Goal: Contribute content: Contribute content

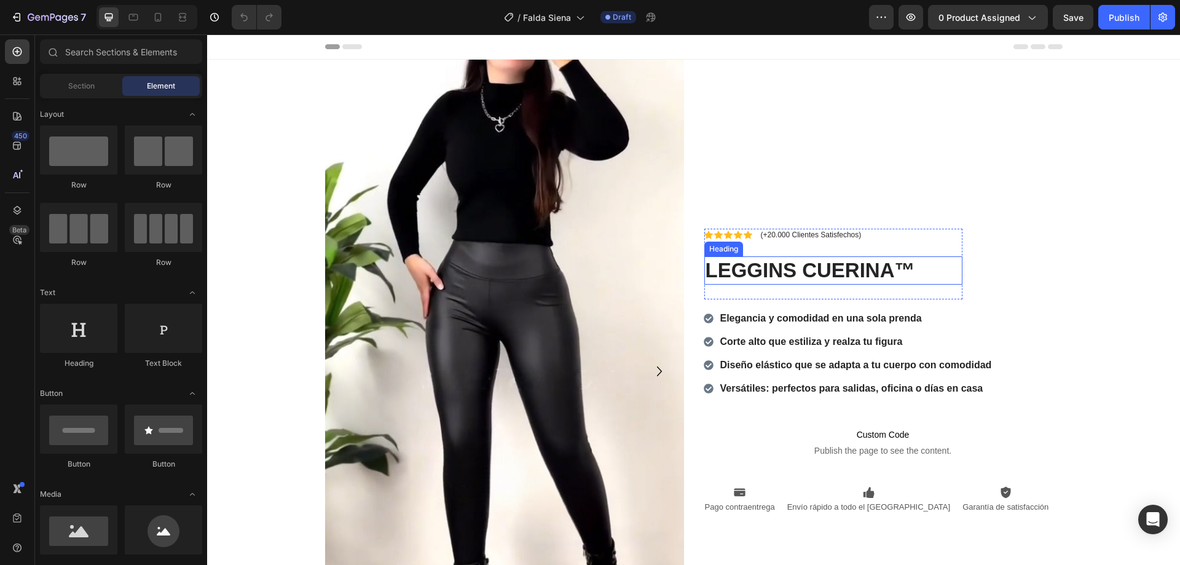
click at [904, 263] on strong "LEGGINS CUERINA™" at bounding box center [810, 270] width 210 height 23
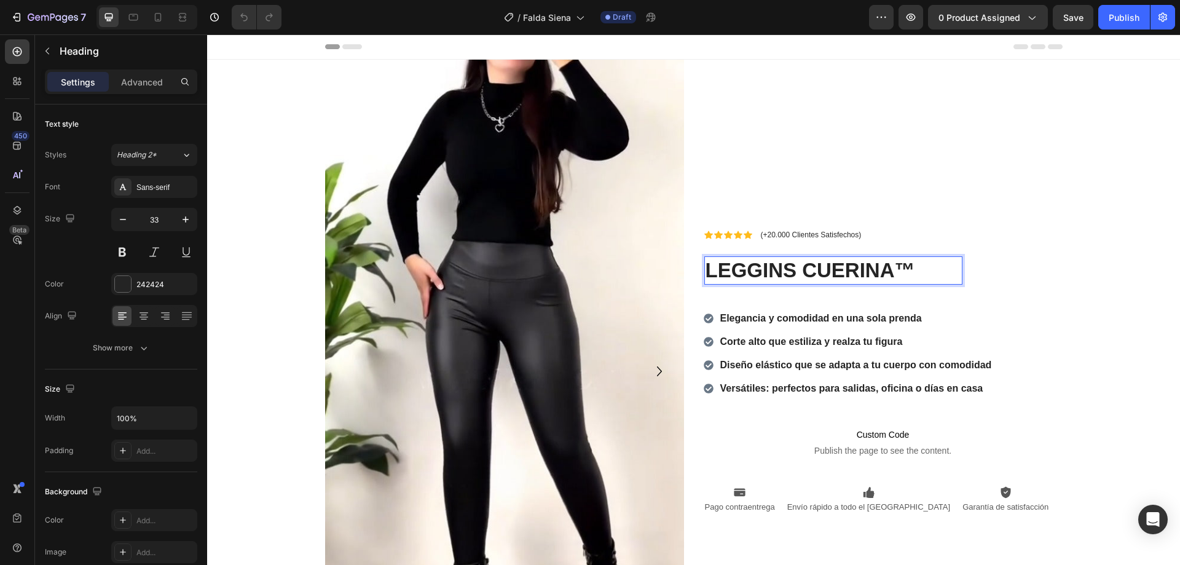
click at [889, 267] on strong "LEGGINS CUERINA™" at bounding box center [810, 270] width 210 height 23
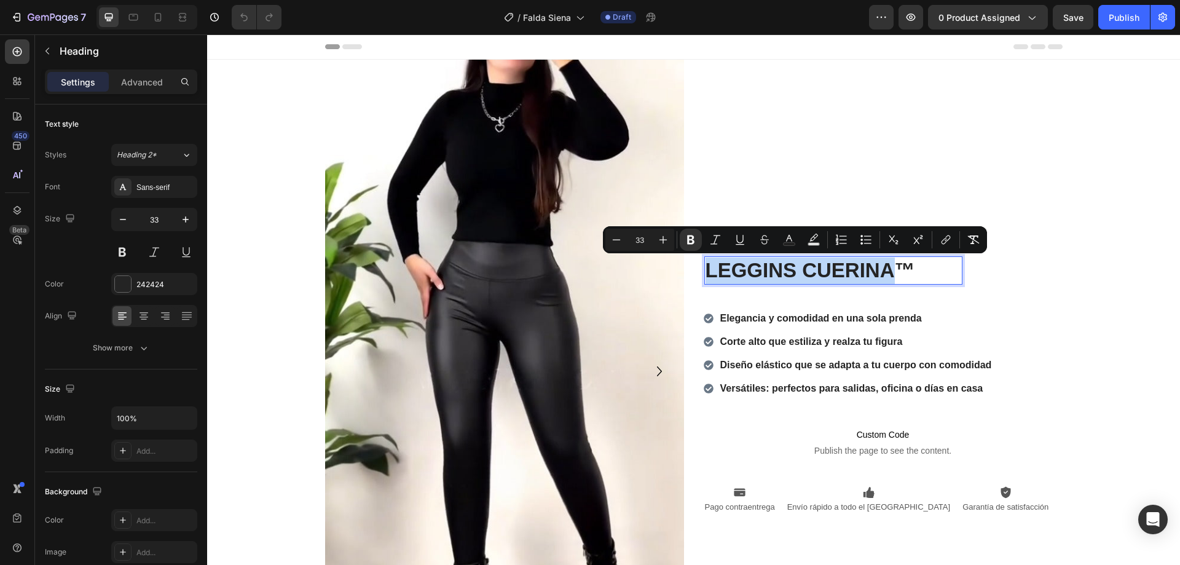
drag, startPoint x: 889, startPoint y: 267, endPoint x: 707, endPoint y: 266, distance: 182.5
click at [707, 266] on strong "LEGGINS CUERINA™" at bounding box center [810, 270] width 210 height 23
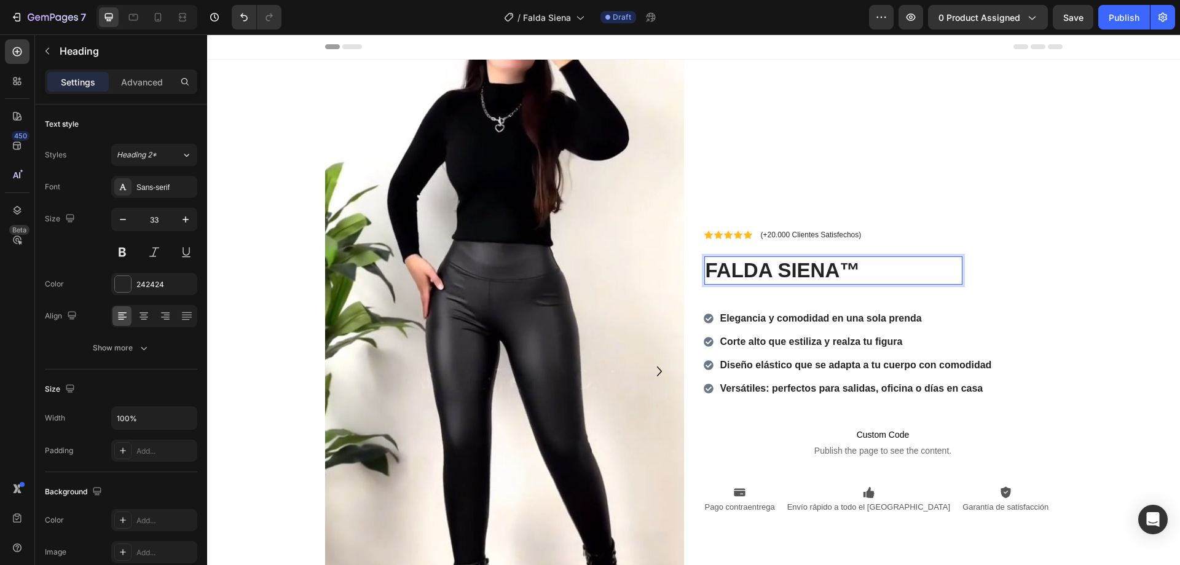
click at [874, 267] on p "FALDA SIENA™" at bounding box center [833, 270] width 256 height 26
click at [510, 190] on img at bounding box center [504, 361] width 359 height 602
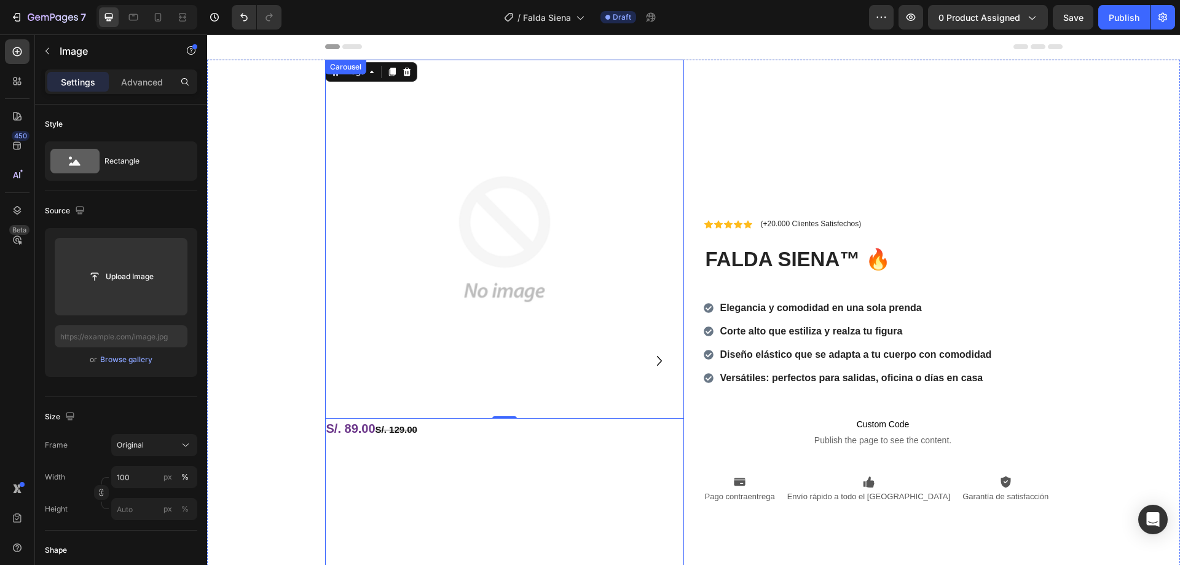
click at [657, 364] on icon "Carousel Next Arrow" at bounding box center [659, 361] width 5 height 10
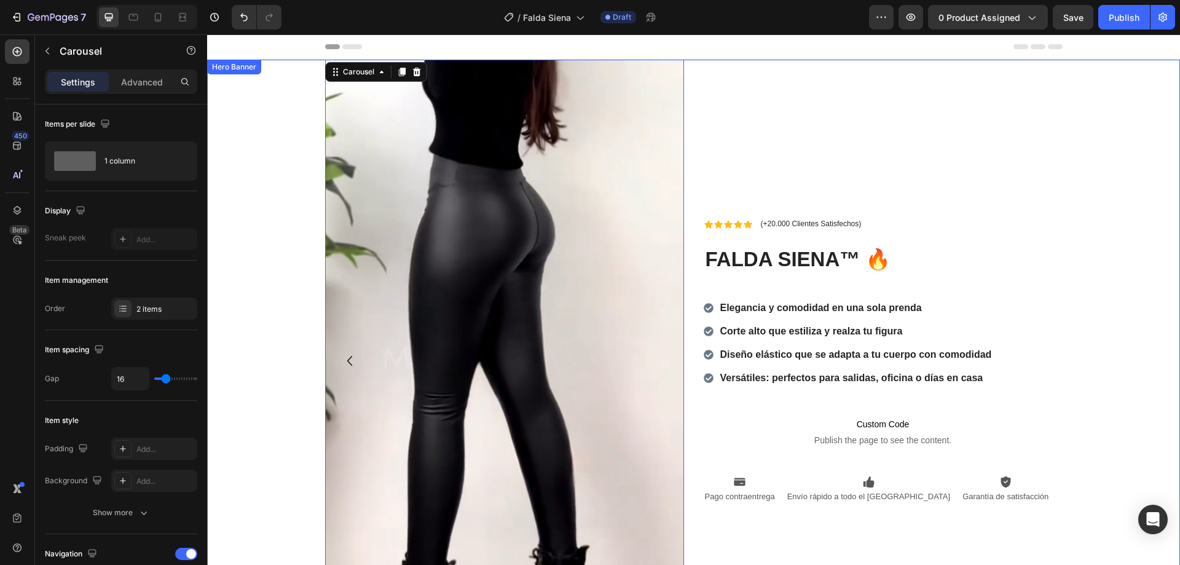
click at [368, 256] on img at bounding box center [504, 361] width 359 height 602
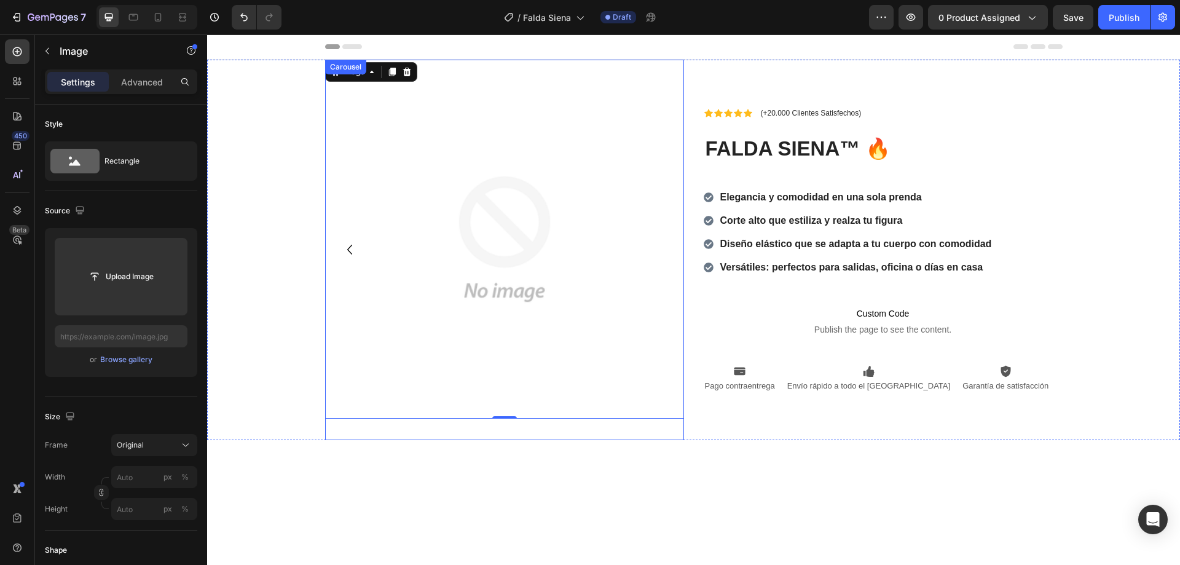
click at [347, 254] on icon "Carousel Back Arrow" at bounding box center [350, 250] width 20 height 20
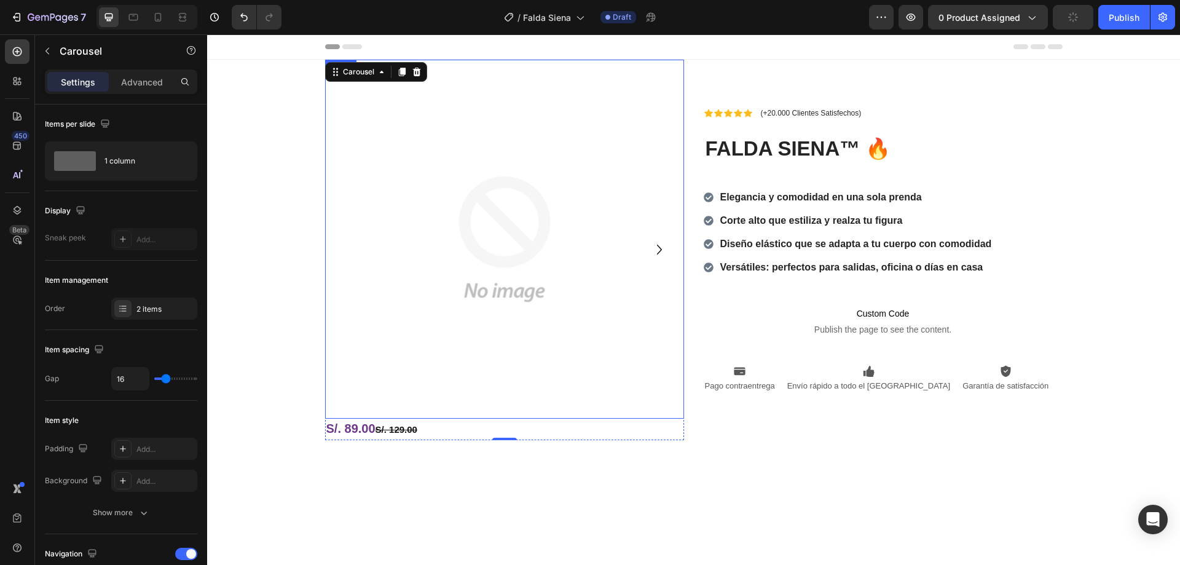
click at [469, 214] on img at bounding box center [504, 239] width 359 height 359
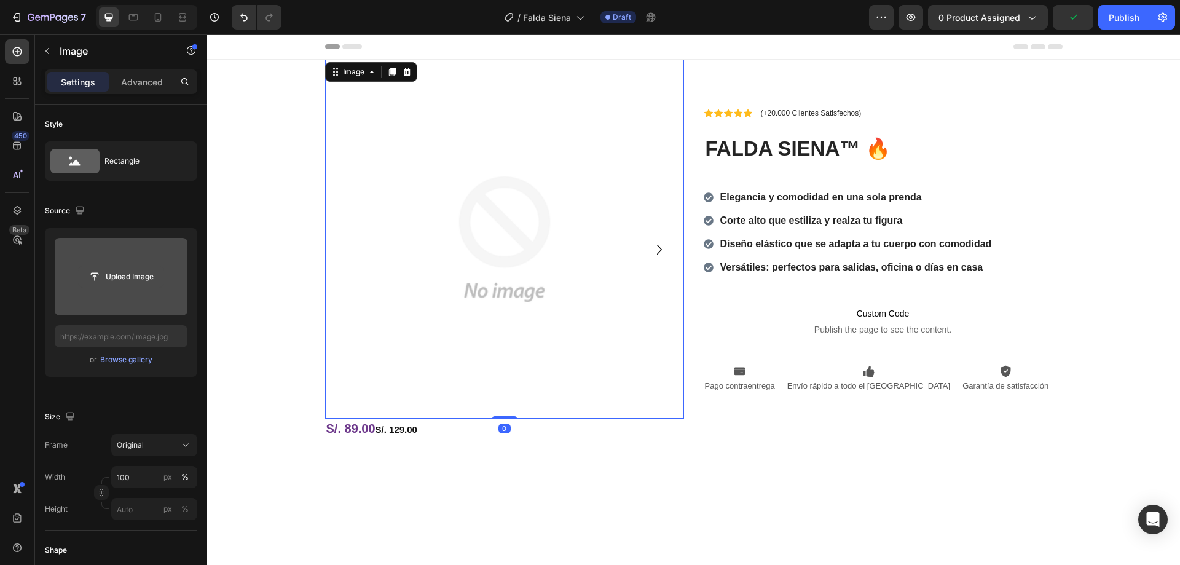
click at [107, 277] on input "file" at bounding box center [121, 276] width 85 height 21
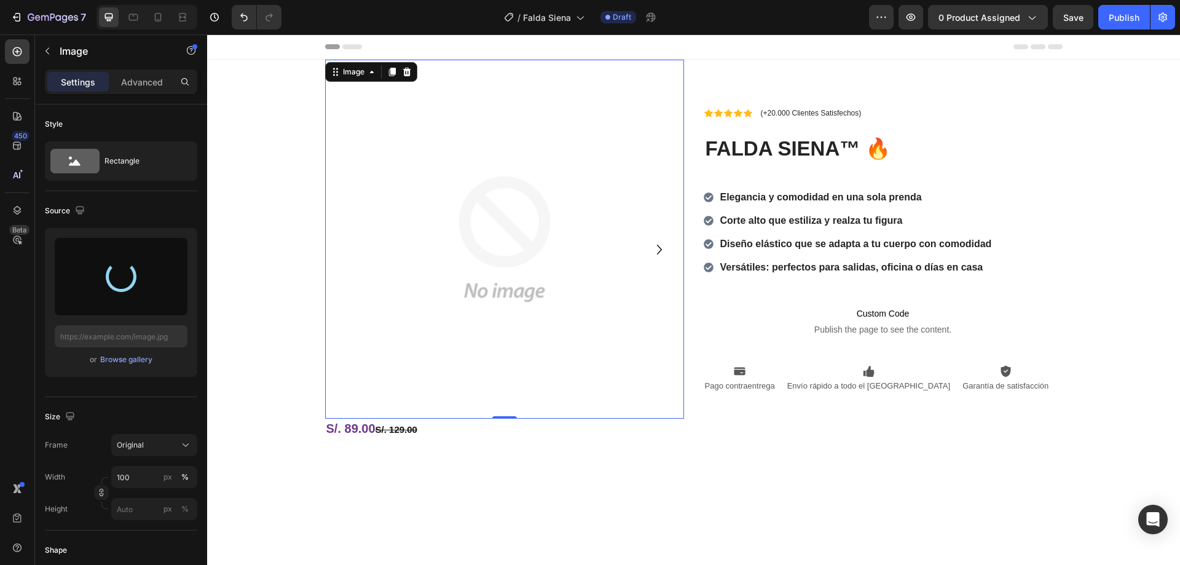
type input "[URL][DOMAIN_NAME]"
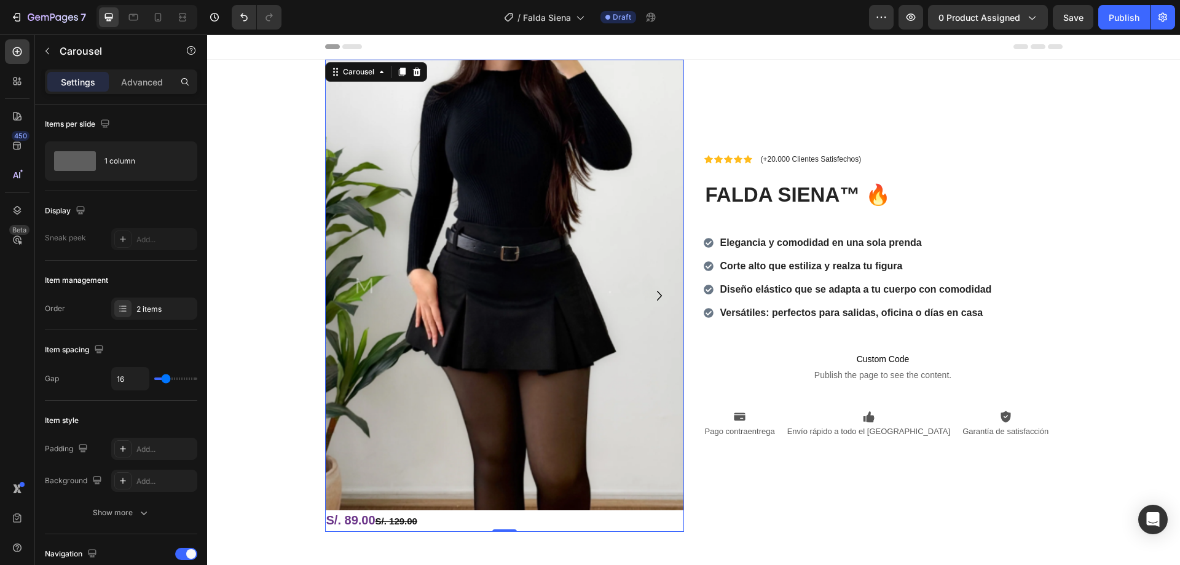
click at [655, 293] on icon "Carousel Next Arrow" at bounding box center [659, 296] width 20 height 20
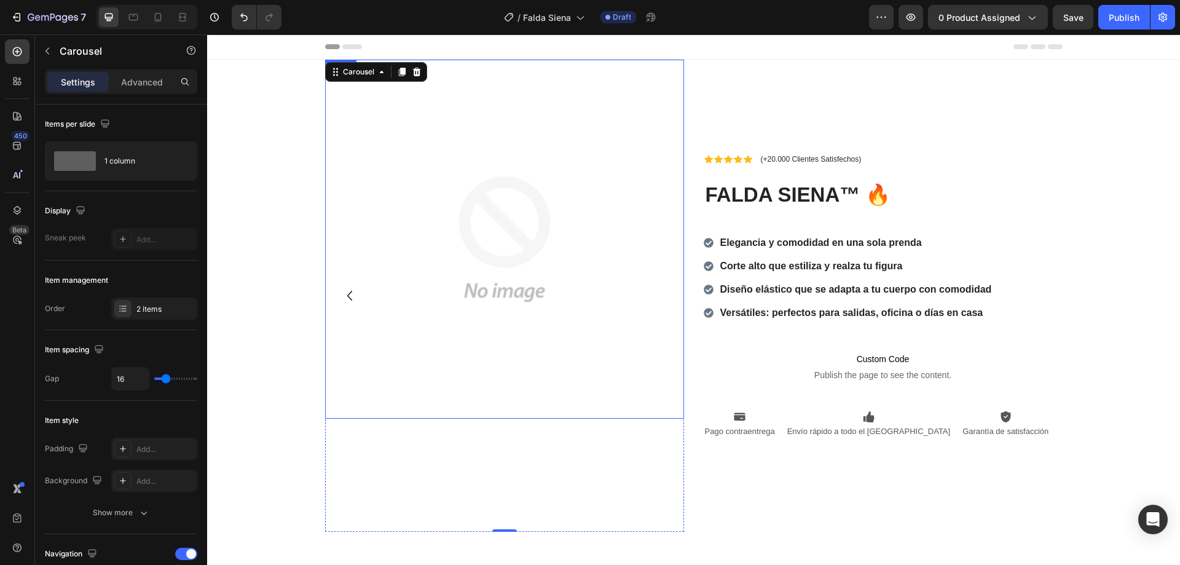
click at [420, 256] on img at bounding box center [504, 239] width 359 height 359
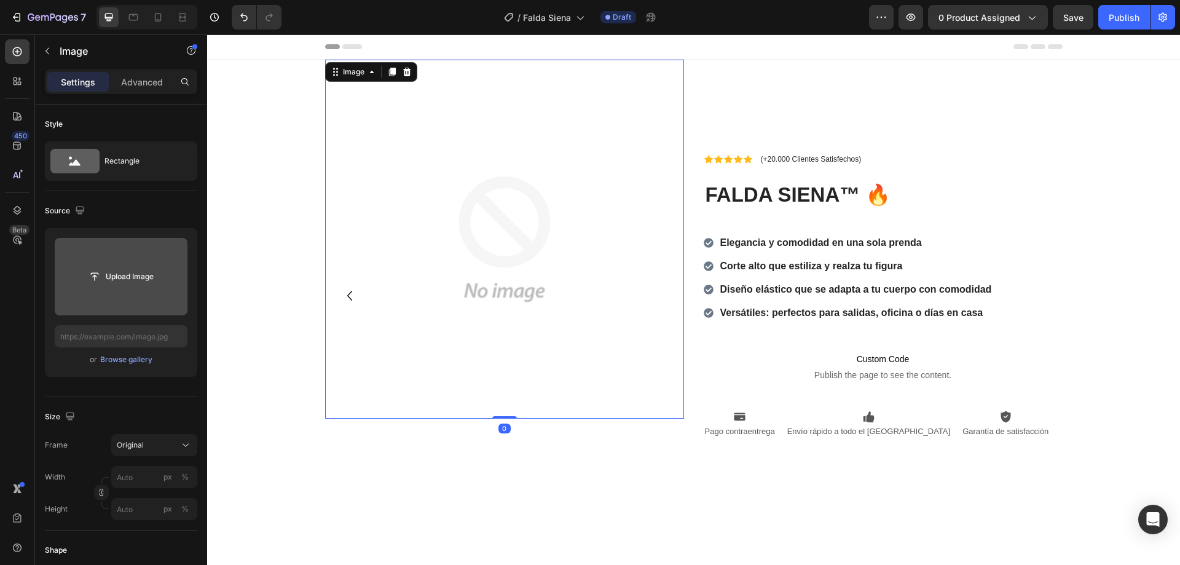
click at [98, 272] on input "file" at bounding box center [121, 276] width 85 height 21
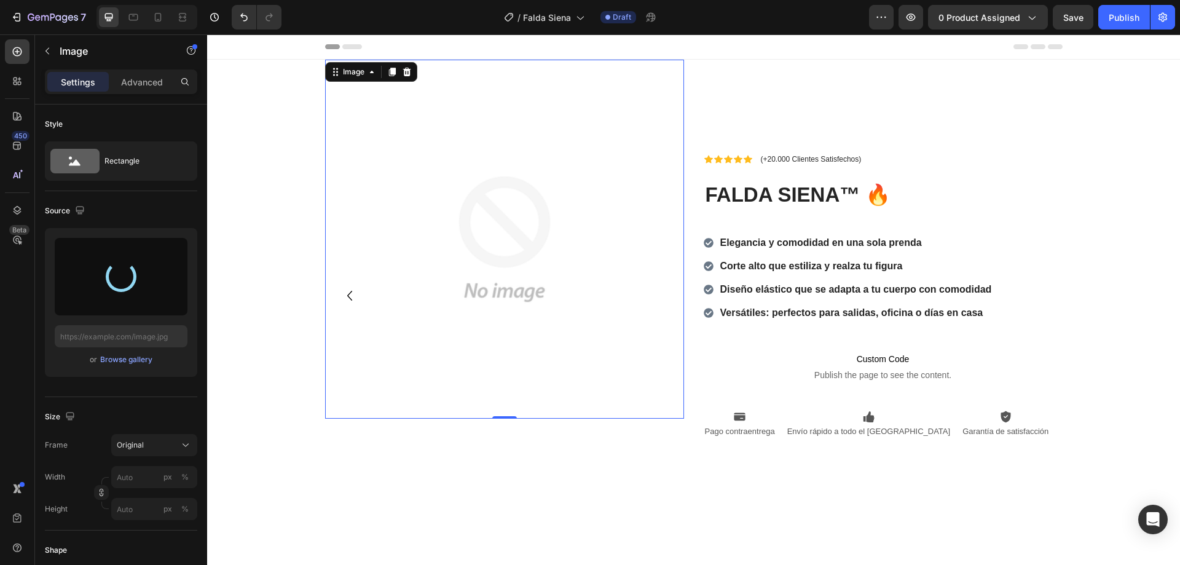
type input "[URL][DOMAIN_NAME]"
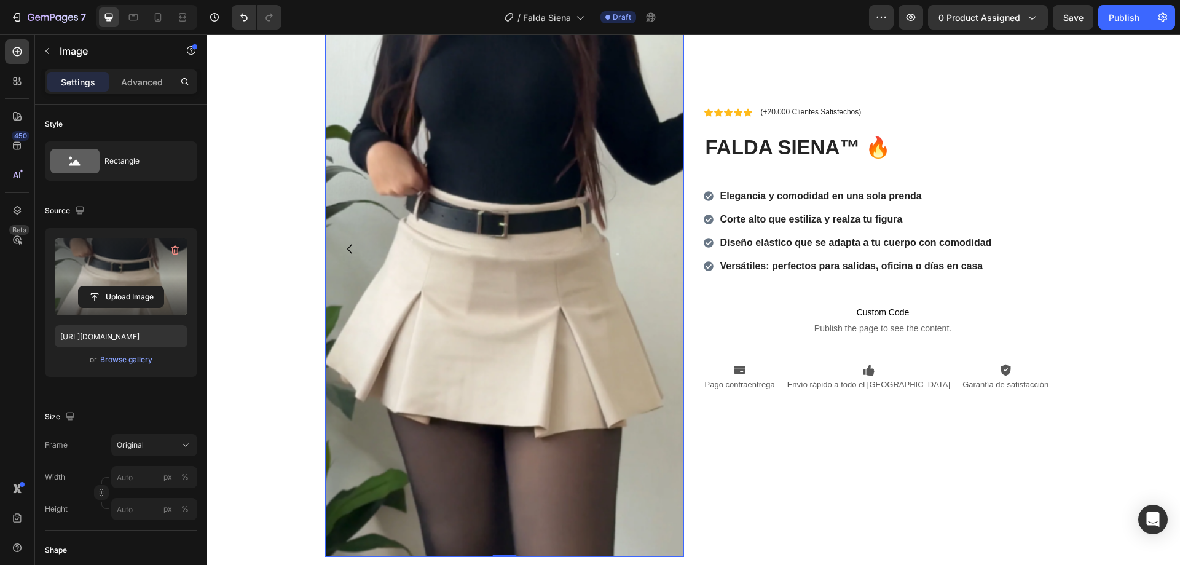
scroll to position [123, 0]
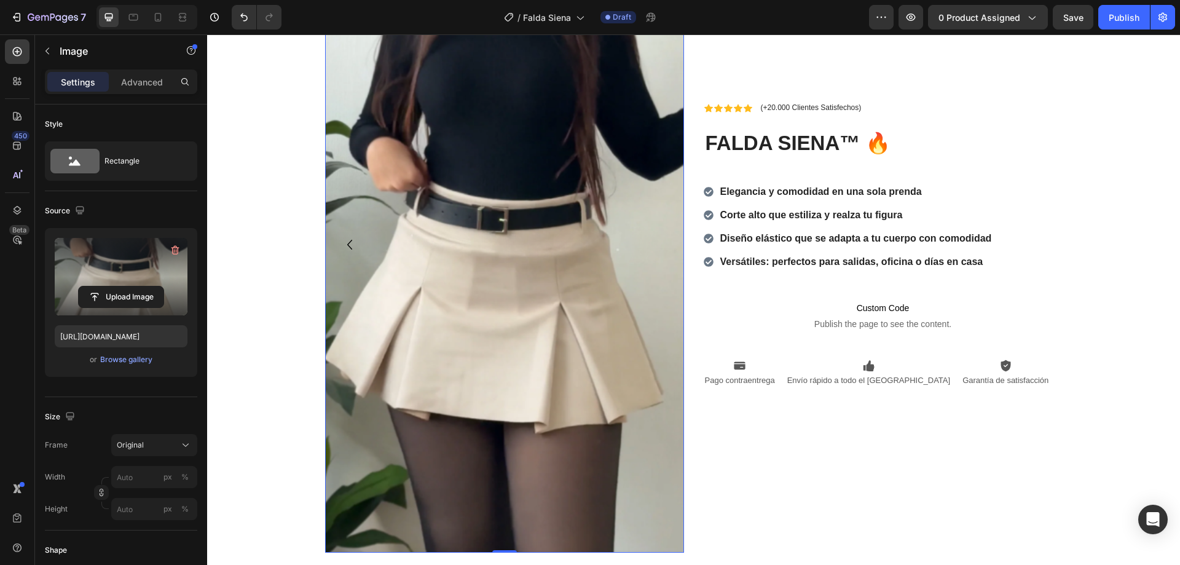
click at [343, 248] on icon "Carousel Back Arrow" at bounding box center [350, 245] width 20 height 20
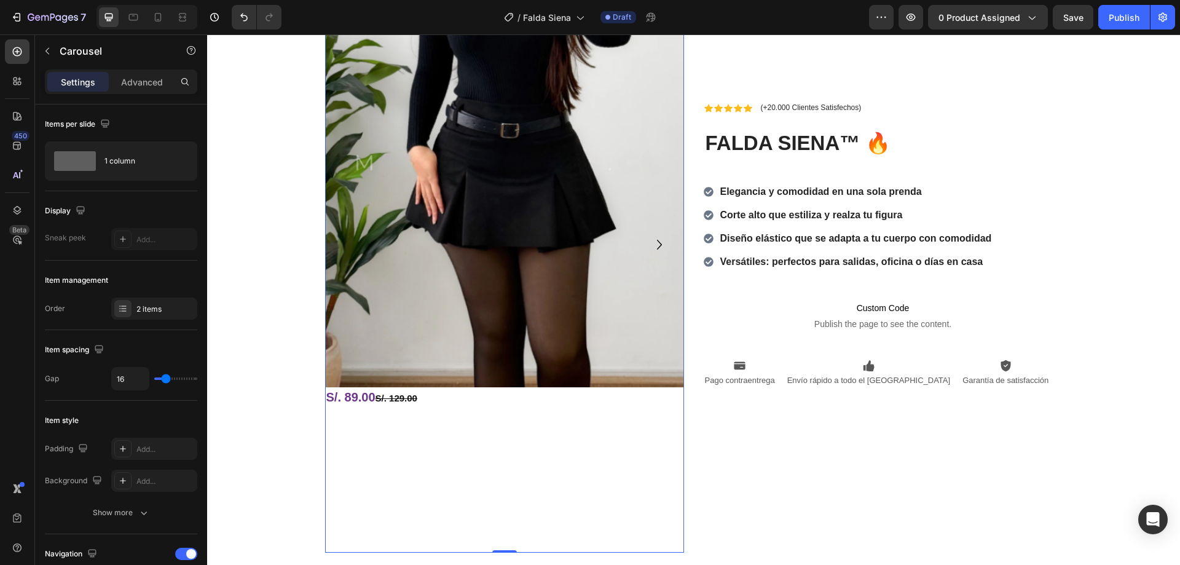
click at [654, 243] on icon "Carousel Next Arrow" at bounding box center [659, 245] width 20 height 20
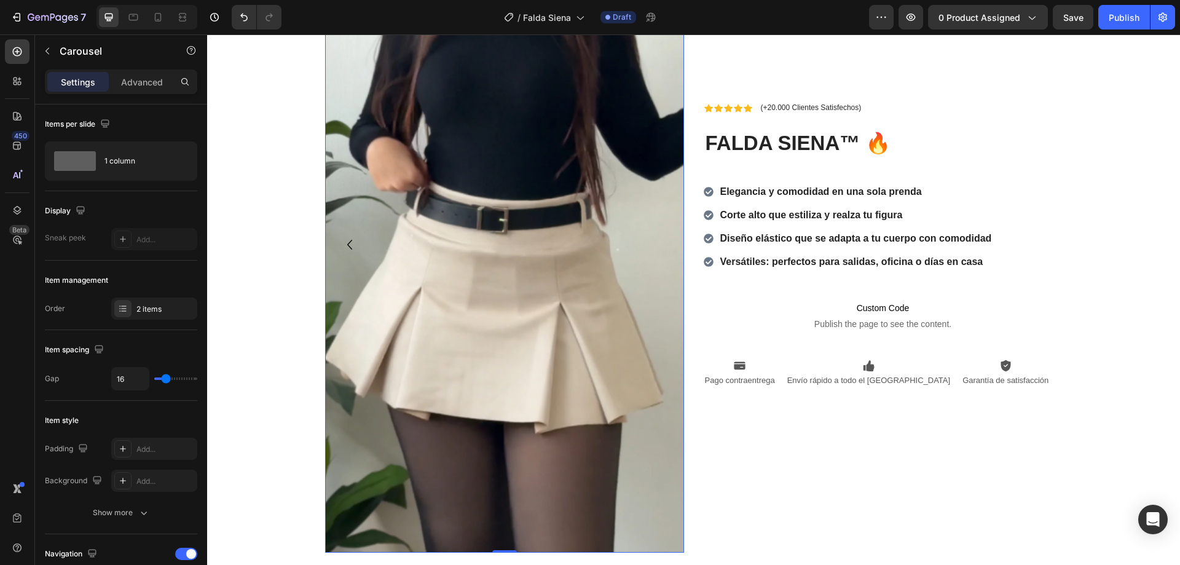
click at [464, 224] on img at bounding box center [504, 245] width 359 height 616
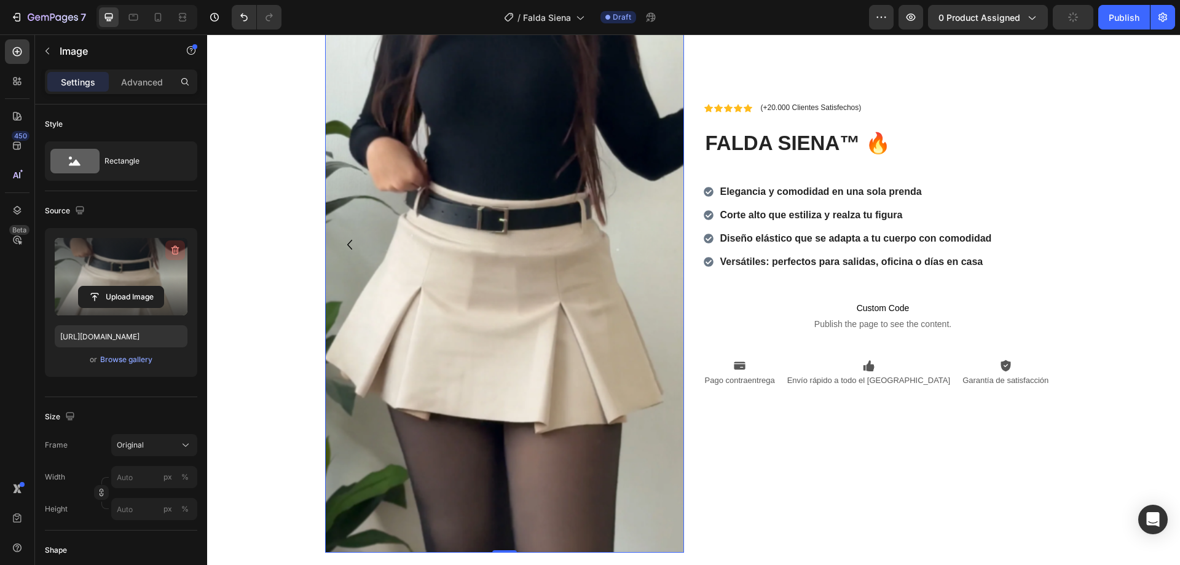
click at [176, 249] on icon "button" at bounding box center [175, 250] width 12 height 12
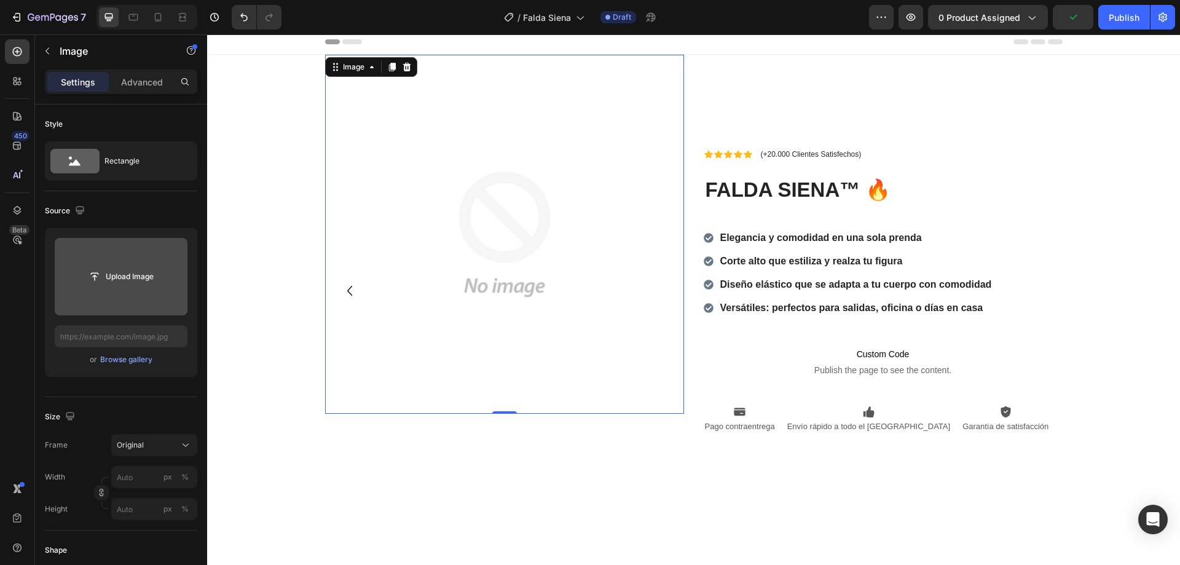
scroll to position [0, 0]
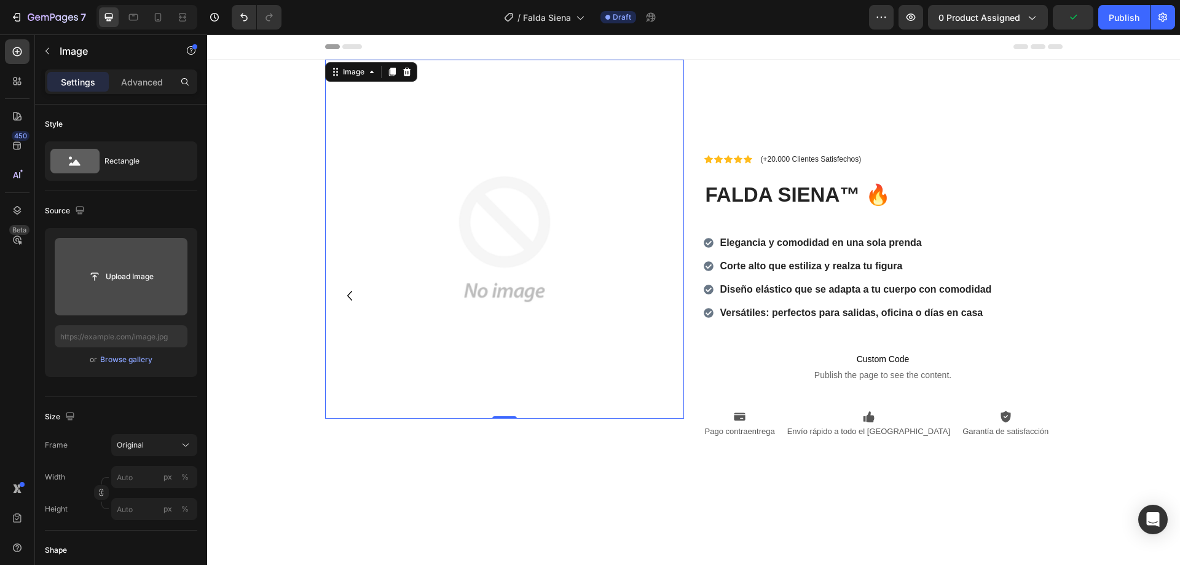
click at [504, 217] on img at bounding box center [504, 239] width 359 height 359
click at [347, 295] on icon "Carousel Back Arrow" at bounding box center [350, 296] width 20 height 20
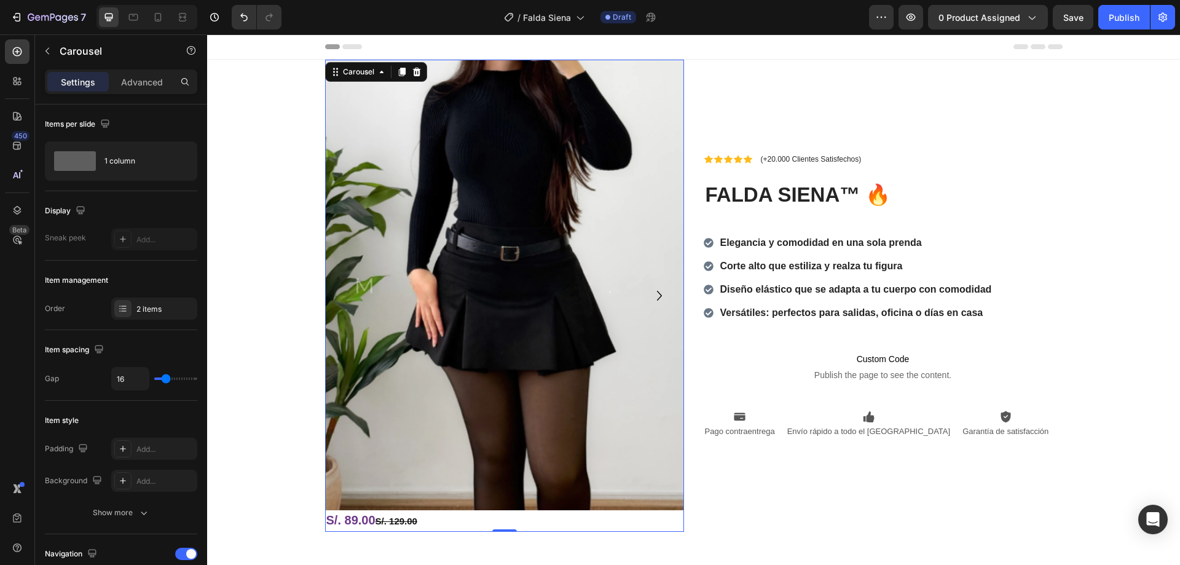
click at [654, 297] on icon "Carousel Next Arrow" at bounding box center [659, 296] width 20 height 20
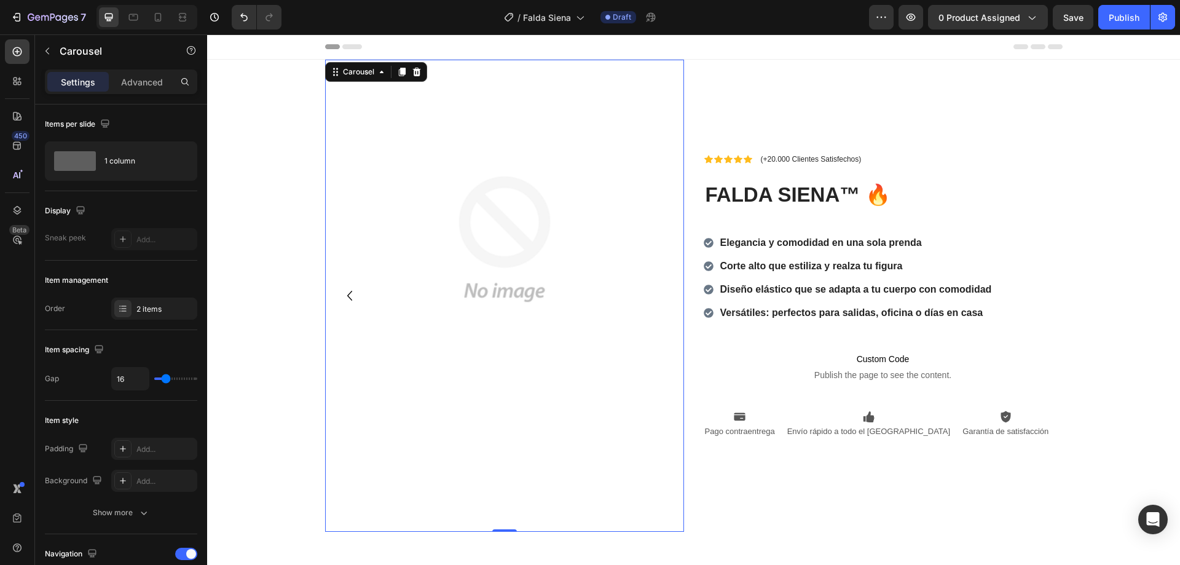
drag, startPoint x: 351, startPoint y: 299, endPoint x: 342, endPoint y: 297, distance: 9.3
click at [348, 299] on icon "Carousel Back Arrow" at bounding box center [350, 296] width 20 height 20
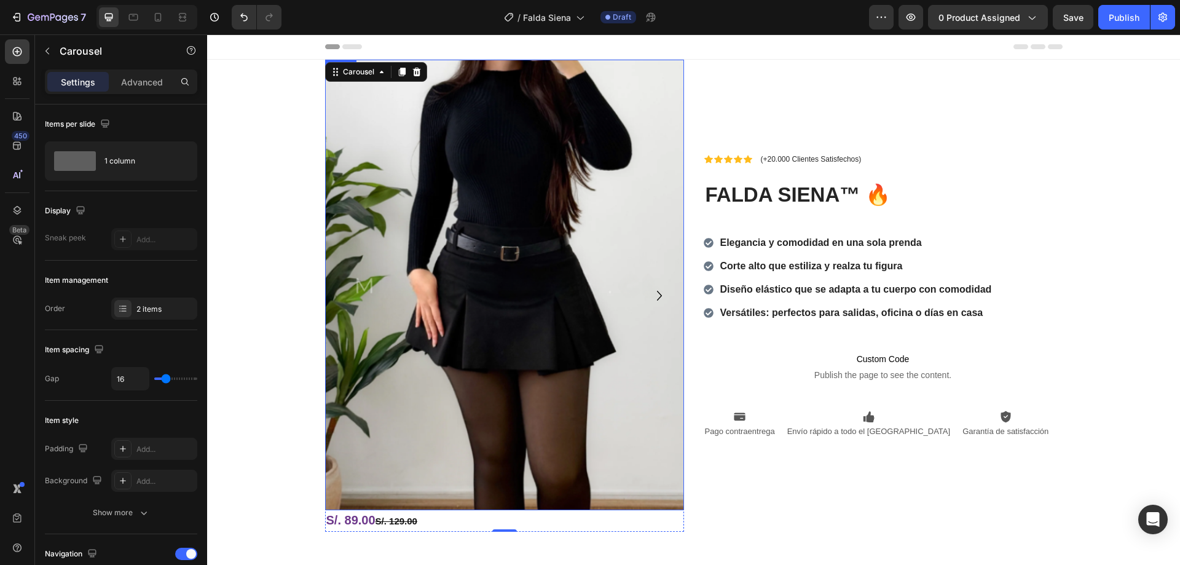
click at [427, 269] on img at bounding box center [504, 285] width 359 height 450
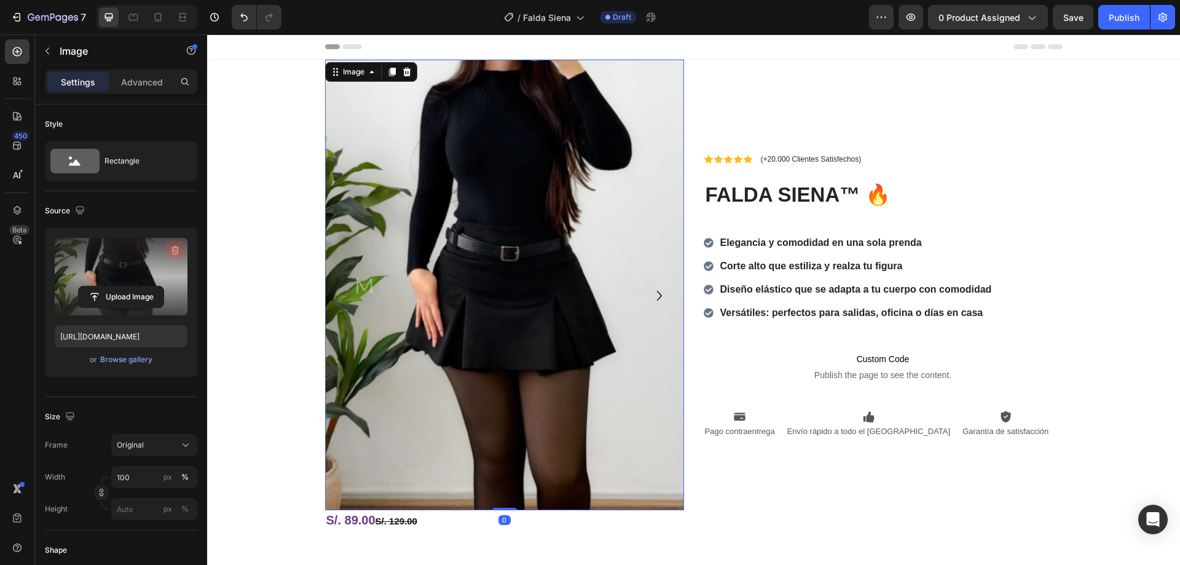
click at [175, 250] on icon "button" at bounding box center [175, 250] width 12 height 12
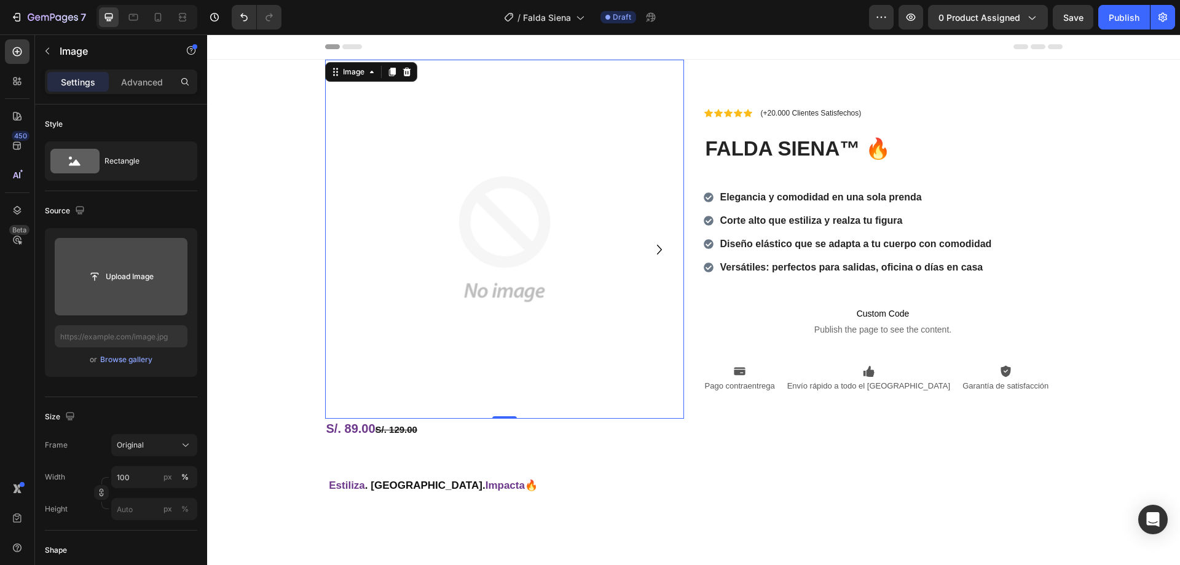
click at [398, 243] on img at bounding box center [504, 239] width 359 height 359
click at [114, 285] on input "file" at bounding box center [121, 276] width 85 height 21
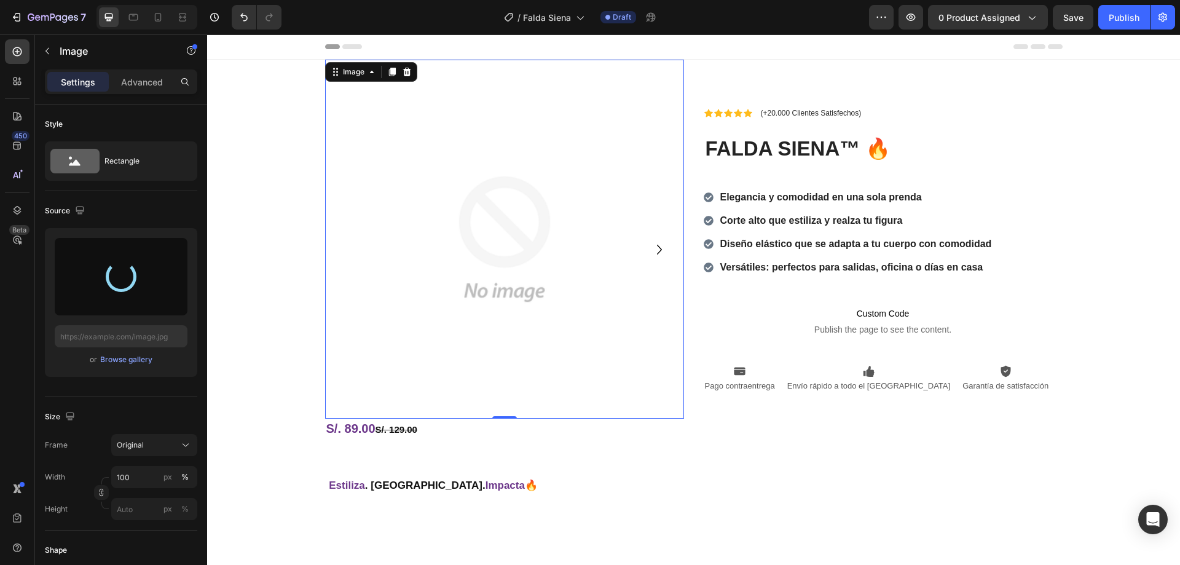
type input "[URL][DOMAIN_NAME]"
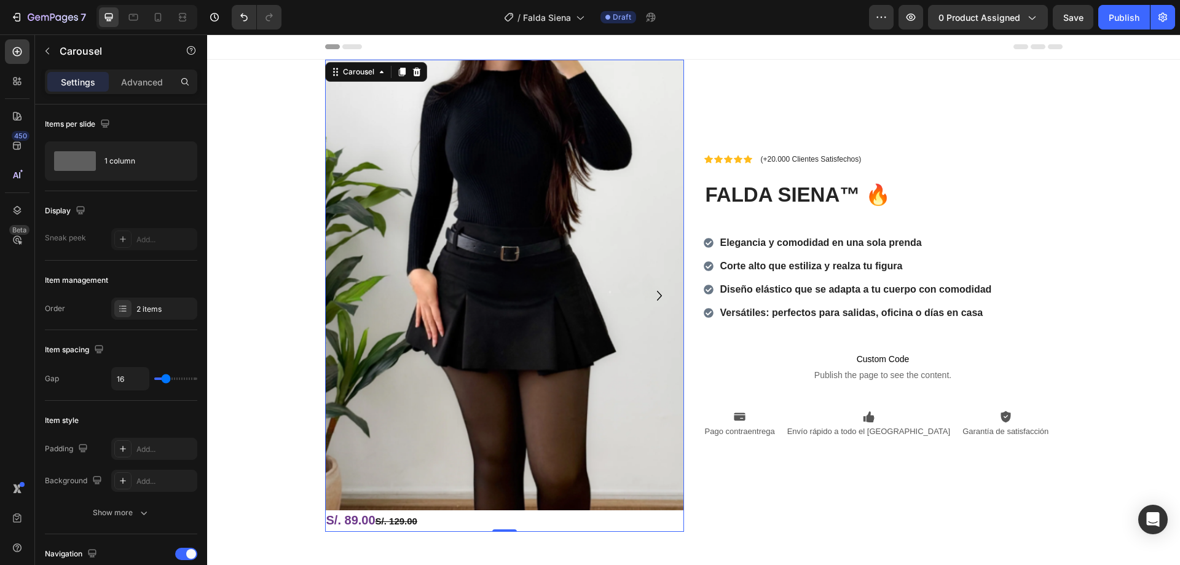
click at [649, 298] on icon "Carousel Next Arrow" at bounding box center [659, 296] width 20 height 20
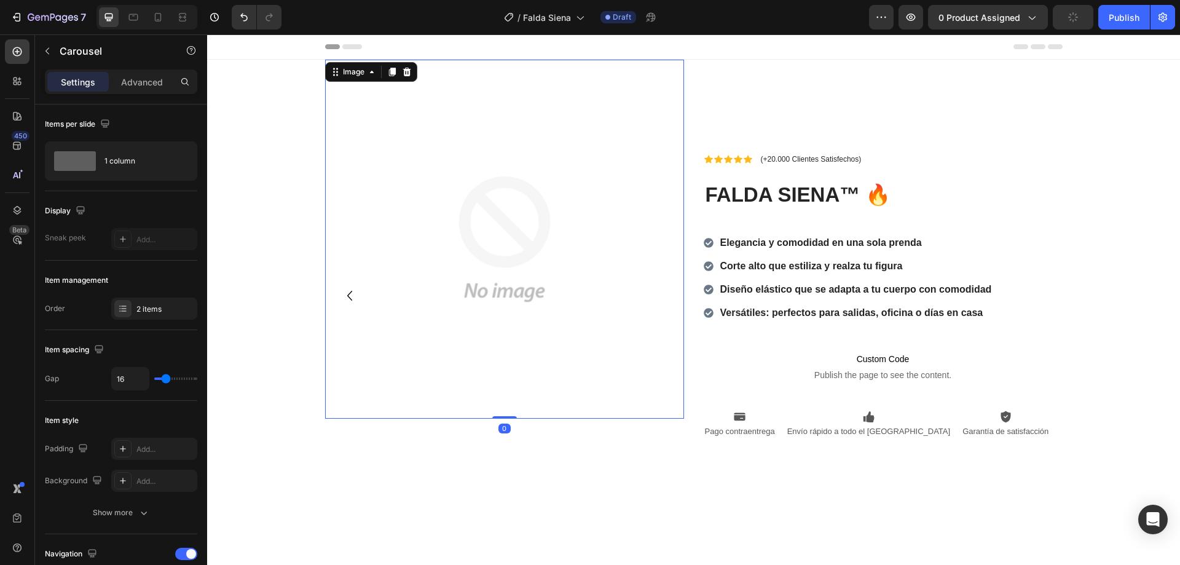
click at [425, 251] on img at bounding box center [504, 239] width 359 height 359
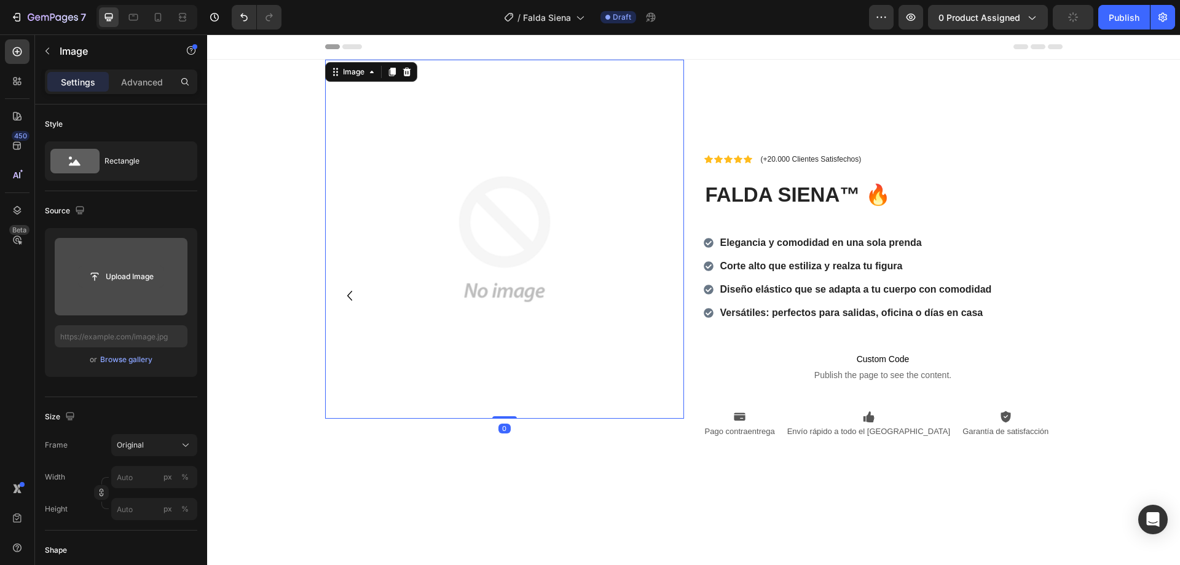
click at [135, 269] on input "file" at bounding box center [121, 276] width 85 height 21
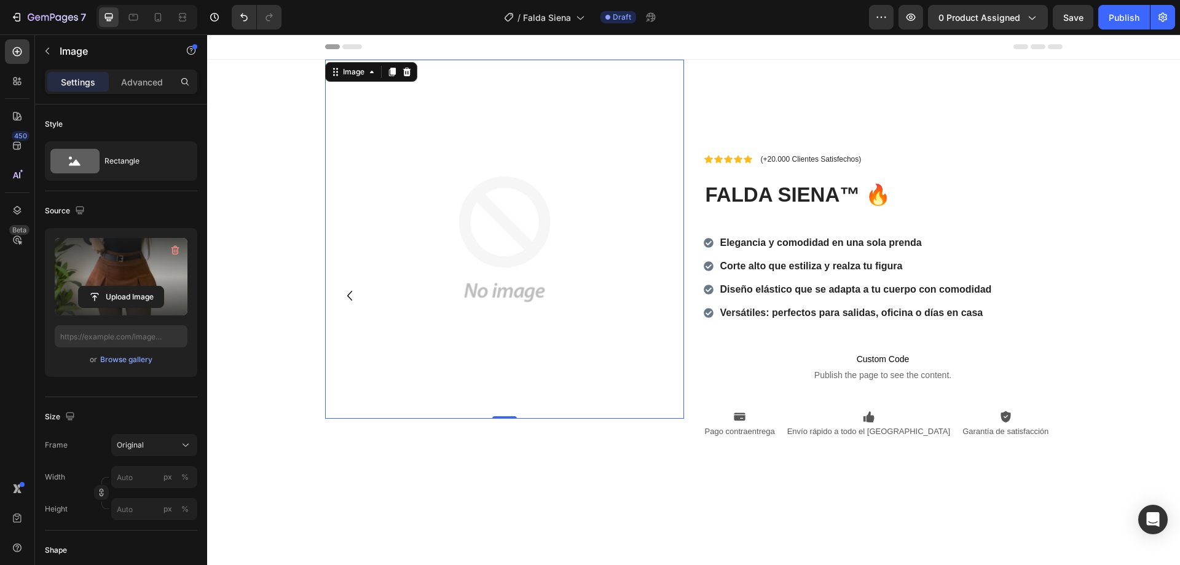
type input "[URL][DOMAIN_NAME]"
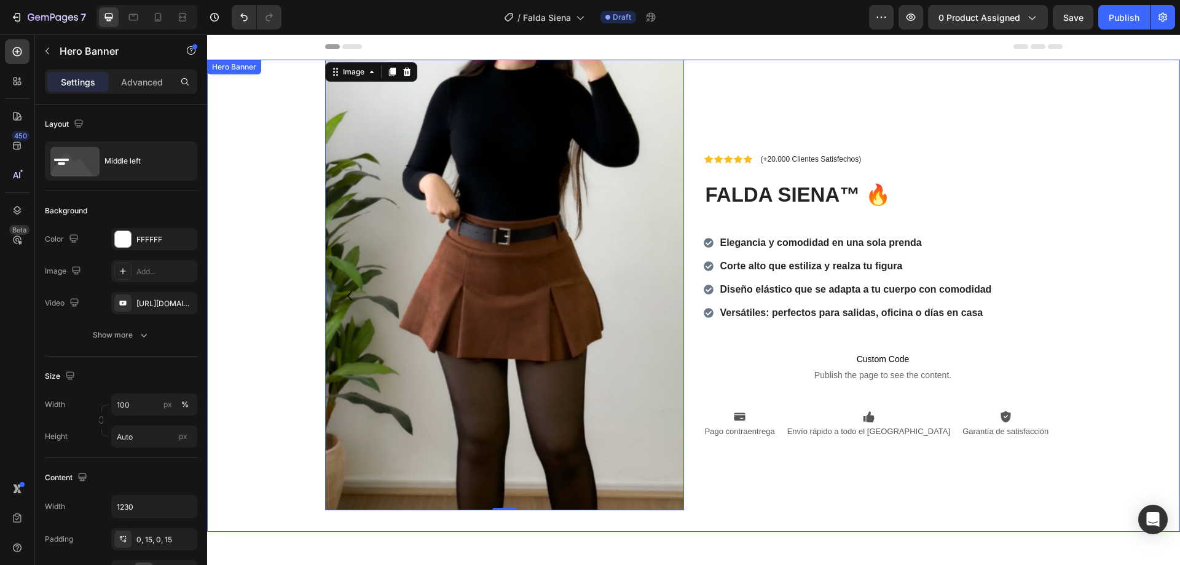
click at [262, 227] on div "Background Image" at bounding box center [693, 296] width 973 height 472
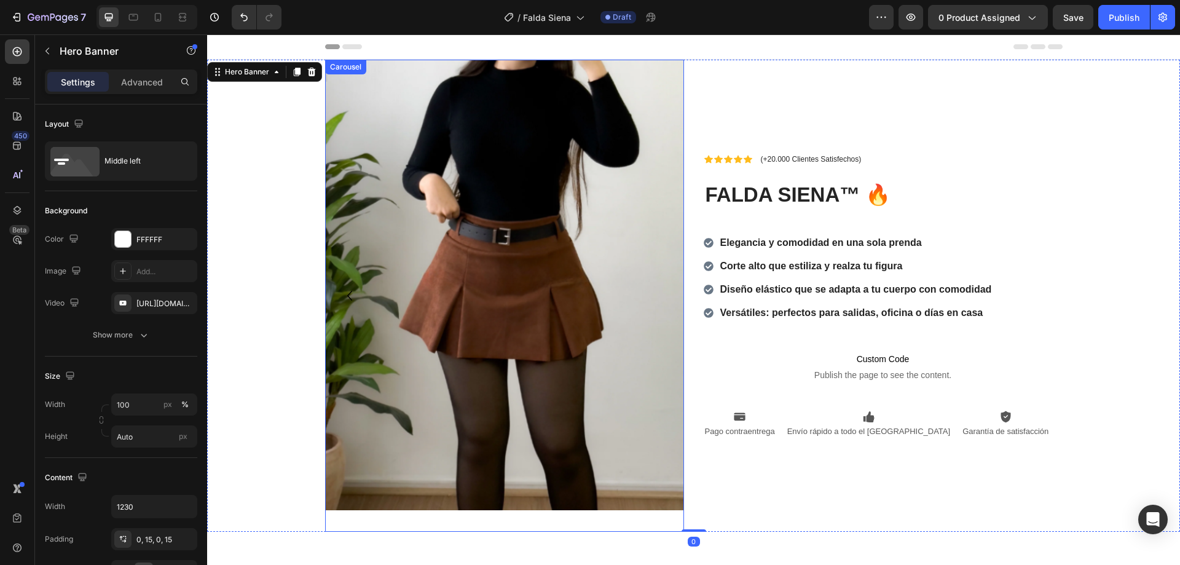
click at [345, 300] on icon "Carousel Back Arrow" at bounding box center [350, 296] width 20 height 20
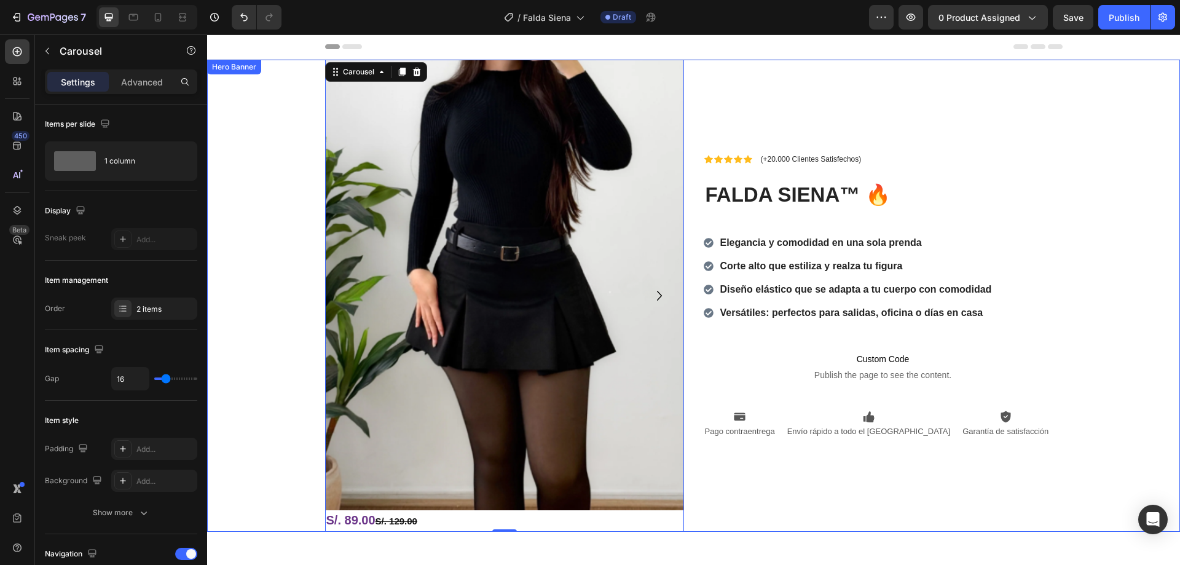
click at [753, 80] on div "Icon Icon Icon Icon Icon Icon List (+20.000 Clientes Satisfechos) Text Block Ro…" at bounding box center [883, 296] width 359 height 472
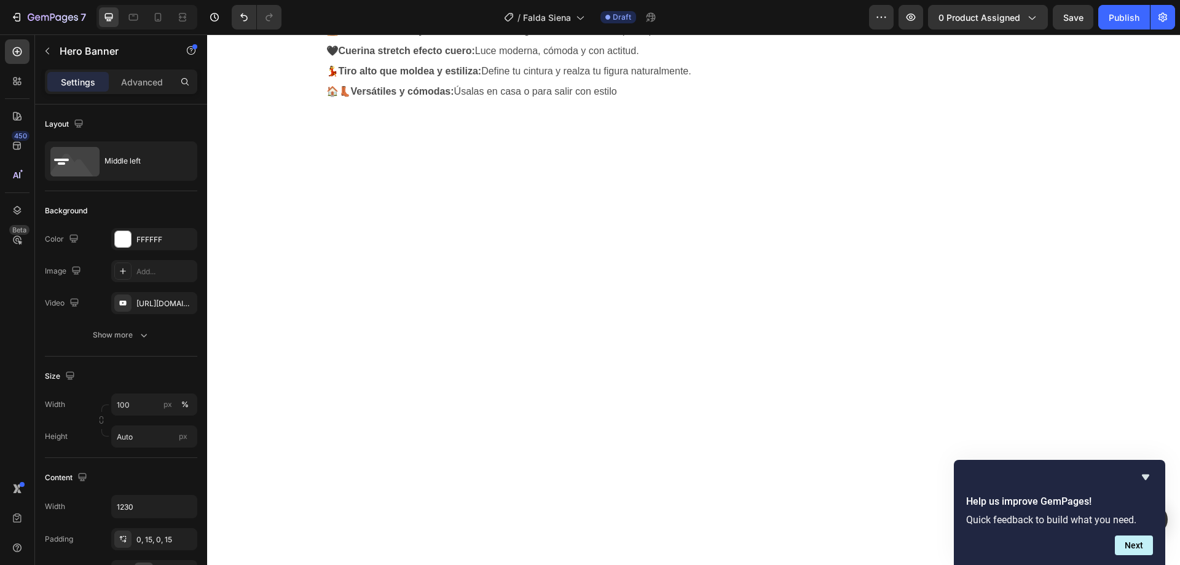
scroll to position [1229, 0]
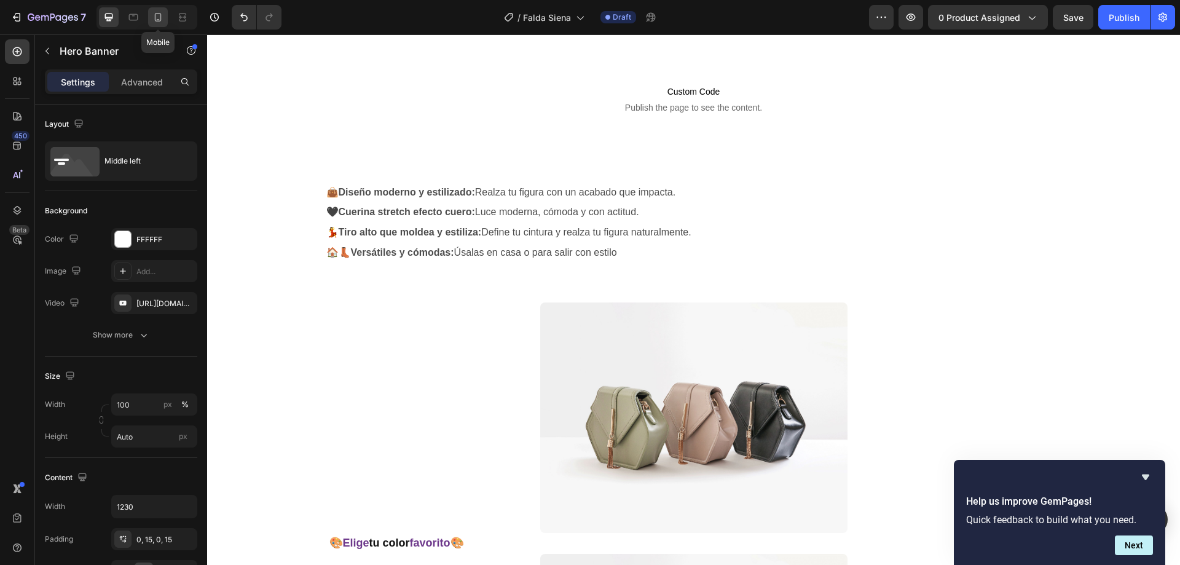
click at [161, 26] on div at bounding box center [158, 17] width 20 height 20
type input "100%"
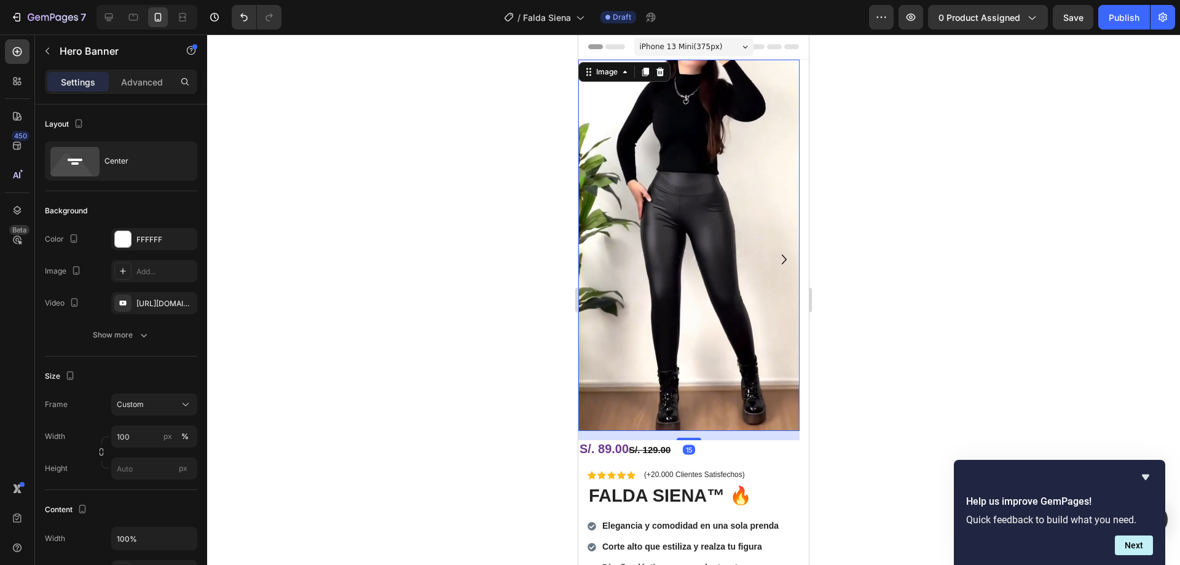
click at [646, 240] on img at bounding box center [688, 245] width 221 height 371
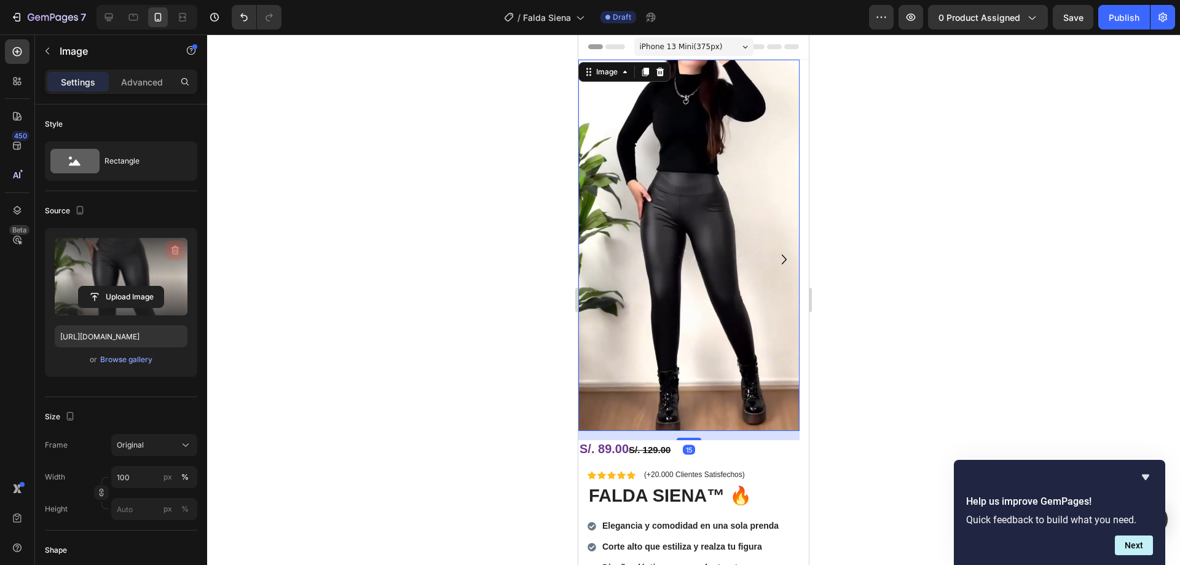
click at [171, 251] on icon "button" at bounding box center [175, 250] width 12 height 12
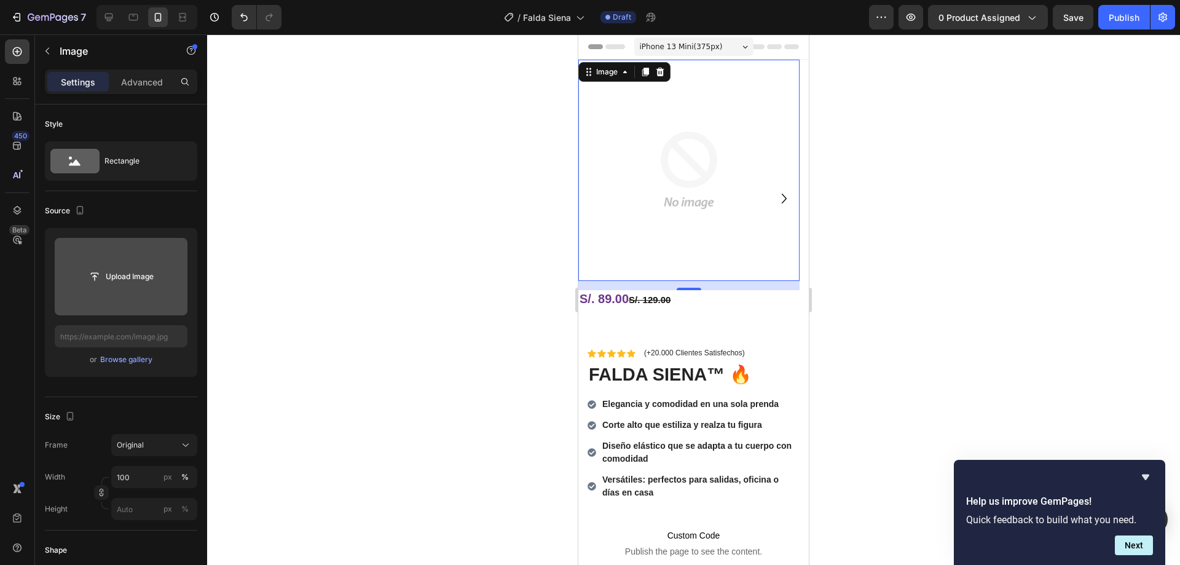
click at [141, 273] on input "file" at bounding box center [121, 276] width 85 height 21
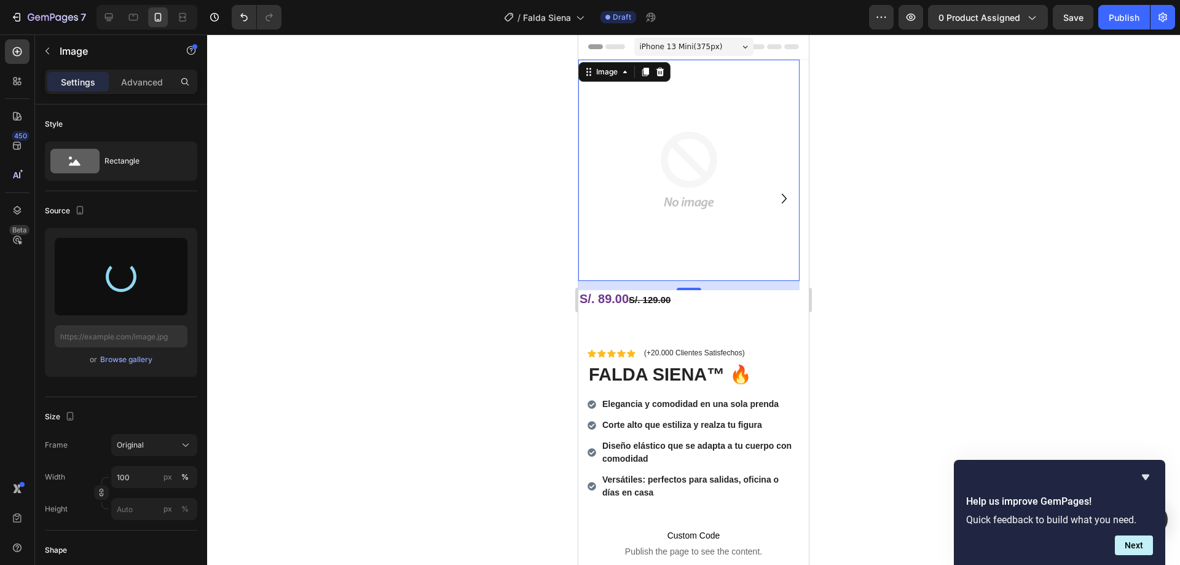
type input "[URL][DOMAIN_NAME]"
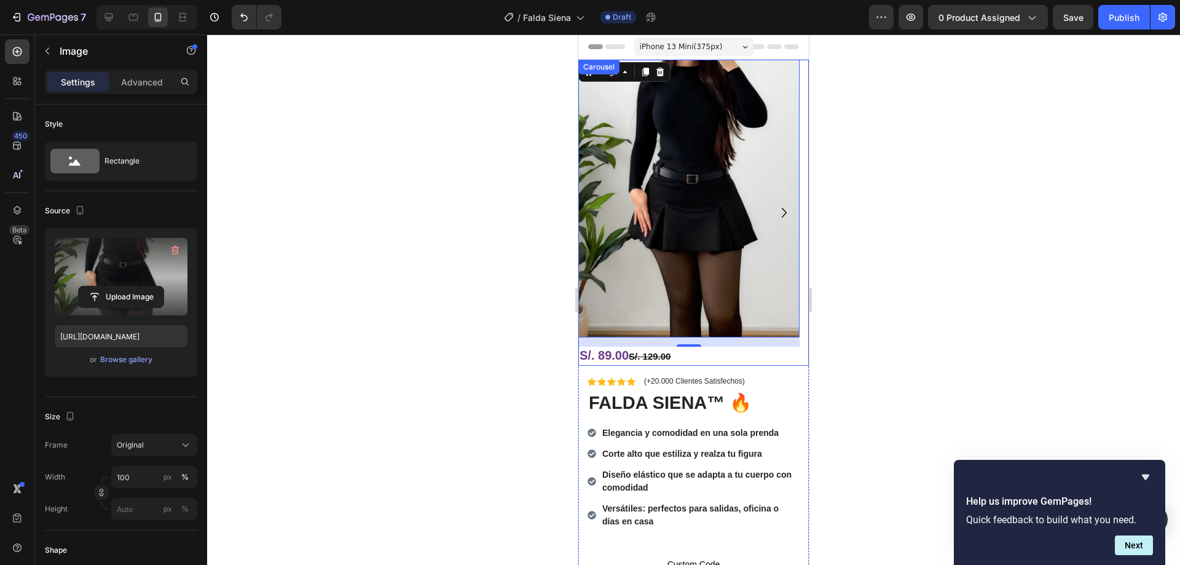
click at [777, 211] on icon "Carousel Next Arrow" at bounding box center [784, 213] width 20 height 20
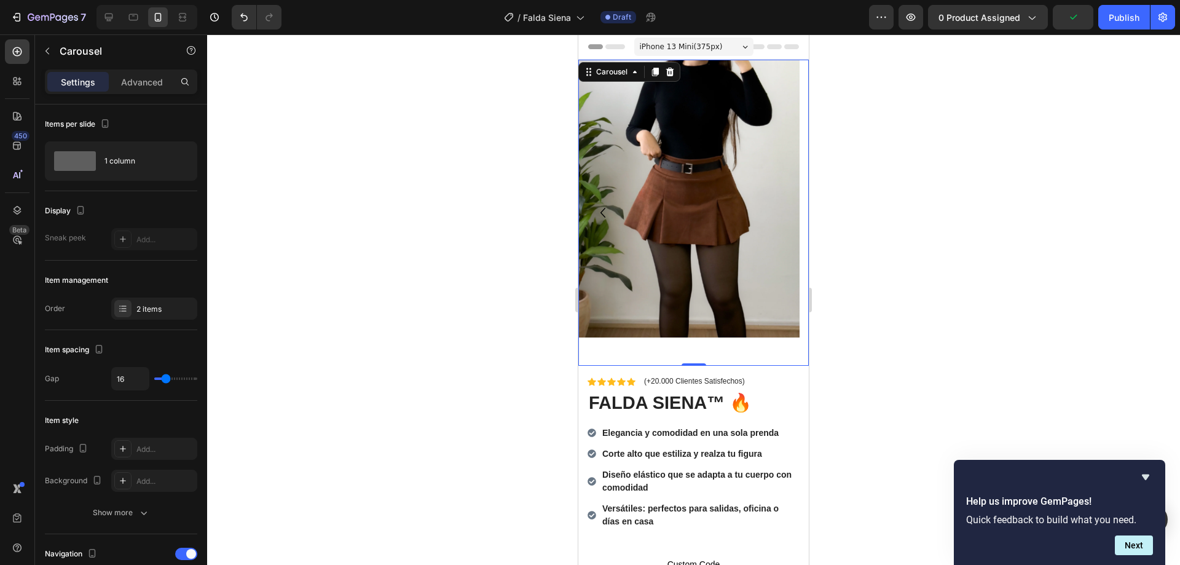
click at [601, 213] on icon "Carousel Back Arrow" at bounding box center [602, 213] width 5 height 10
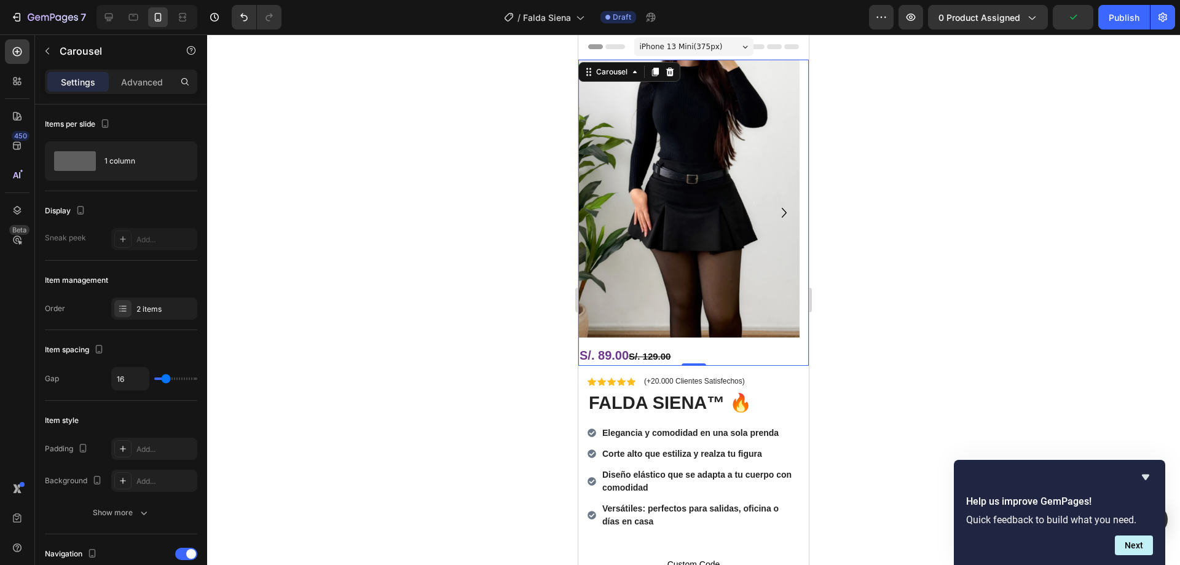
click at [775, 209] on icon "Carousel Next Arrow" at bounding box center [784, 213] width 20 height 20
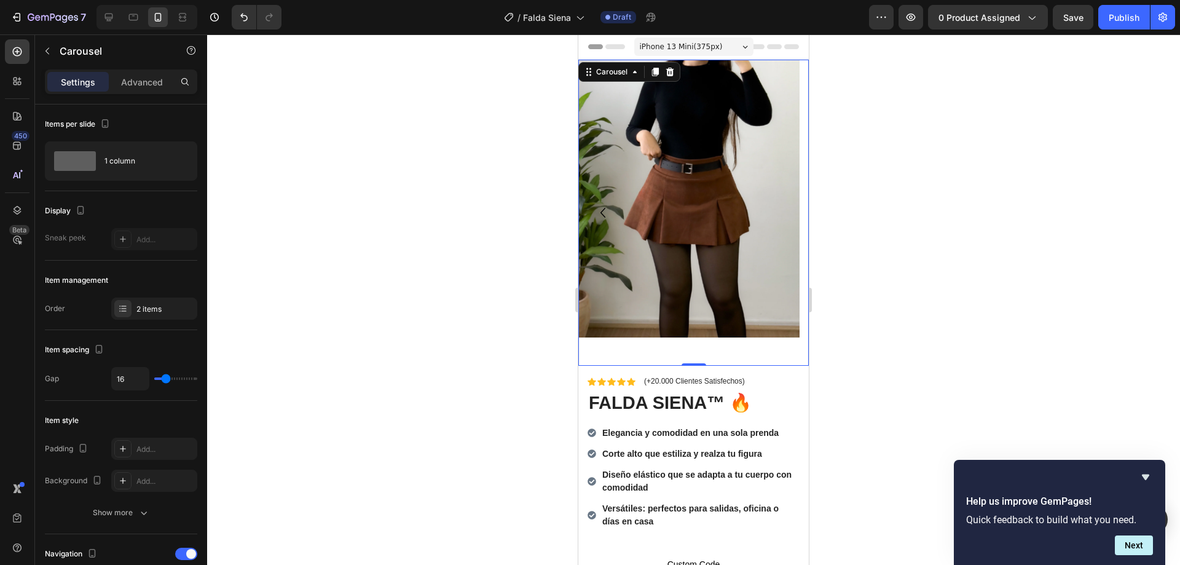
click at [597, 351] on div "Image" at bounding box center [688, 213] width 221 height 306
click at [514, 322] on div at bounding box center [693, 299] width 973 height 530
click at [600, 207] on icon "Carousel Back Arrow" at bounding box center [603, 213] width 20 height 20
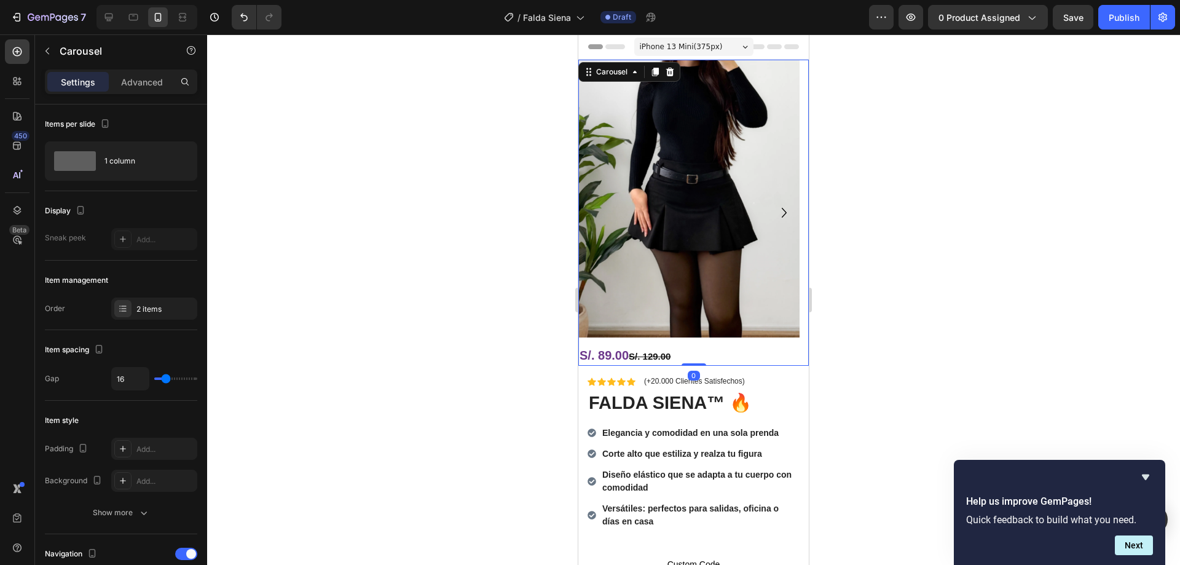
click at [431, 213] on div at bounding box center [693, 299] width 973 height 530
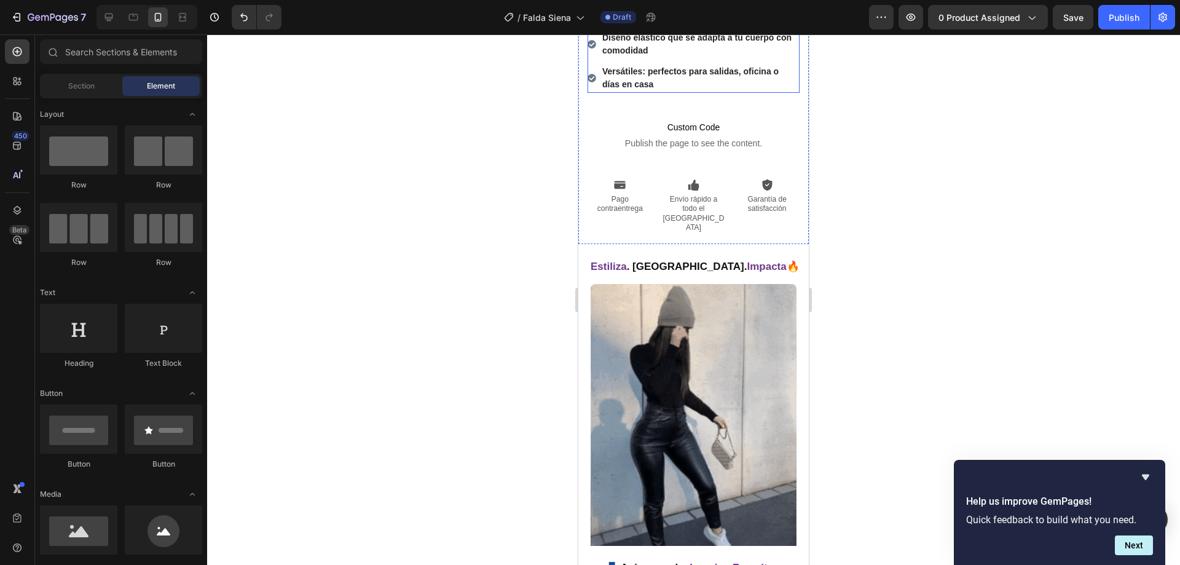
scroll to position [553, 0]
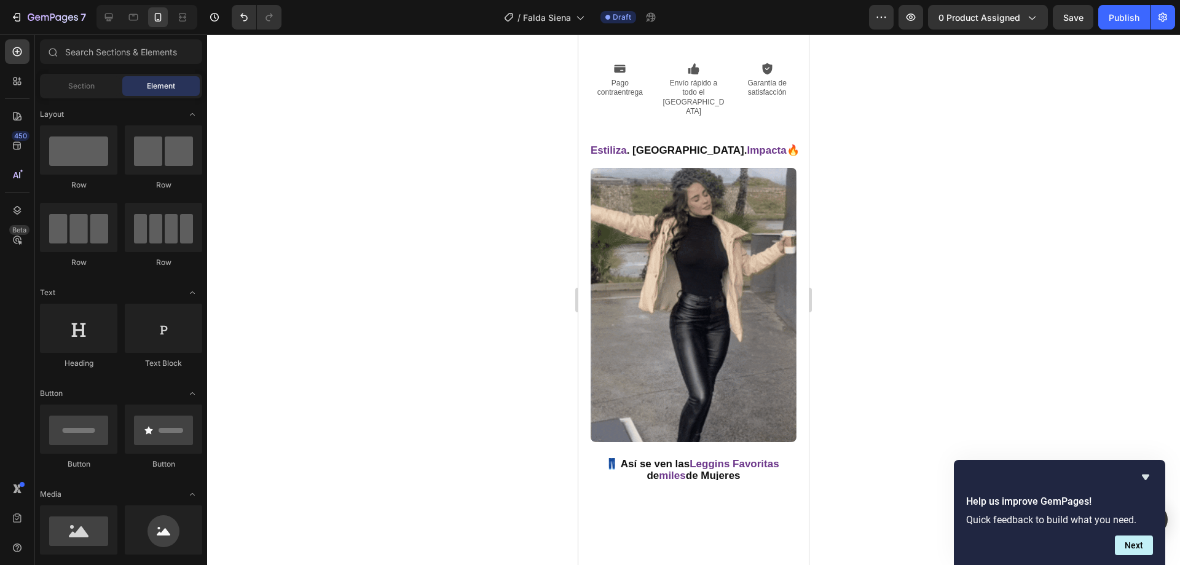
click at [443, 162] on div at bounding box center [693, 299] width 973 height 530
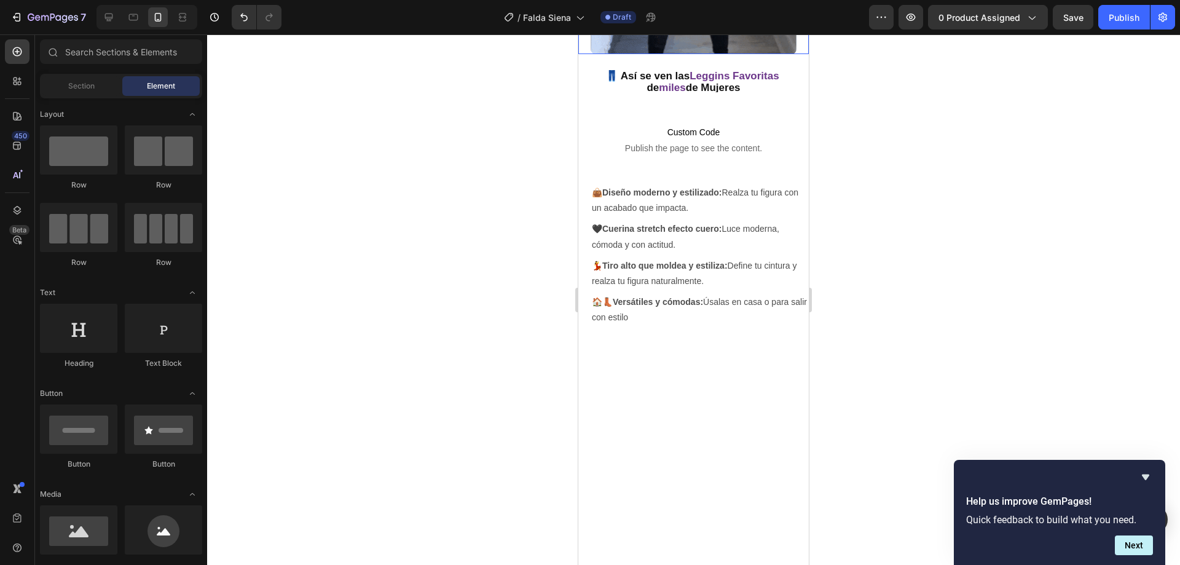
scroll to position [860, 0]
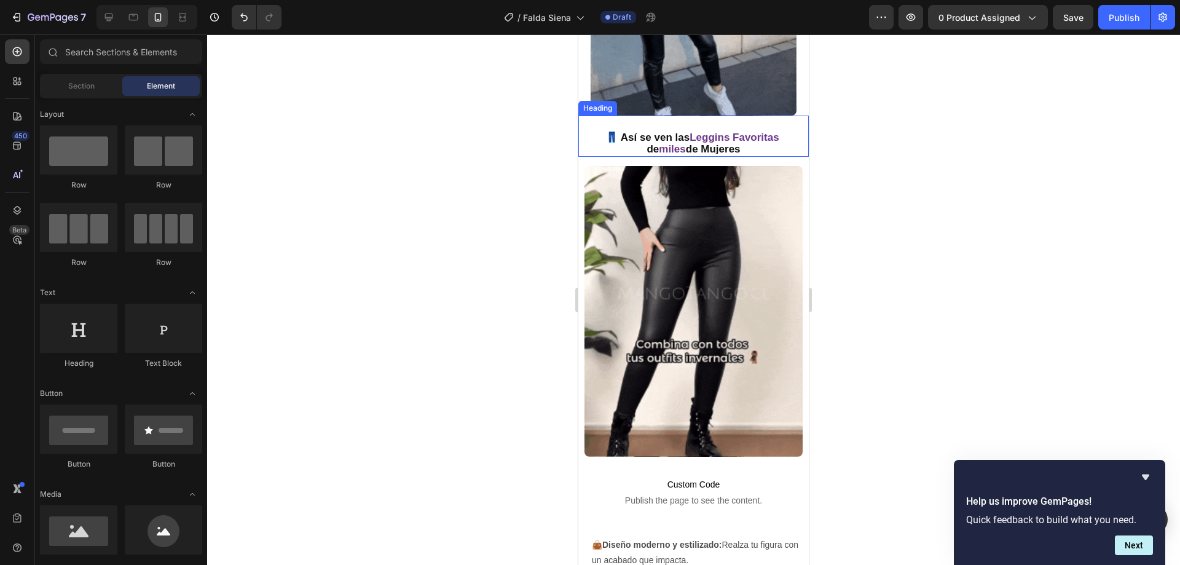
click at [663, 130] on h2 "👖 Así se ven las Leggins Favoritas de miles de Mujeres" at bounding box center [693, 141] width 230 height 26
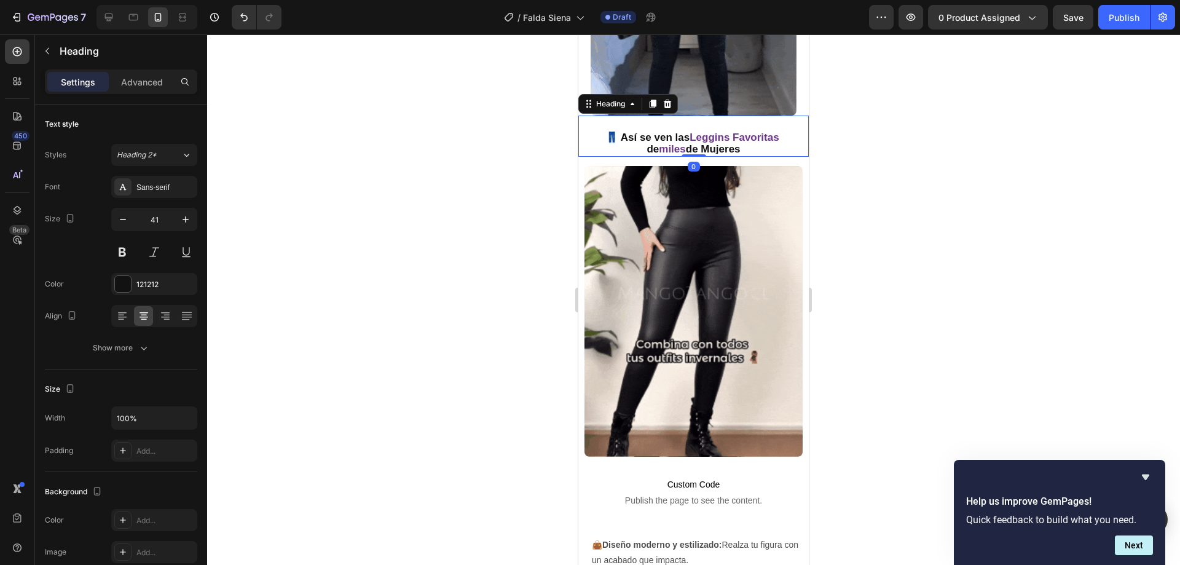
click at [663, 130] on h2 "👖 Así se ven las Leggins Favoritas de miles de Mujeres" at bounding box center [693, 141] width 230 height 26
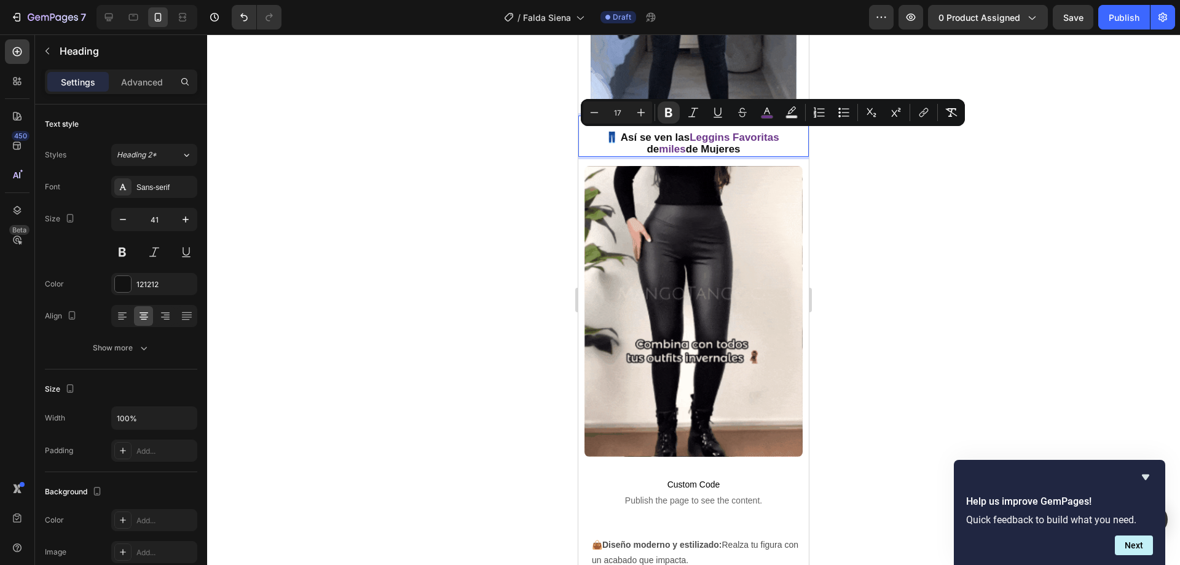
click at [697, 129] on p "👖 Así se ven las Leggins Favoritas de miles de Mujeres" at bounding box center [693, 140] width 228 height 23
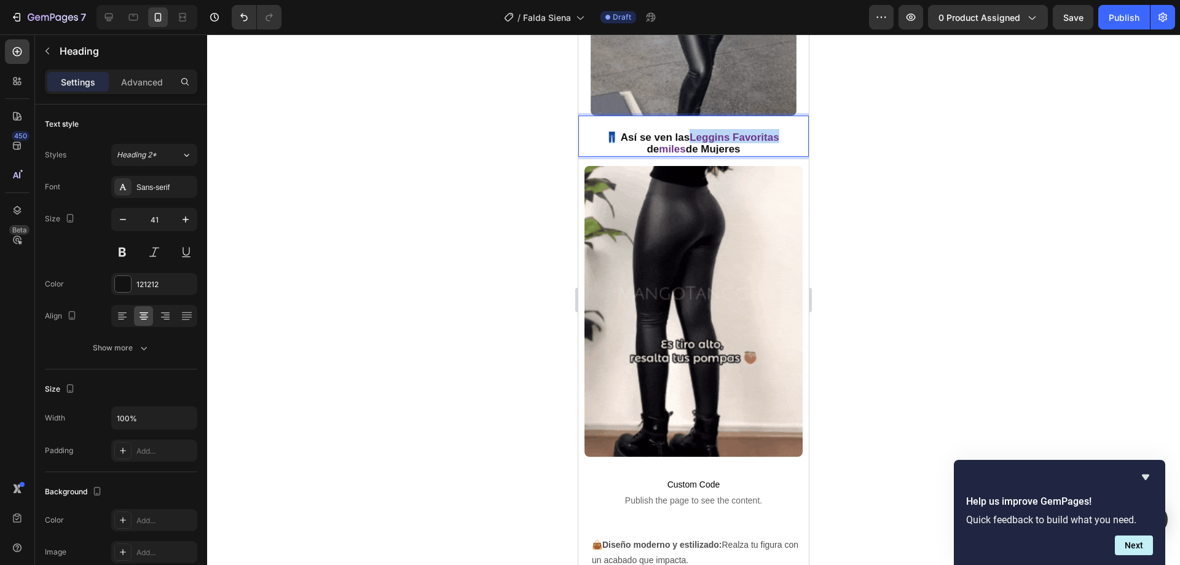
drag, startPoint x: 685, startPoint y: 124, endPoint x: 772, endPoint y: 130, distance: 86.8
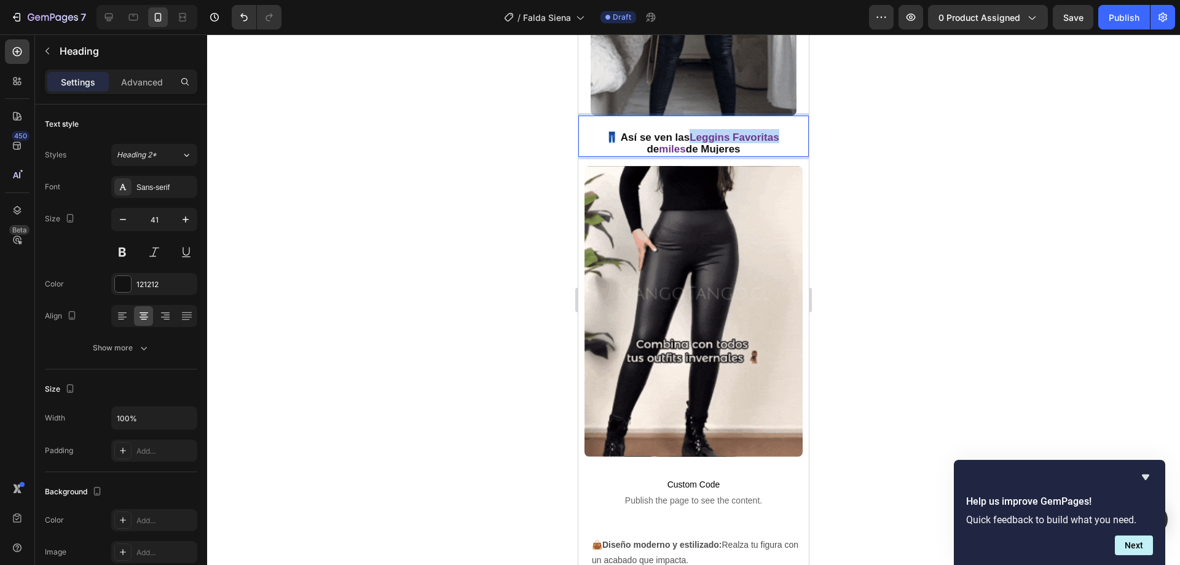
click at [772, 131] on strong "Leggins Favoritas" at bounding box center [733, 137] width 89 height 12
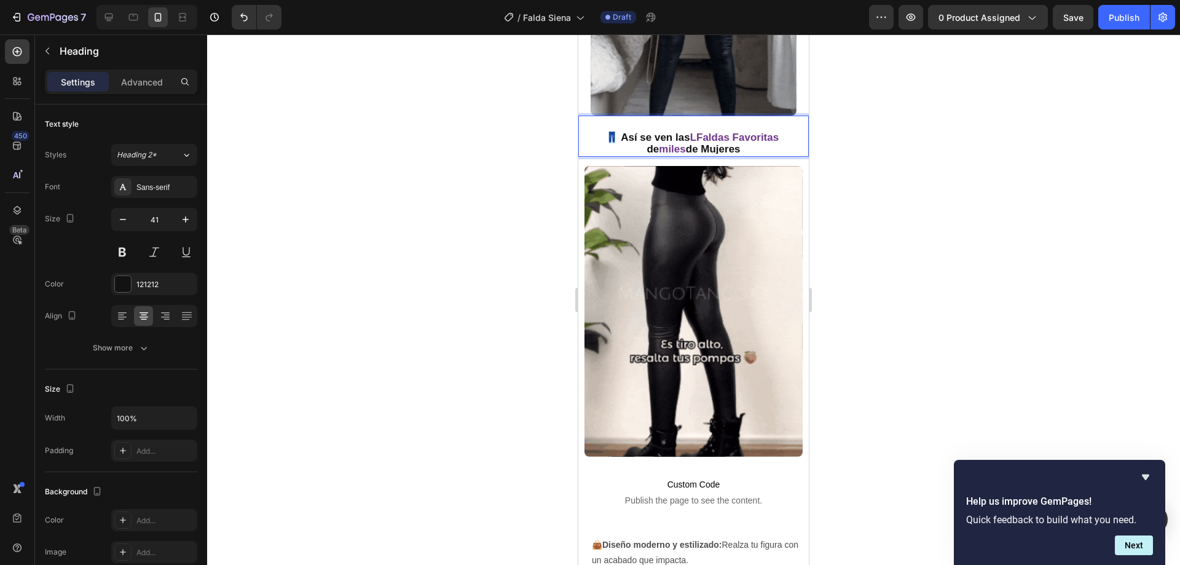
click at [690, 131] on strong "LFaldas Favoritas" at bounding box center [734, 137] width 89 height 12
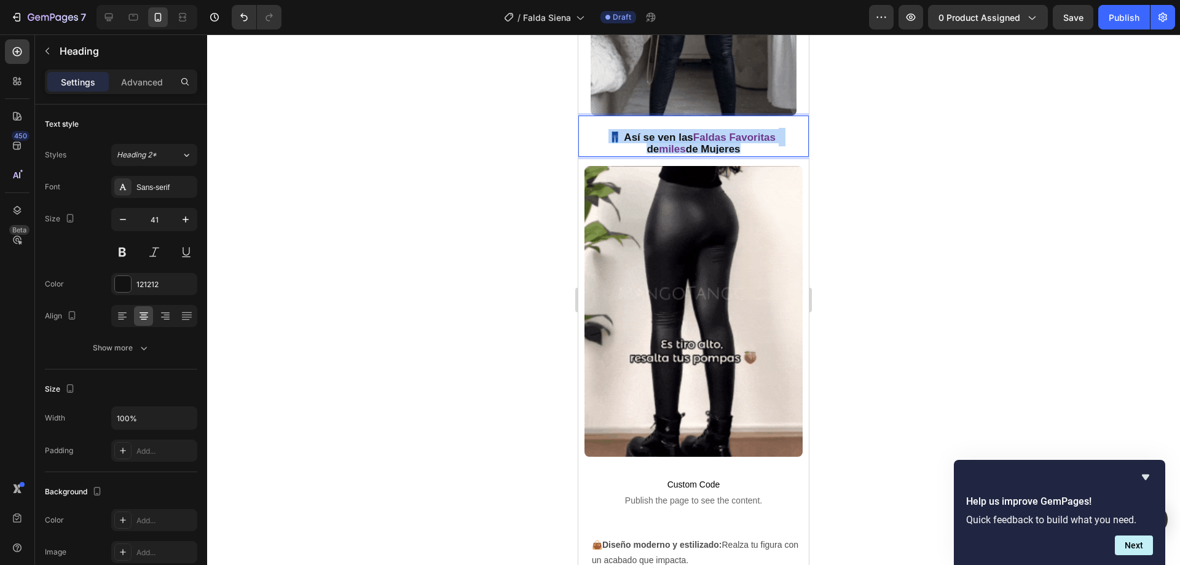
drag, startPoint x: 598, startPoint y: 123, endPoint x: 742, endPoint y: 139, distance: 145.3
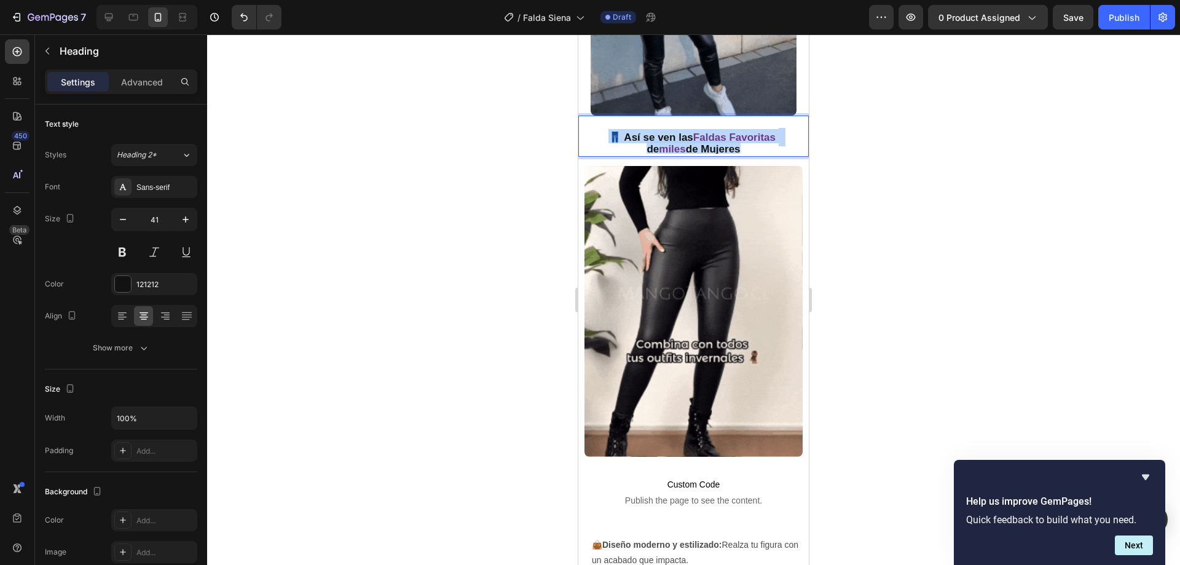
click at [742, 139] on p "👖 Así se ven las Faldas Favoritas de miles de Mujeres" at bounding box center [693, 140] width 228 height 23
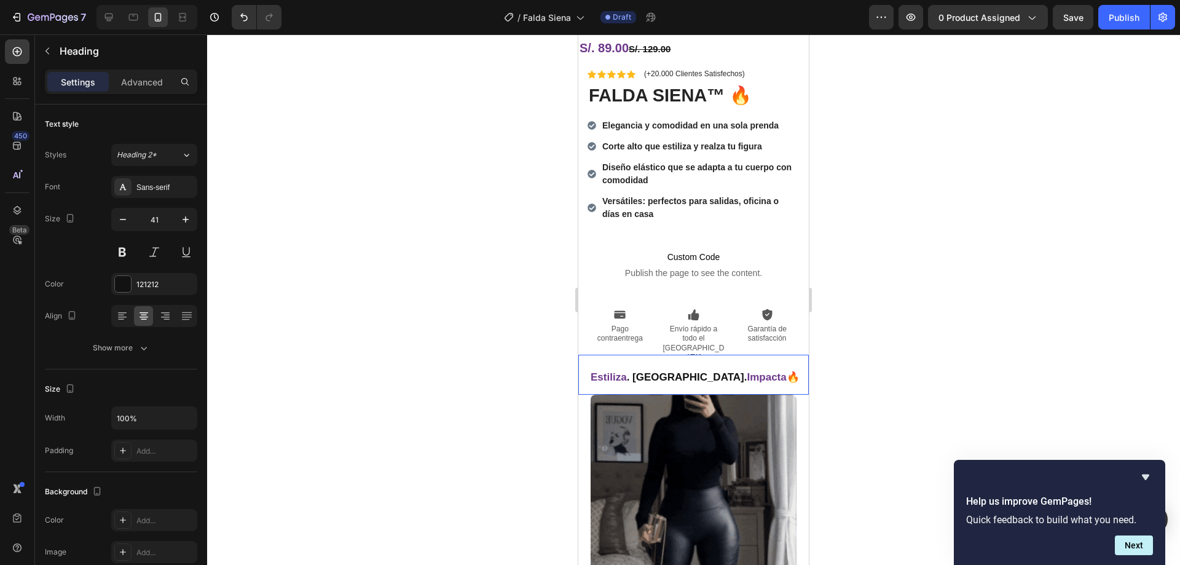
scroll to position [737, 0]
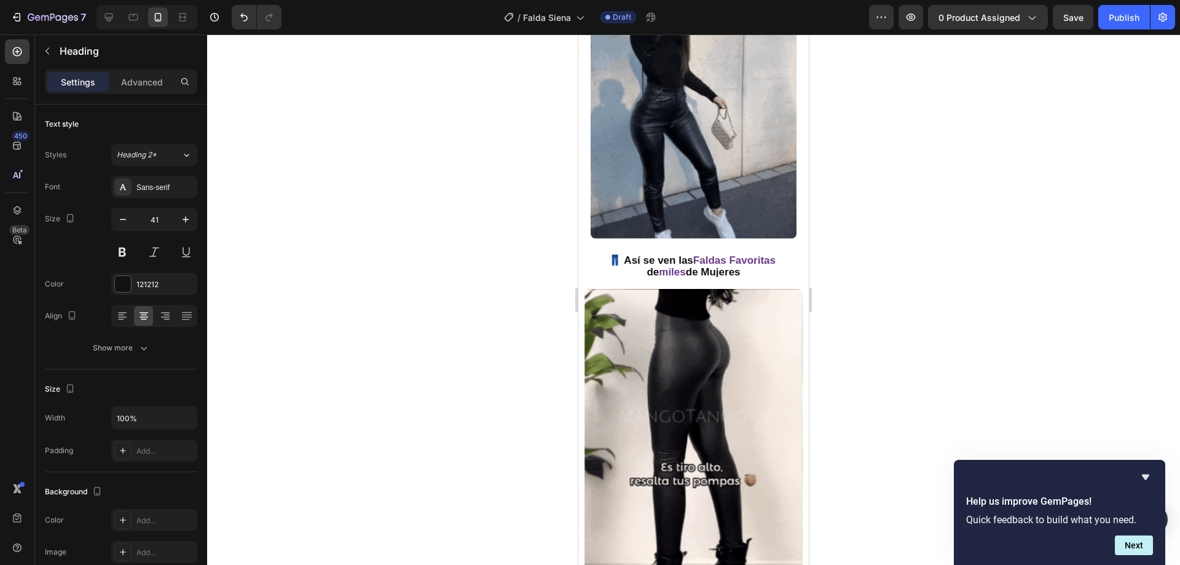
click at [614, 254] on strong "👖 Así se ven las" at bounding box center [650, 260] width 85 height 12
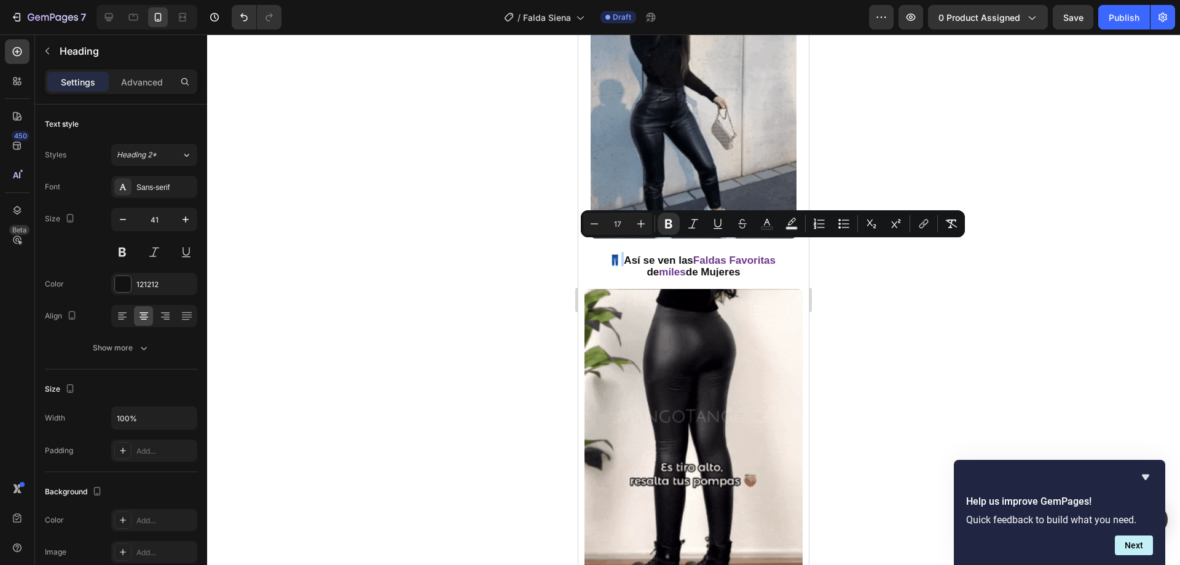
click at [610, 254] on strong "👖 Así se ven las" at bounding box center [650, 260] width 85 height 12
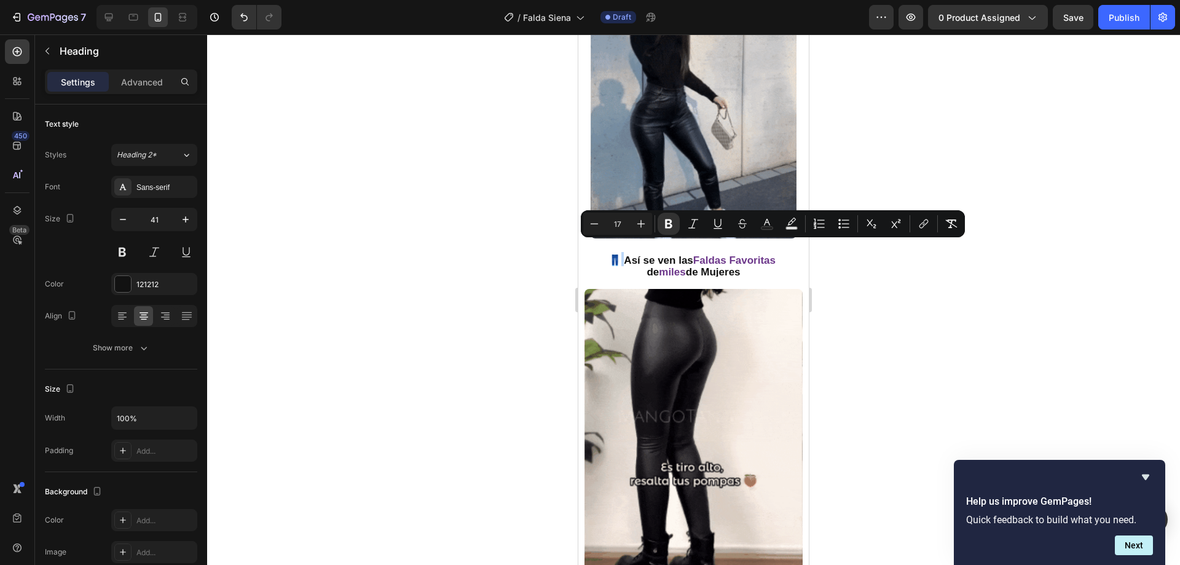
click at [614, 254] on strong "👖 Así se ven las" at bounding box center [650, 260] width 85 height 12
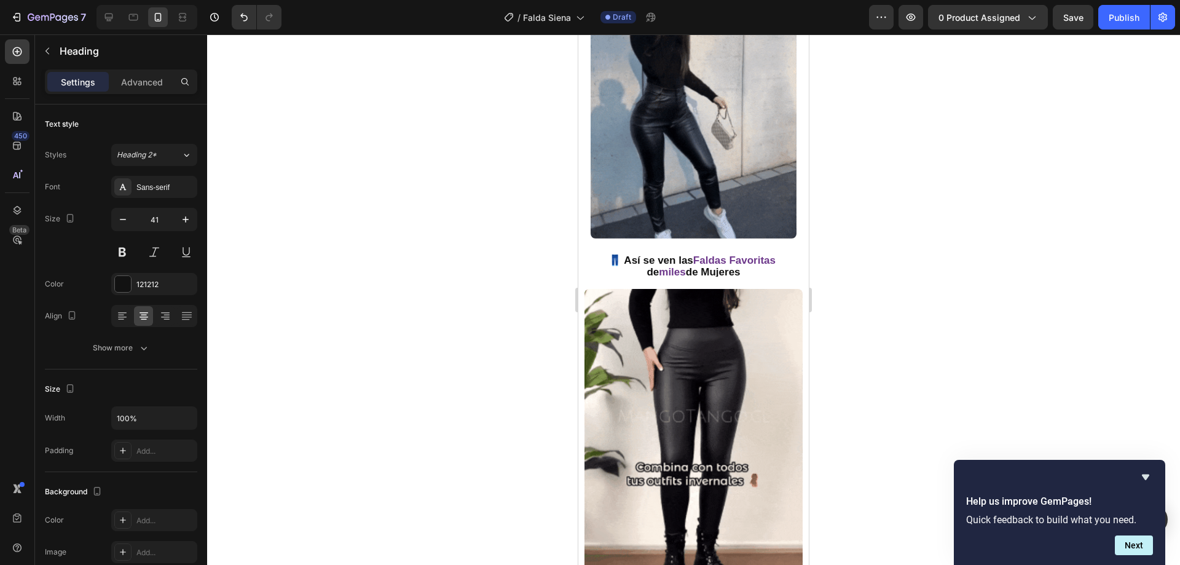
click at [634, 254] on strong "👖 Así se ven las" at bounding box center [650, 260] width 85 height 12
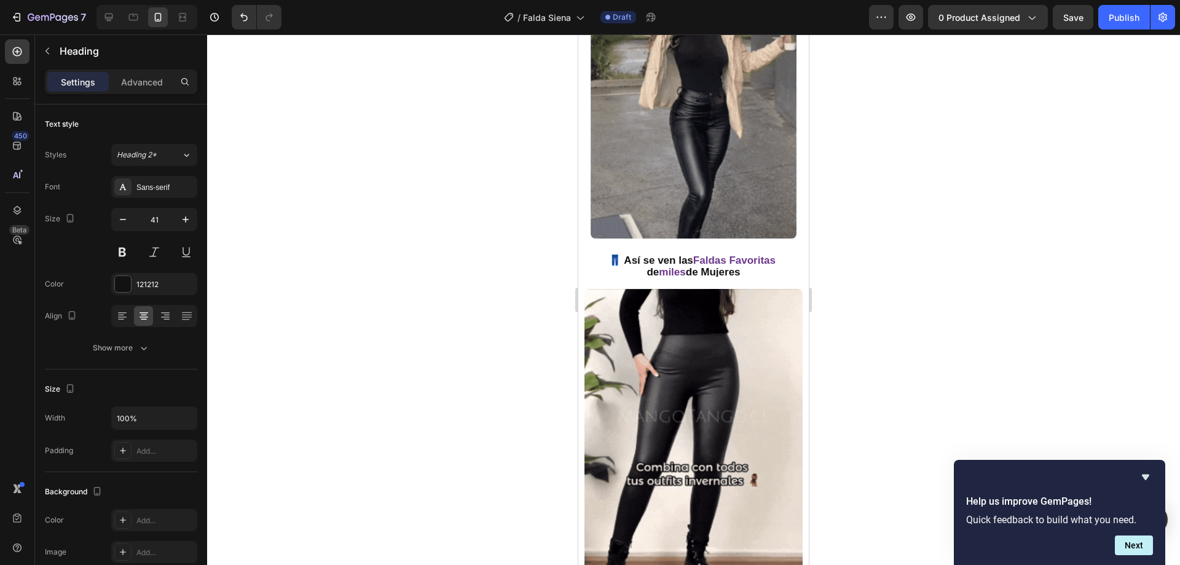
click at [614, 254] on strong "👖 Así se ven las" at bounding box center [650, 260] width 85 height 12
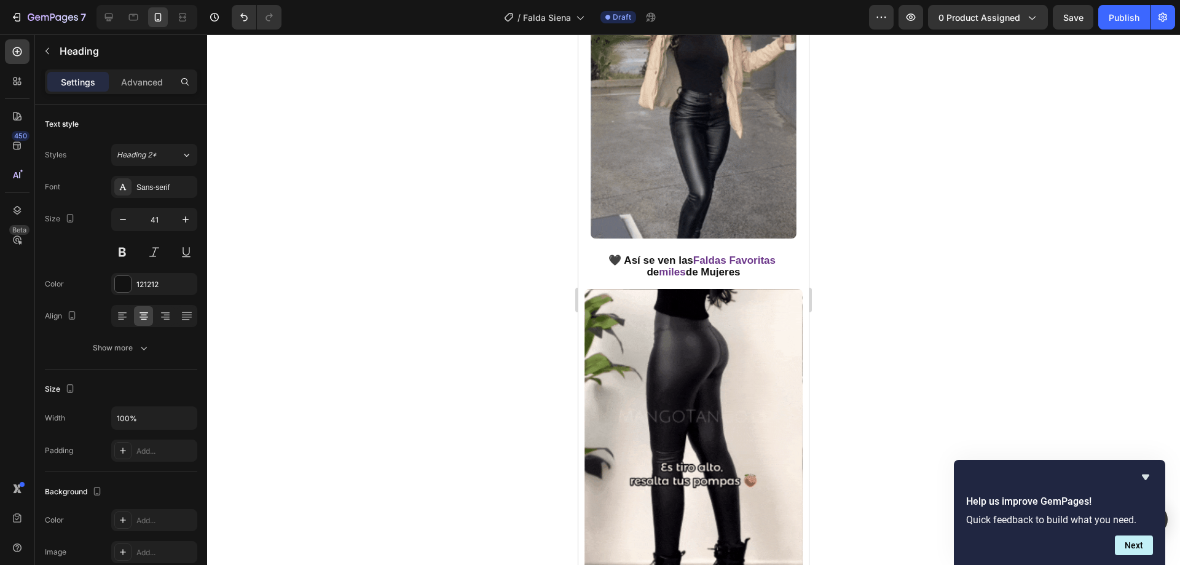
click at [461, 239] on div at bounding box center [693, 299] width 973 height 530
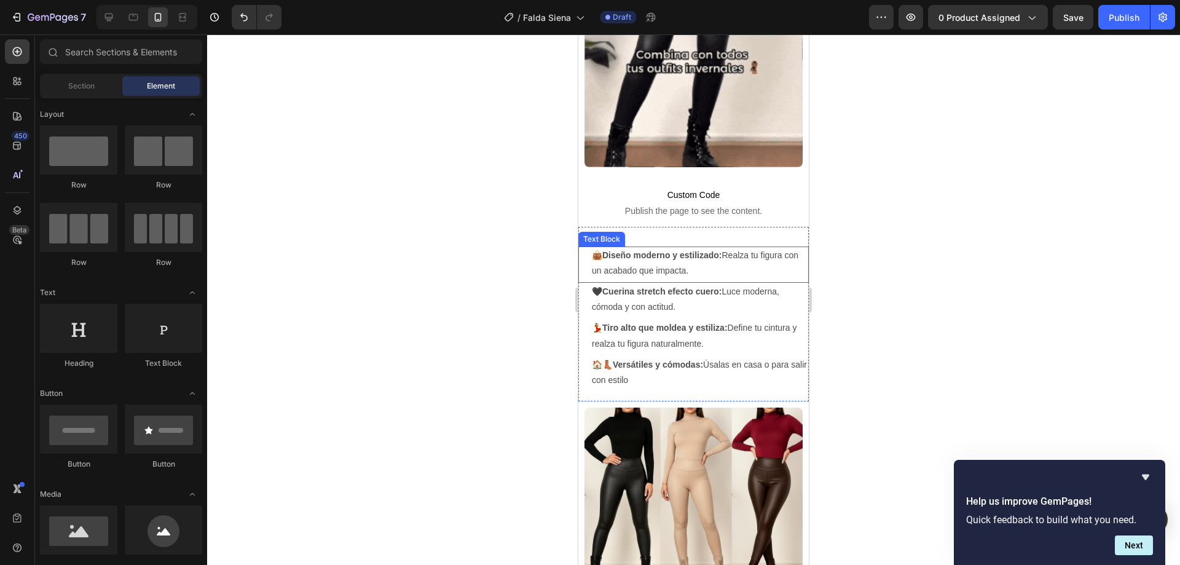
scroll to position [1167, 0]
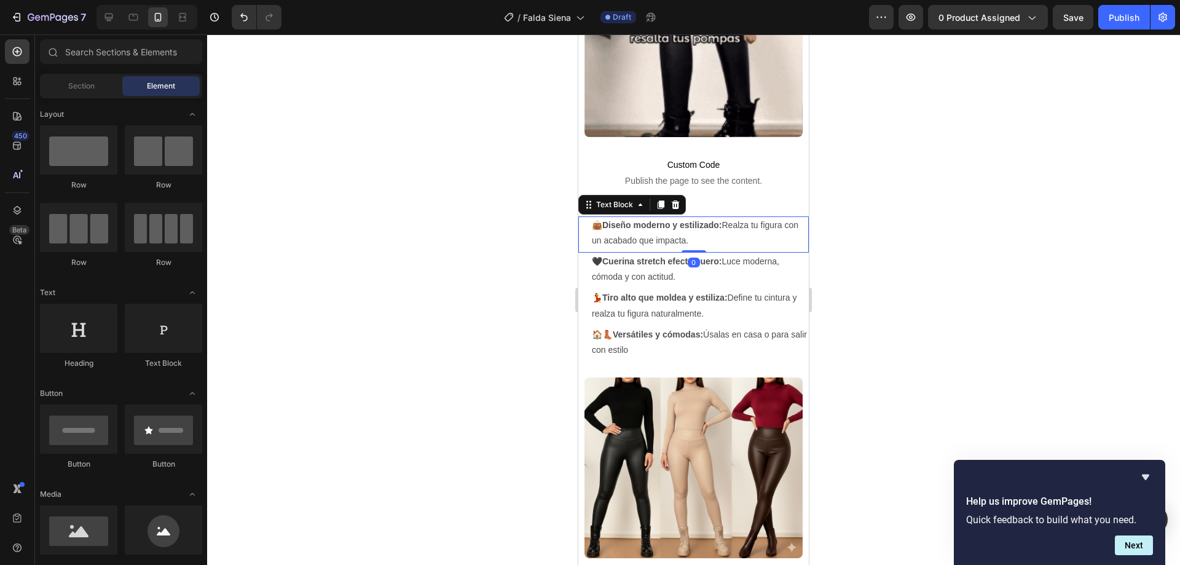
click at [702, 226] on p "👜 Diseño moderno y estilizado: Realza tu figura con un acabado que impacta." at bounding box center [700, 233] width 216 height 31
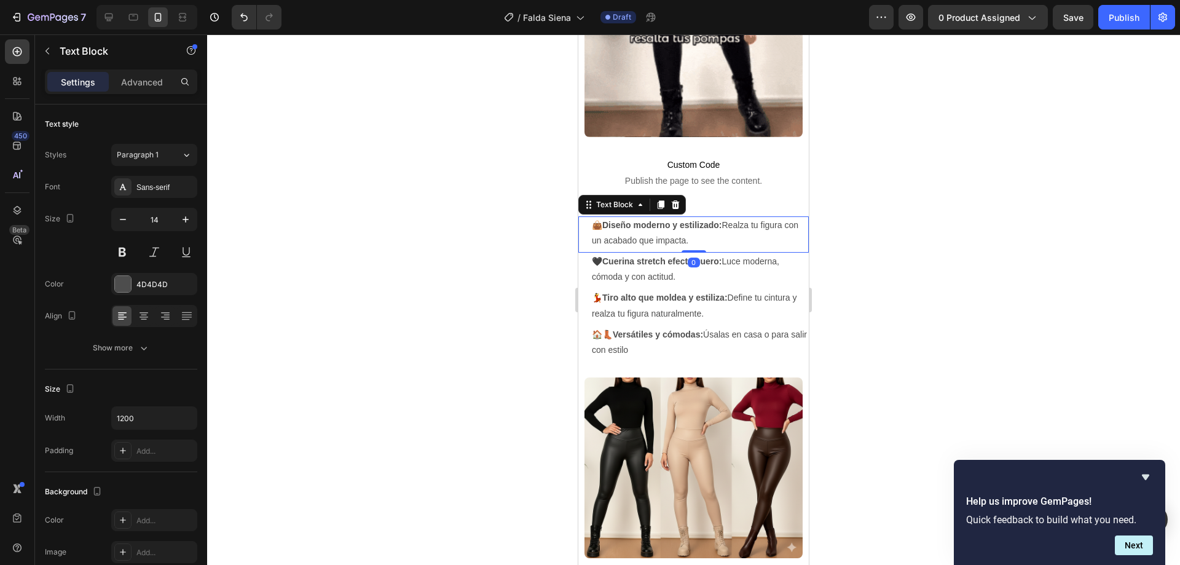
click at [682, 229] on p "👜 Diseño moderno y estilizado: Realza tu figura con un acabado que impacta." at bounding box center [700, 233] width 216 height 31
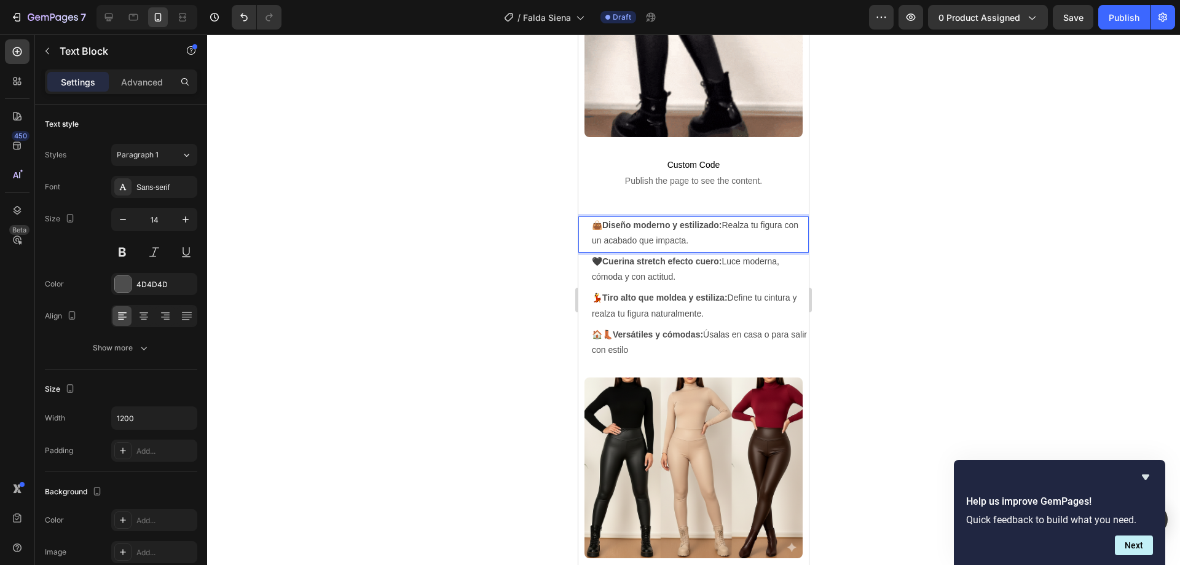
drag, startPoint x: 707, startPoint y: 227, endPoint x: 590, endPoint y: 230, distance: 116.2
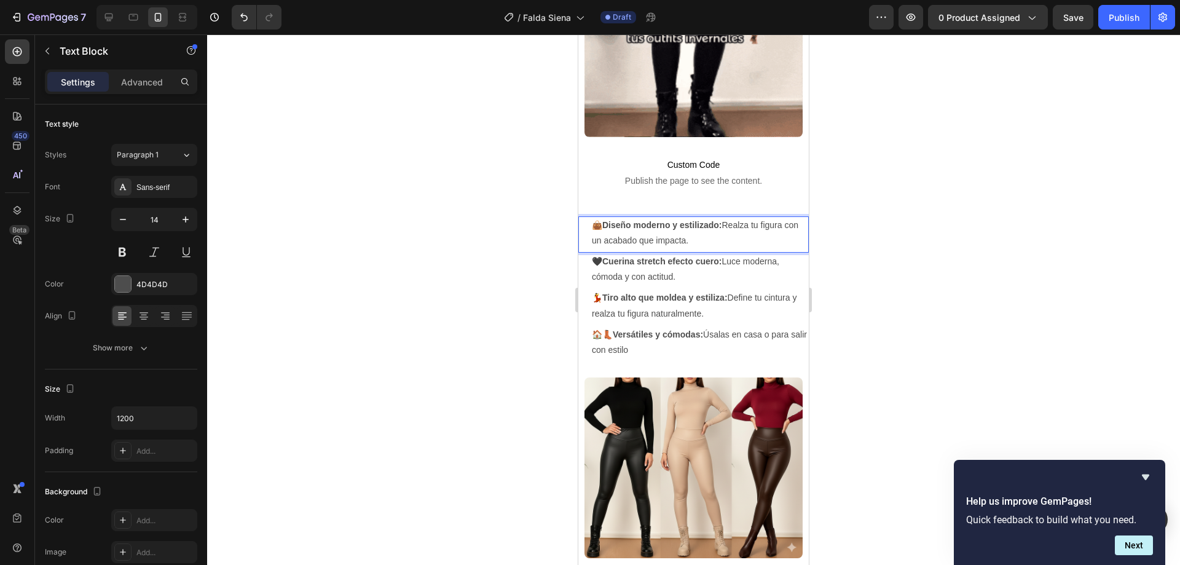
click at [590, 230] on div "👜 Diseño moderno y estilizado: Realza tu figura con un acabado que impacta." at bounding box center [699, 232] width 218 height 33
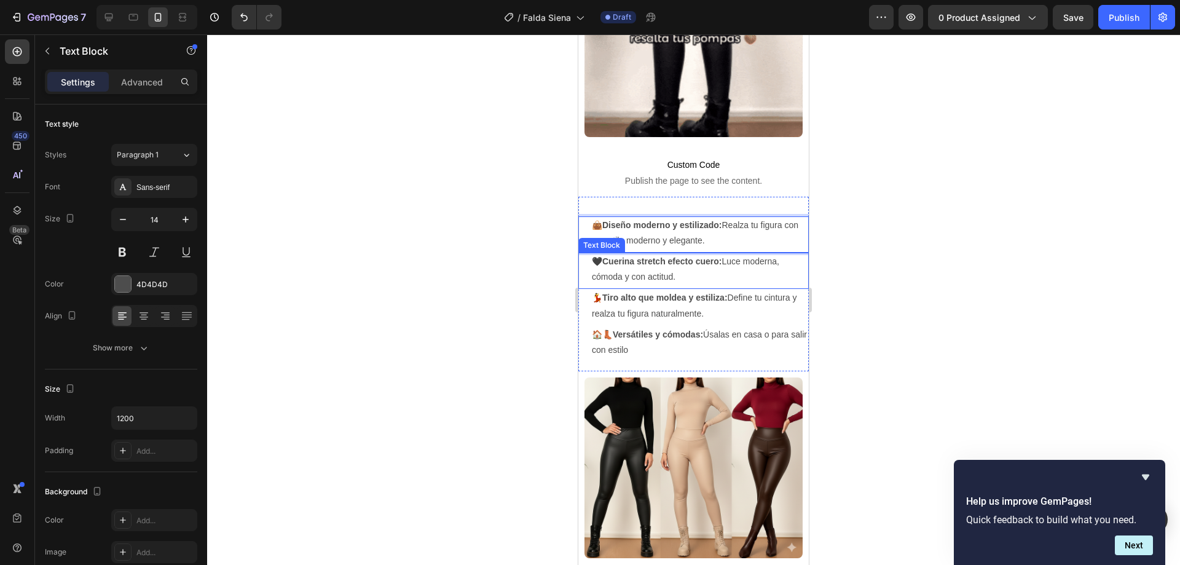
click at [624, 256] on strong "Cuerina stretch efecto cuero:" at bounding box center [662, 261] width 120 height 10
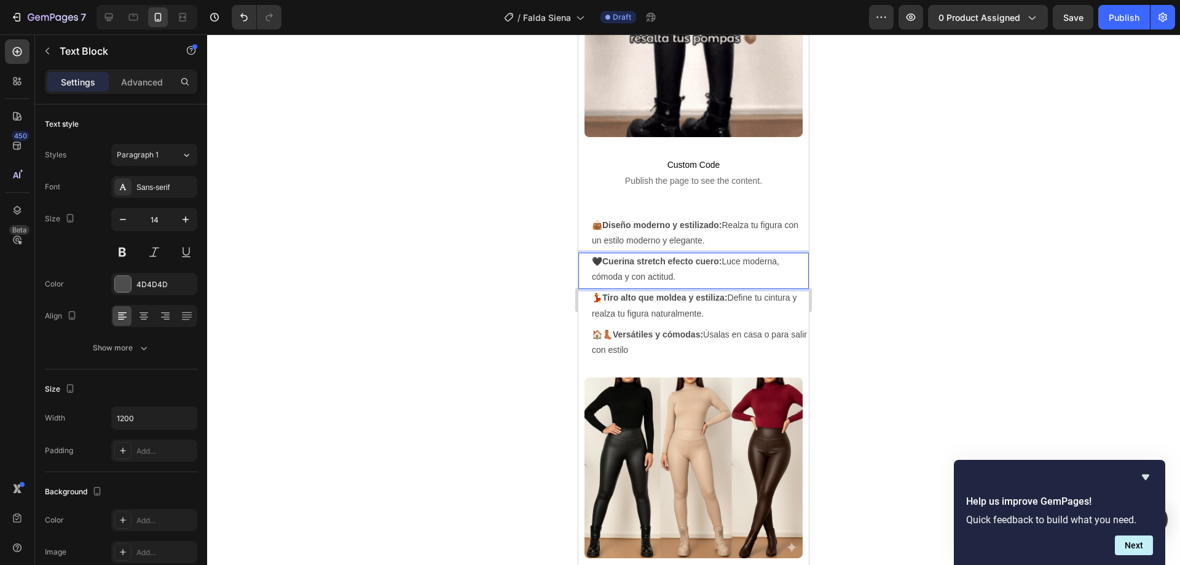
click at [624, 258] on p "🖤 Cuerina stretch efecto cuero: Luce moderna, cómoda y con actitud." at bounding box center [700, 269] width 216 height 31
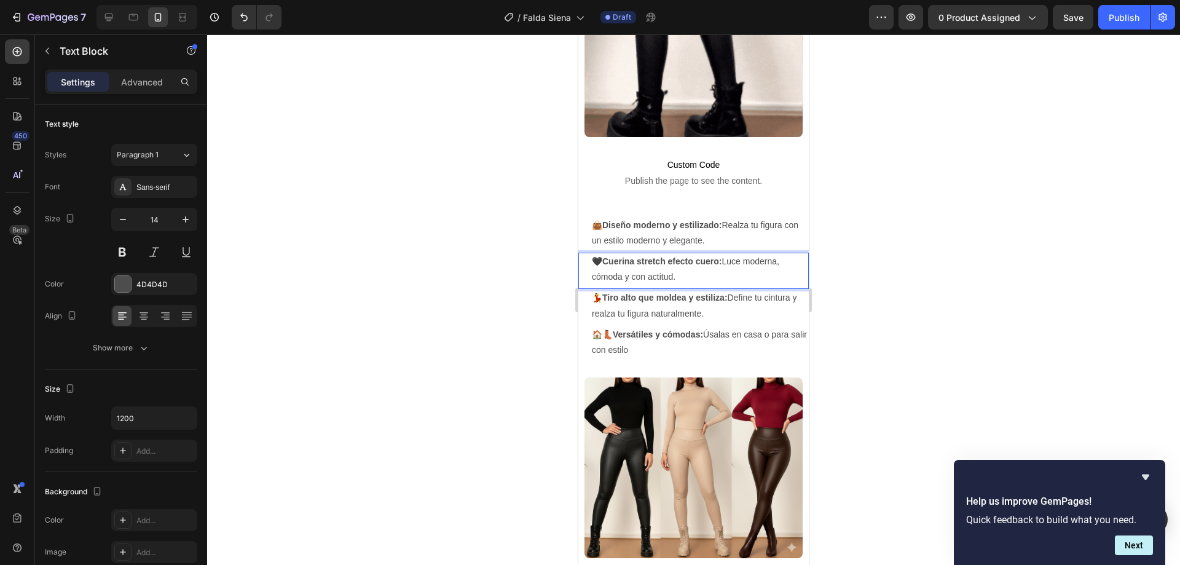
click at [667, 263] on p "🖤 Cuerina stretch efecto cuero: Luce moderna, cómoda y con actitud." at bounding box center [700, 269] width 216 height 31
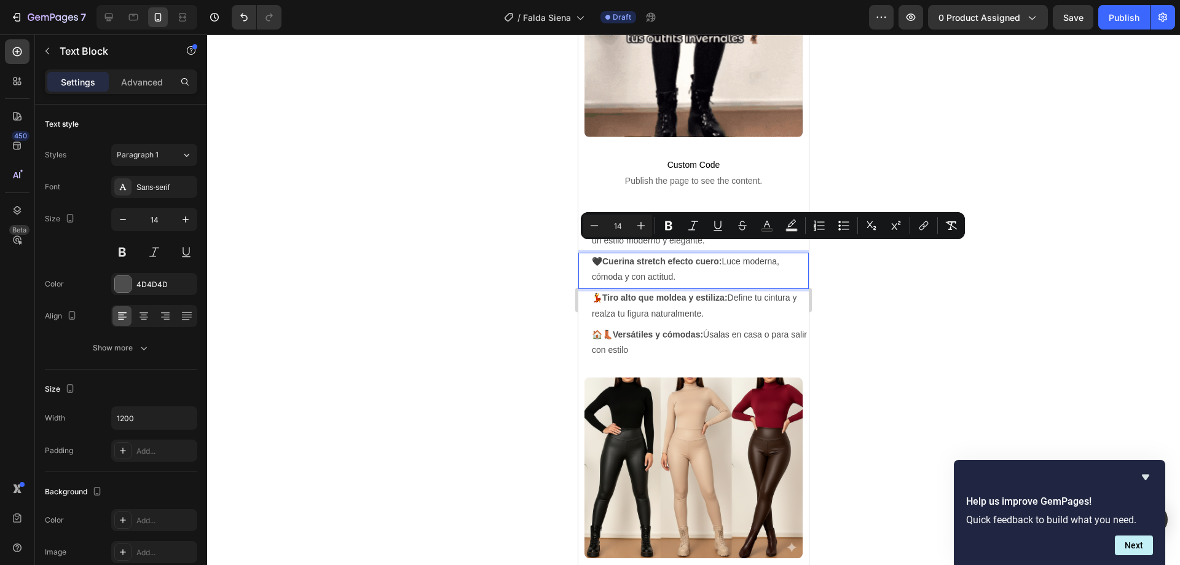
drag, startPoint x: 681, startPoint y: 265, endPoint x: 596, endPoint y: 250, distance: 86.2
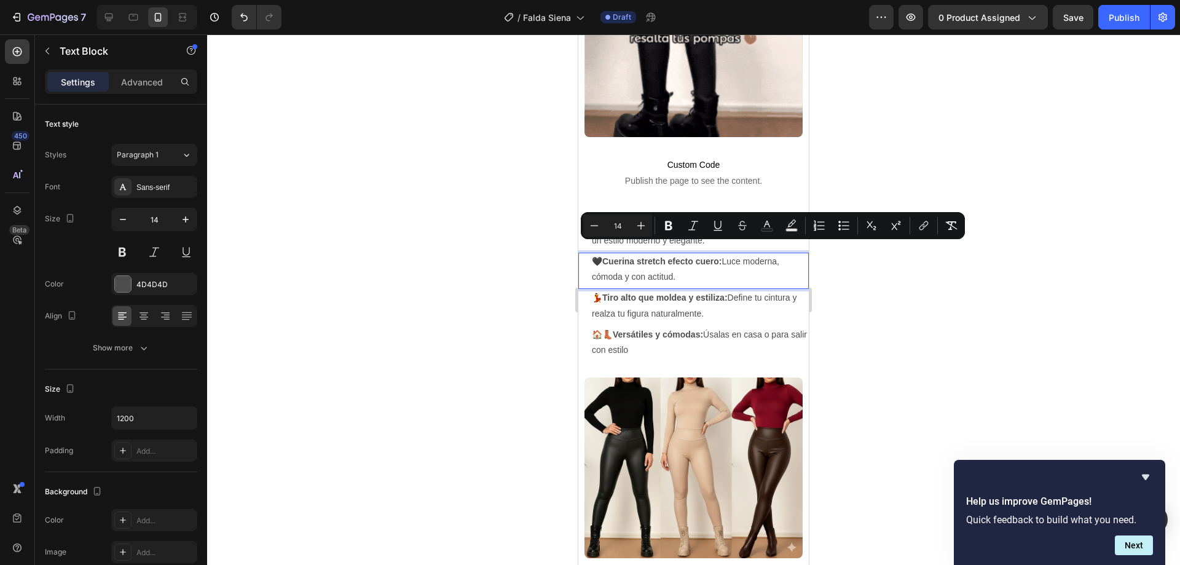
click at [596, 254] on p "🖤 Cuerina stretch efecto cuero: Luce moderna, cómoda y con actitud." at bounding box center [700, 269] width 216 height 31
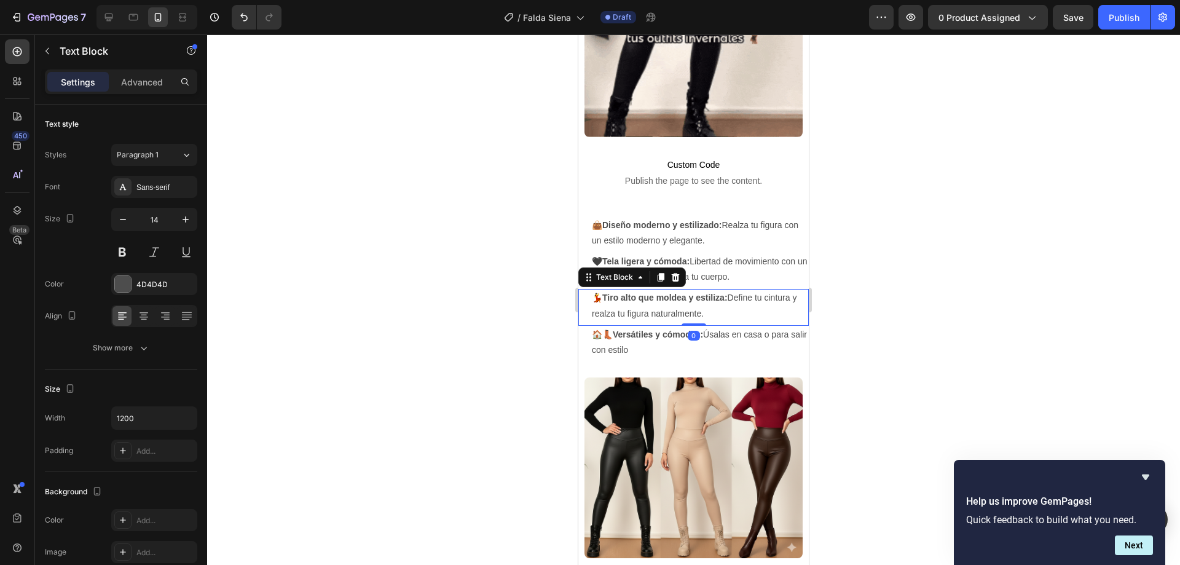
click at [626, 292] on strong "Tiro alto que moldea y estiliza:" at bounding box center [664, 297] width 125 height 10
click at [669, 299] on p "💃 Tiro alto que moldea y estiliza: Define tu cintura y realza tu figura natural…" at bounding box center [697, 305] width 210 height 31
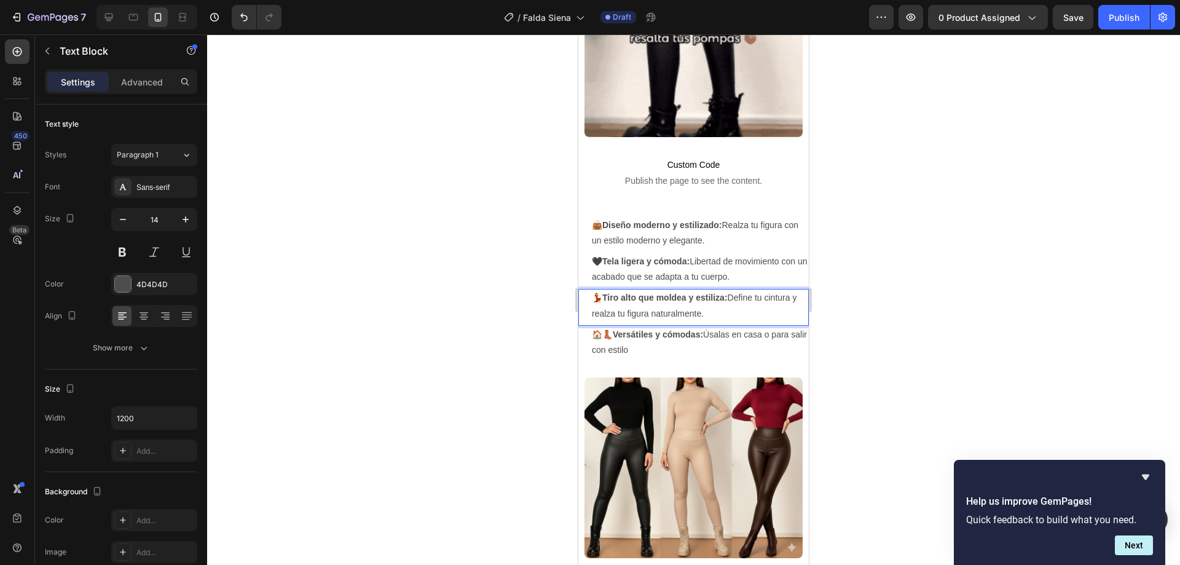
click at [710, 305] on p "💃 Tiro alto que moldea y estiliza: Define tu cintura y realza tu figura natural…" at bounding box center [697, 305] width 210 height 31
click at [670, 292] on strong "Tiro alto que moldea y estiliza:" at bounding box center [664, 297] width 125 height 10
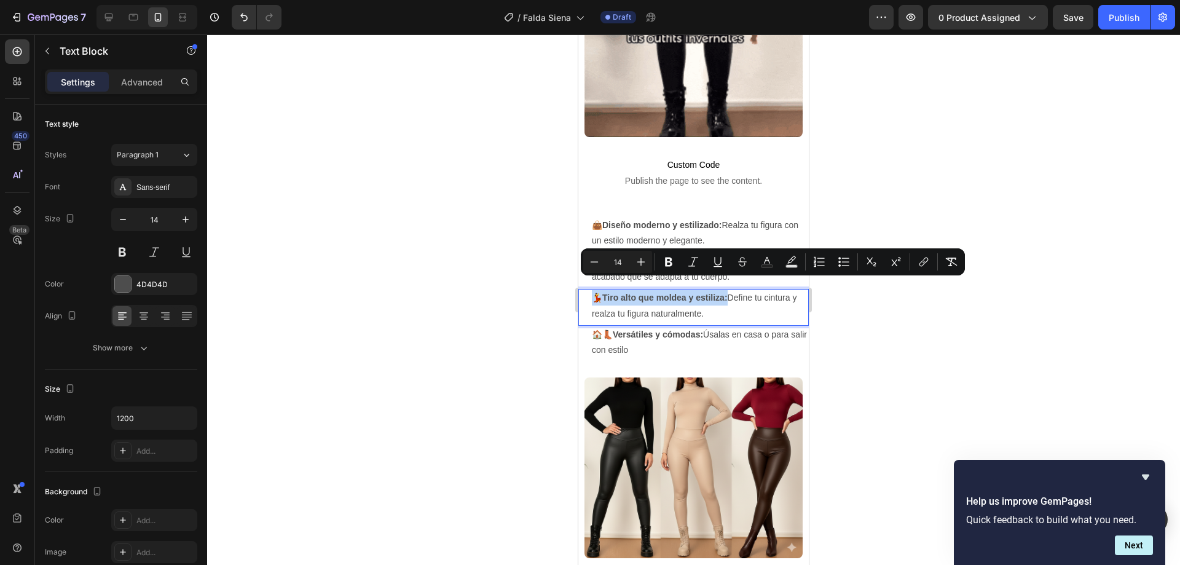
drag, startPoint x: 728, startPoint y: 286, endPoint x: 594, endPoint y: 292, distance: 134.1
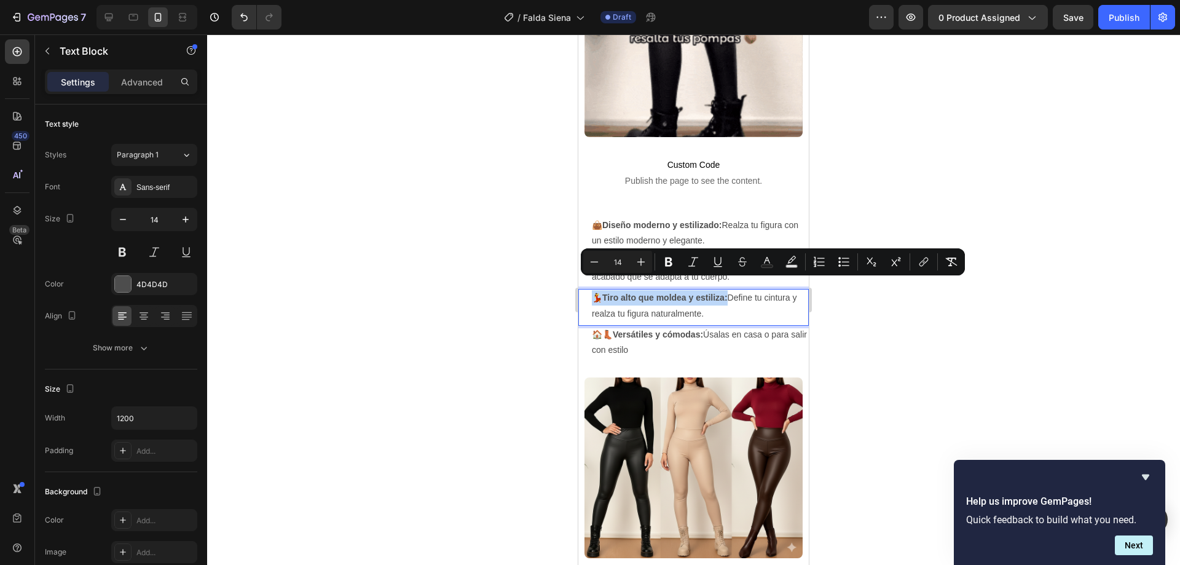
click at [594, 292] on p "💃 Tiro alto que moldea y estiliza: Define tu cintura y realza tu figura natural…" at bounding box center [697, 305] width 210 height 31
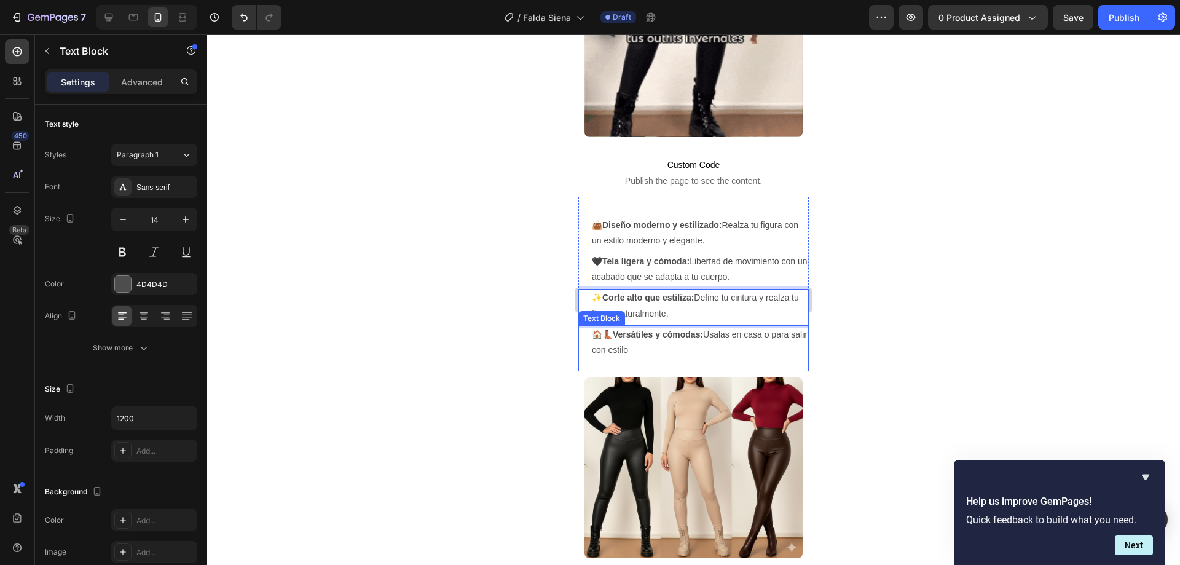
click at [630, 331] on p "🏠👢 Versátiles y cómodas: Úsalas en casa o para salir con estilo" at bounding box center [700, 342] width 216 height 31
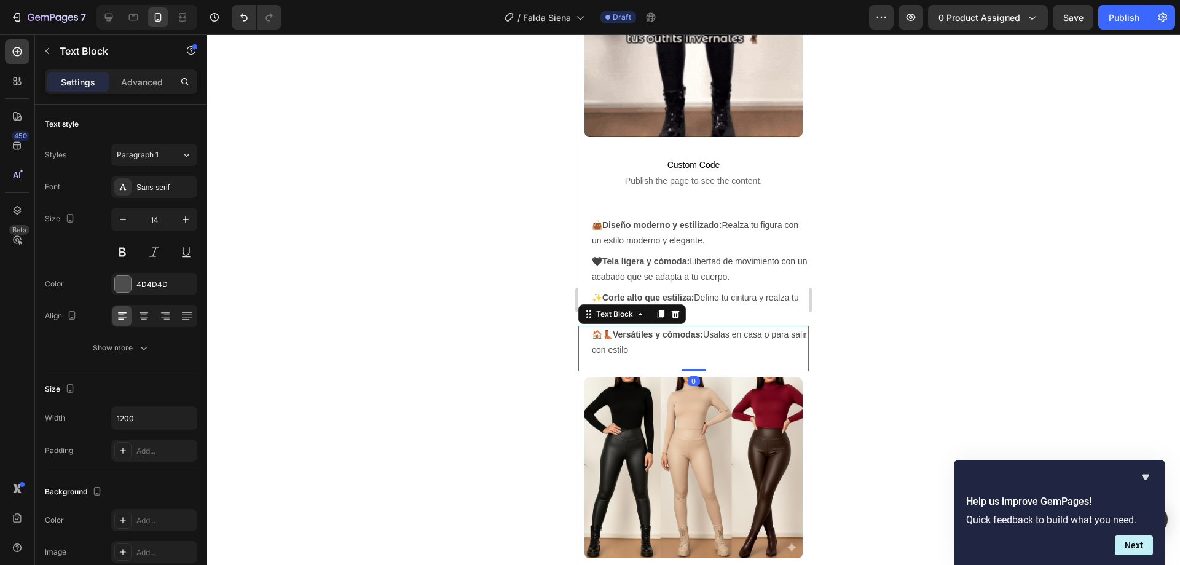
click at [646, 341] on p "🏠👢 Versátiles y cómodas: Úsalas en casa o para salir con estilo" at bounding box center [700, 342] width 216 height 31
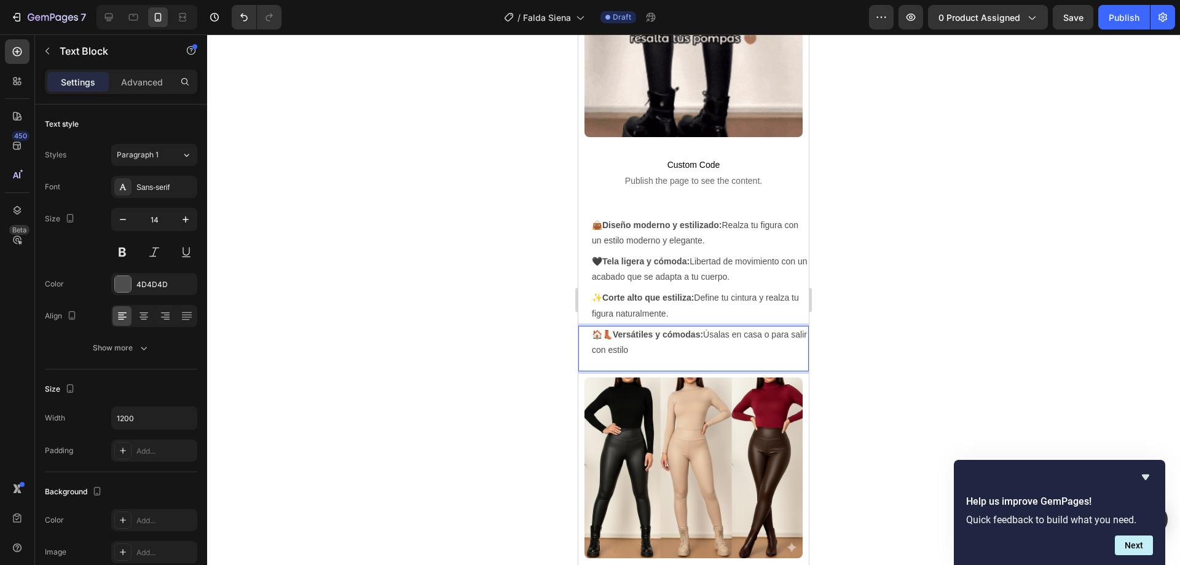
click at [706, 327] on p "🏠👢 Versátiles y cómodas: Úsalas en casa o para salir con estilo" at bounding box center [700, 342] width 216 height 31
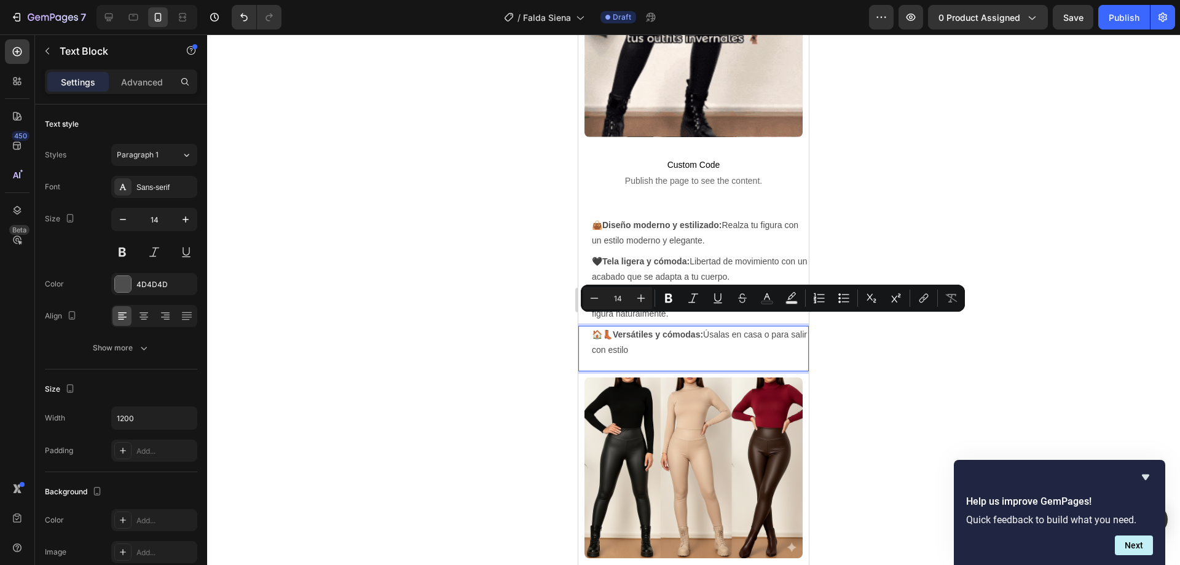
drag, startPoint x: 709, startPoint y: 320, endPoint x: 714, endPoint y: 333, distance: 13.8
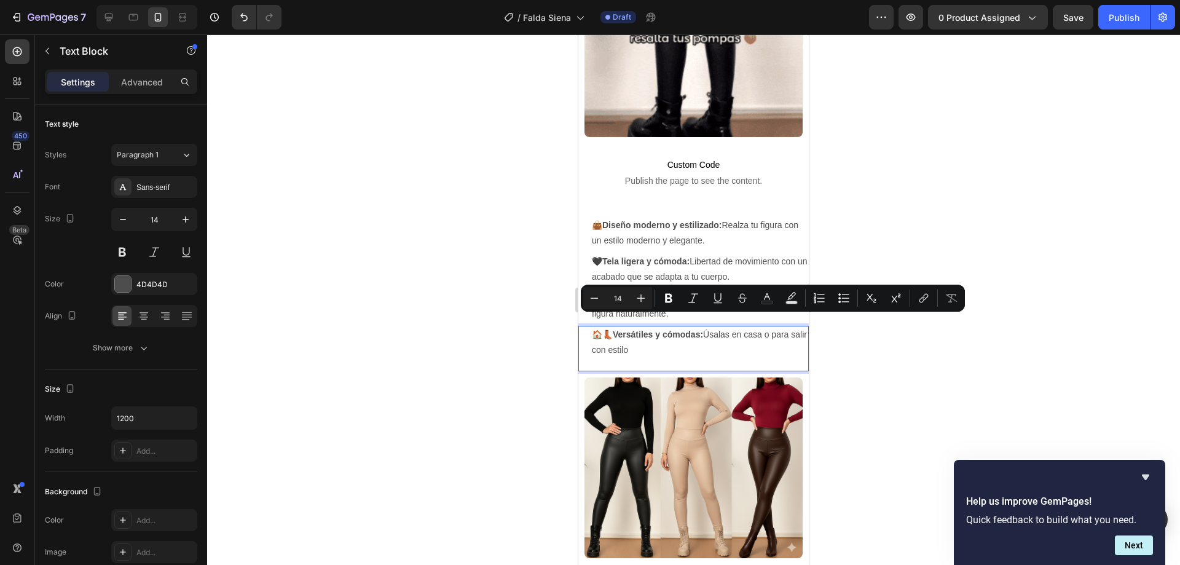
click at [714, 333] on p "🏠👢 Versátiles y cómodas: Úsalas en casa o para salir con estilo" at bounding box center [700, 342] width 216 height 31
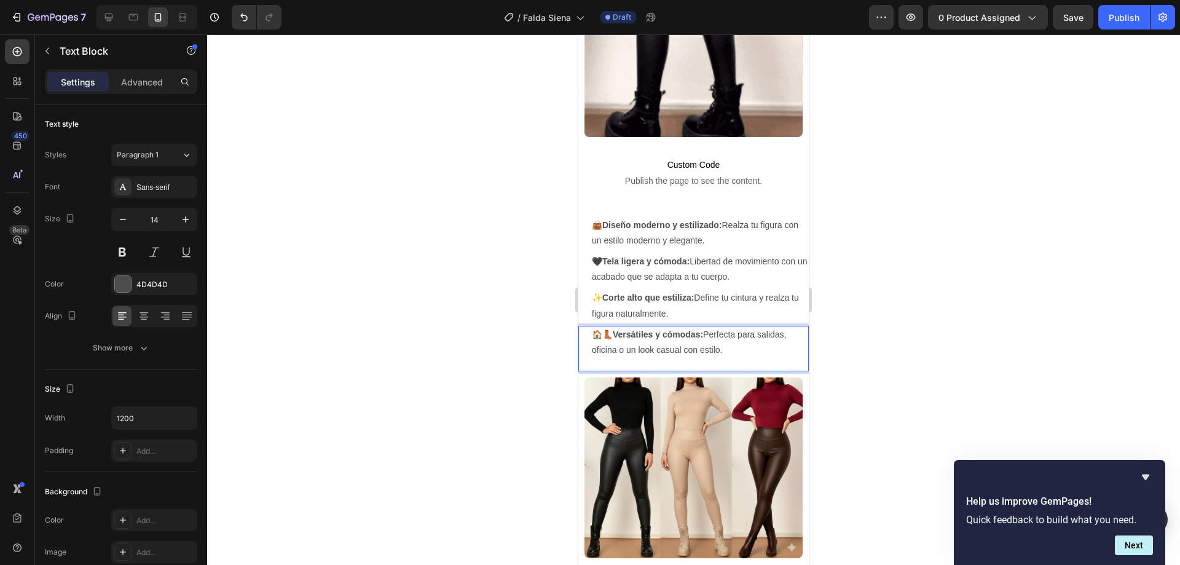
click at [449, 178] on div at bounding box center [693, 299] width 973 height 530
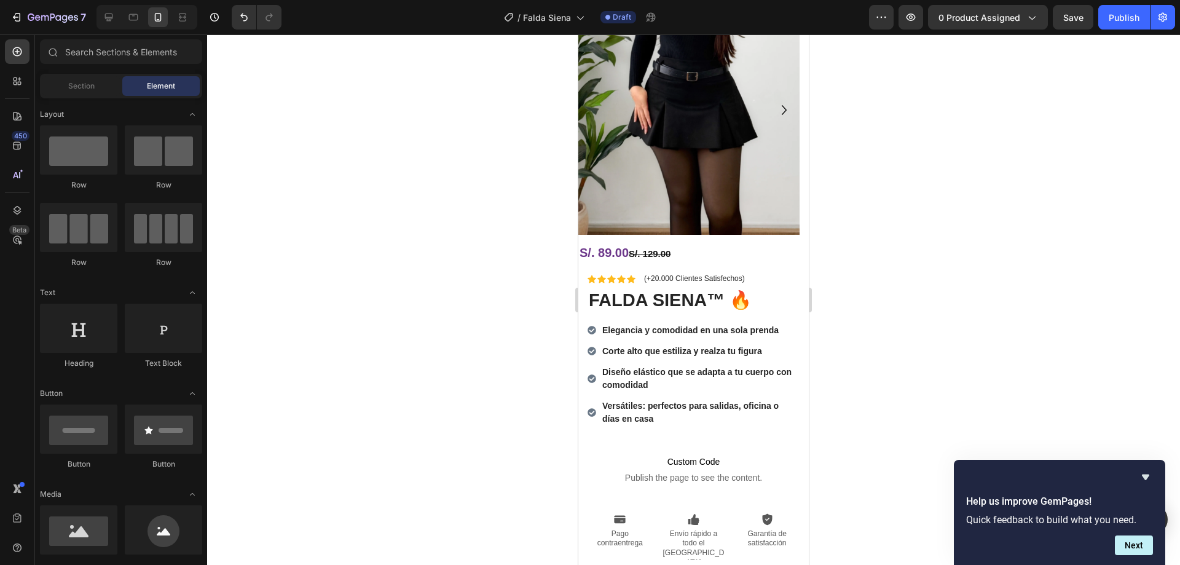
scroll to position [0, 0]
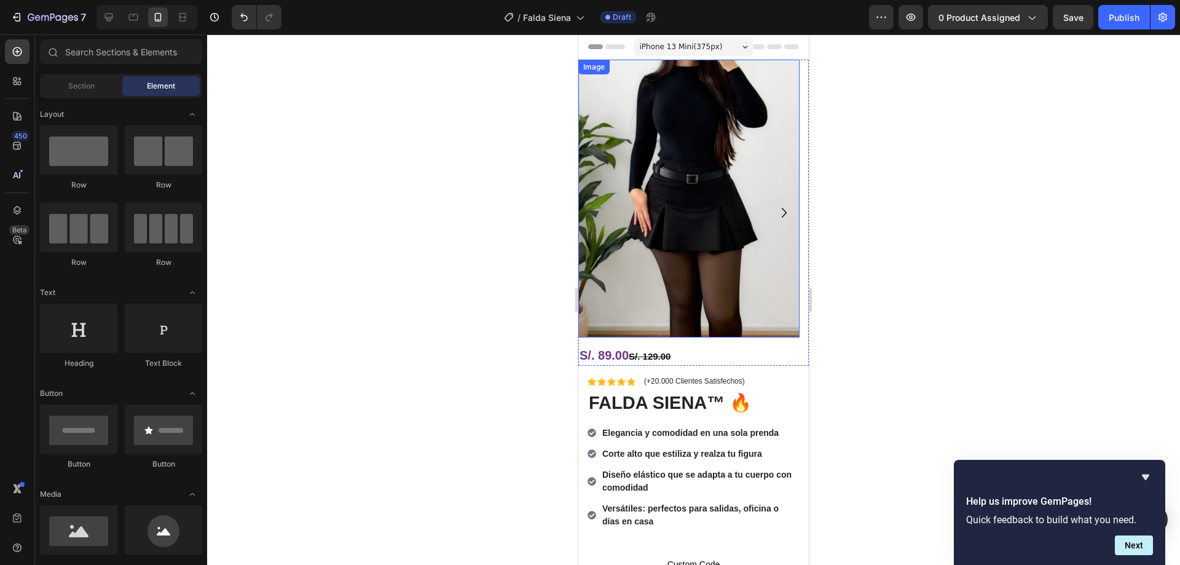
click at [774, 212] on icon "Carousel Next Arrow" at bounding box center [784, 213] width 20 height 20
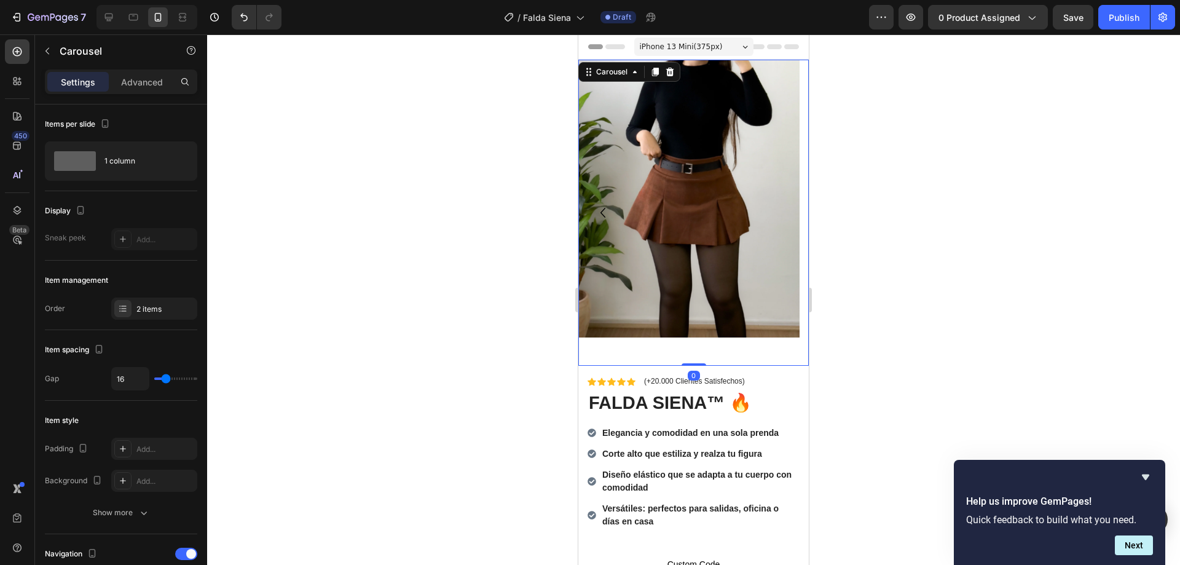
click at [603, 207] on icon "Carousel Back Arrow" at bounding box center [603, 213] width 20 height 20
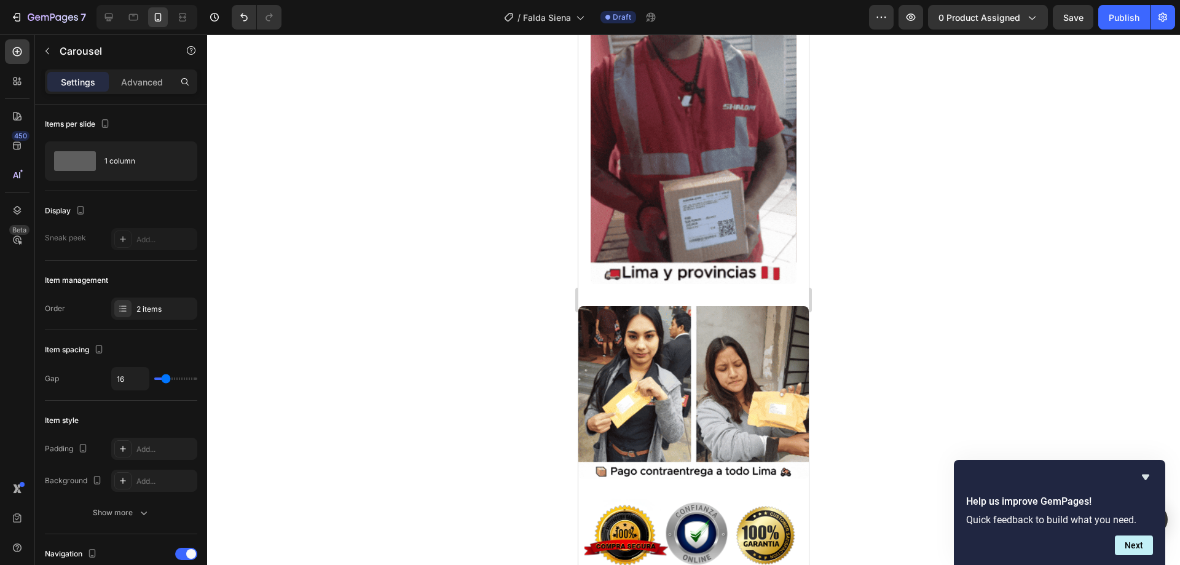
scroll to position [2535, 0]
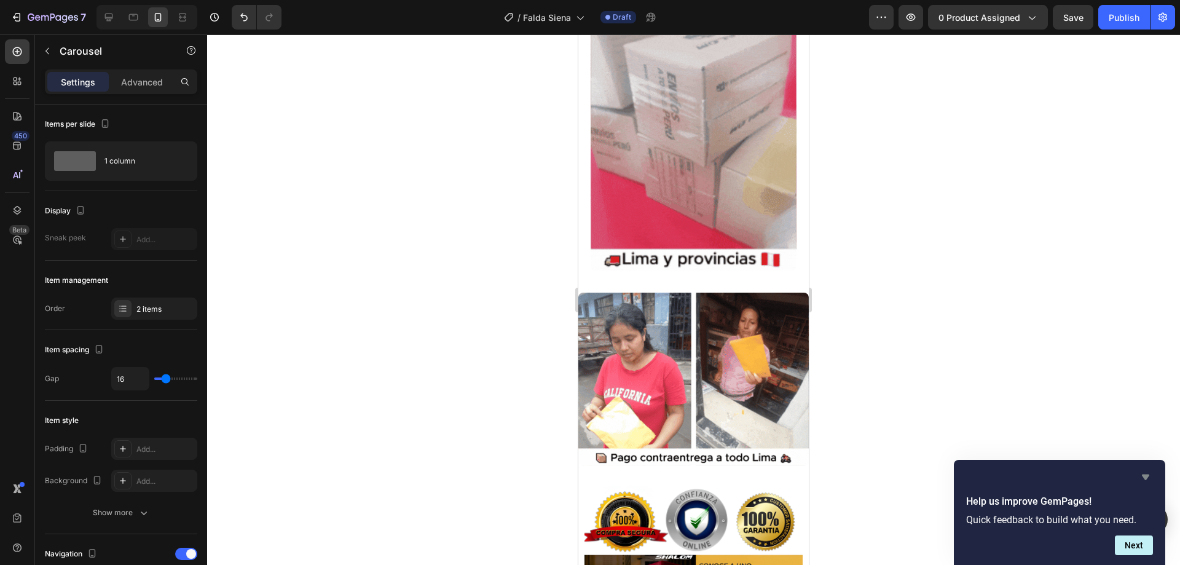
click at [1143, 476] on icon "Hide survey" at bounding box center [1145, 477] width 7 height 6
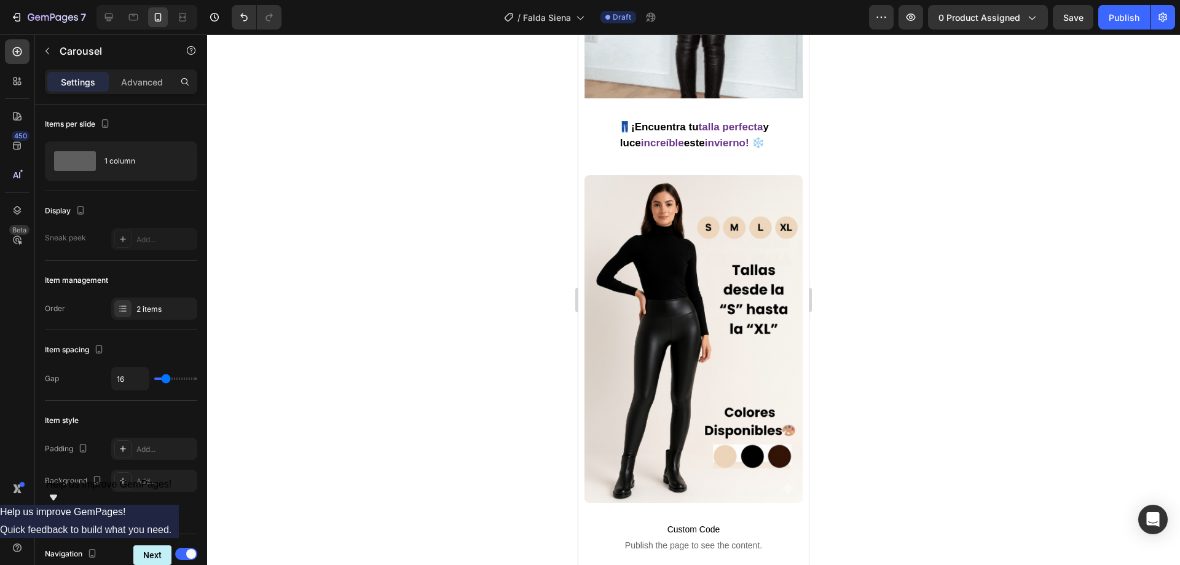
scroll to position [1921, 0]
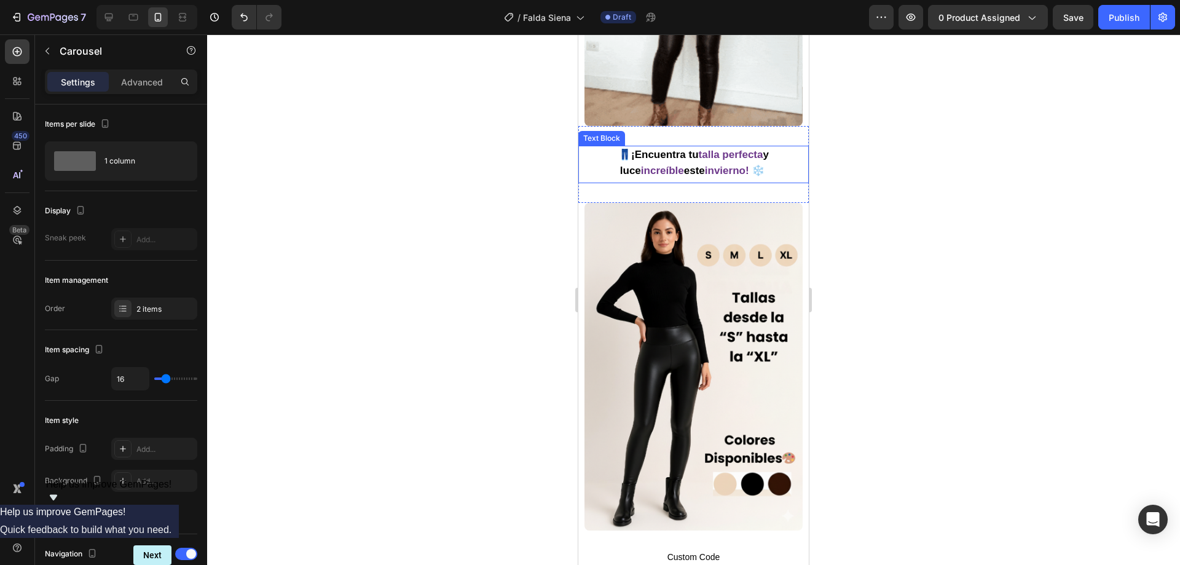
click at [705, 149] on strong "talla perfecta" at bounding box center [731, 155] width 65 height 12
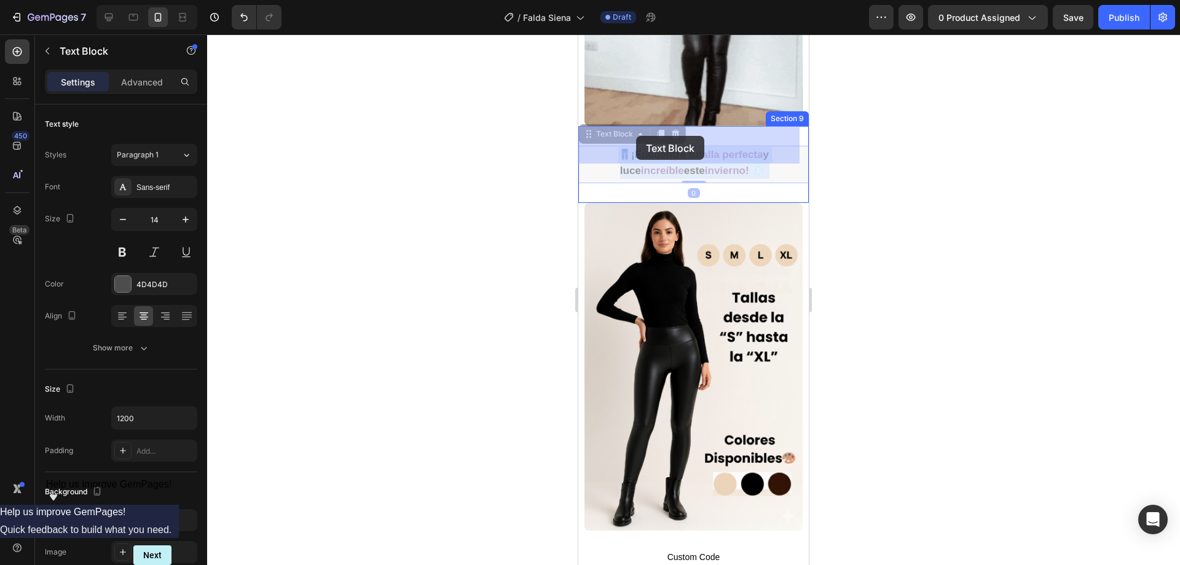
drag, startPoint x: 751, startPoint y: 148, endPoint x: 659, endPoint y: 139, distance: 92.6
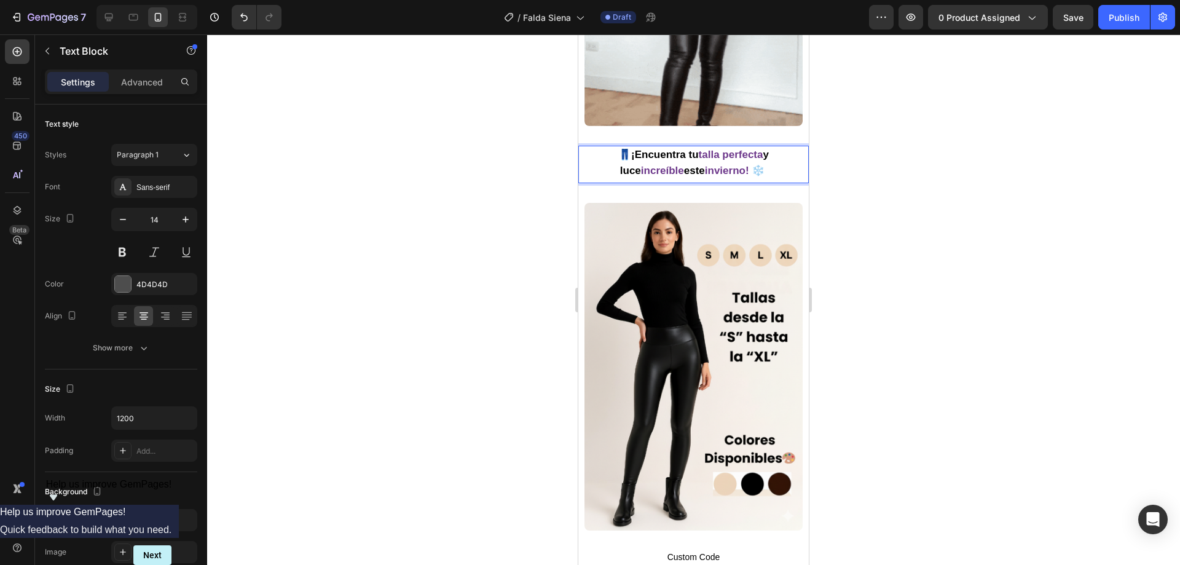
click at [699, 149] on strong "talla perfecta" at bounding box center [731, 155] width 65 height 12
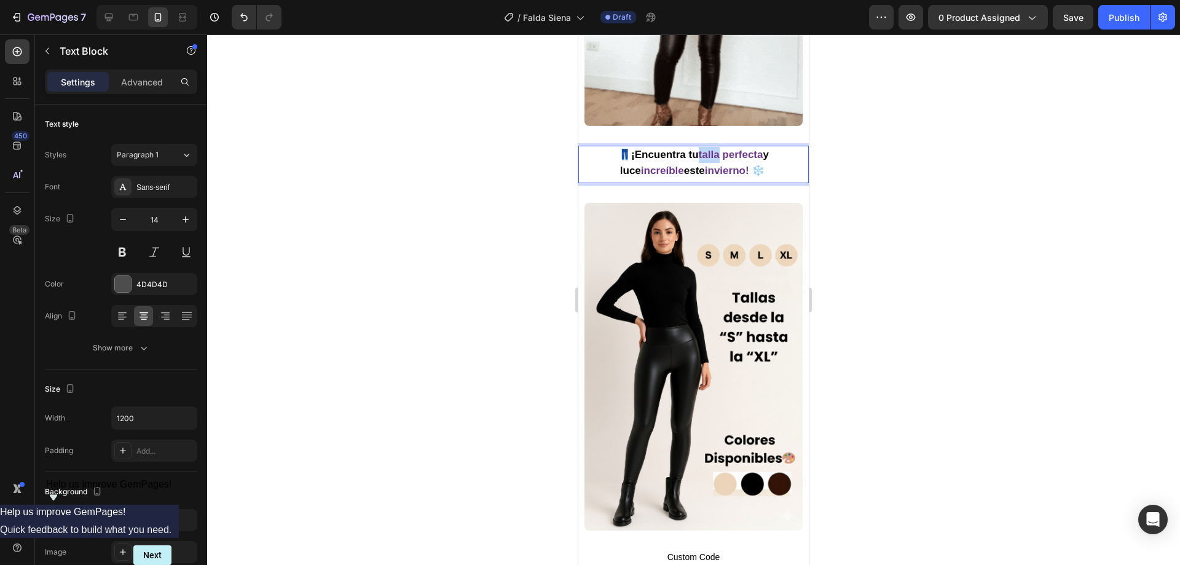
drag, startPoint x: 680, startPoint y: 135, endPoint x: 704, endPoint y: 135, distance: 23.3
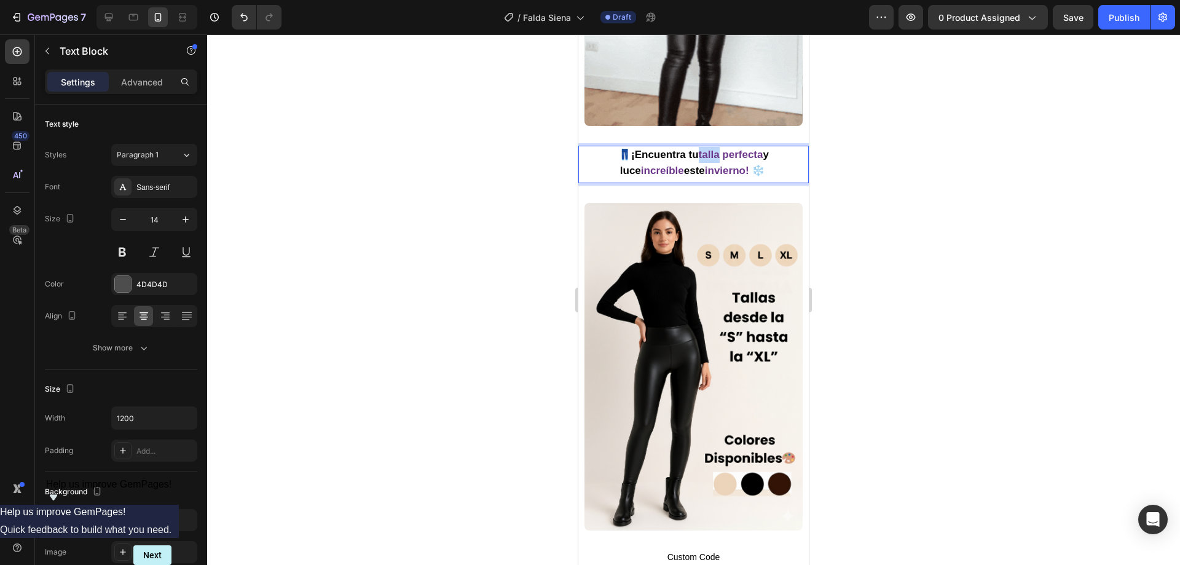
click at [704, 147] on p "👖 ¡Encuentra tu talla perfecta y luce increíble este invierno! ❄️" at bounding box center [693, 163] width 203 height 32
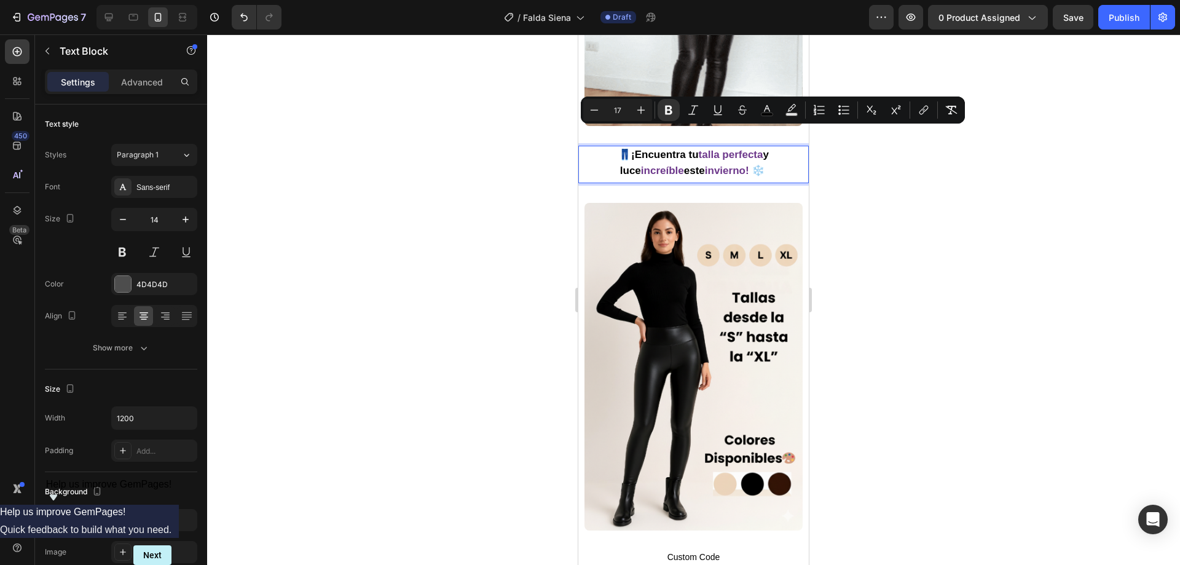
click at [741, 149] on strong "talla perfecta" at bounding box center [731, 155] width 65 height 12
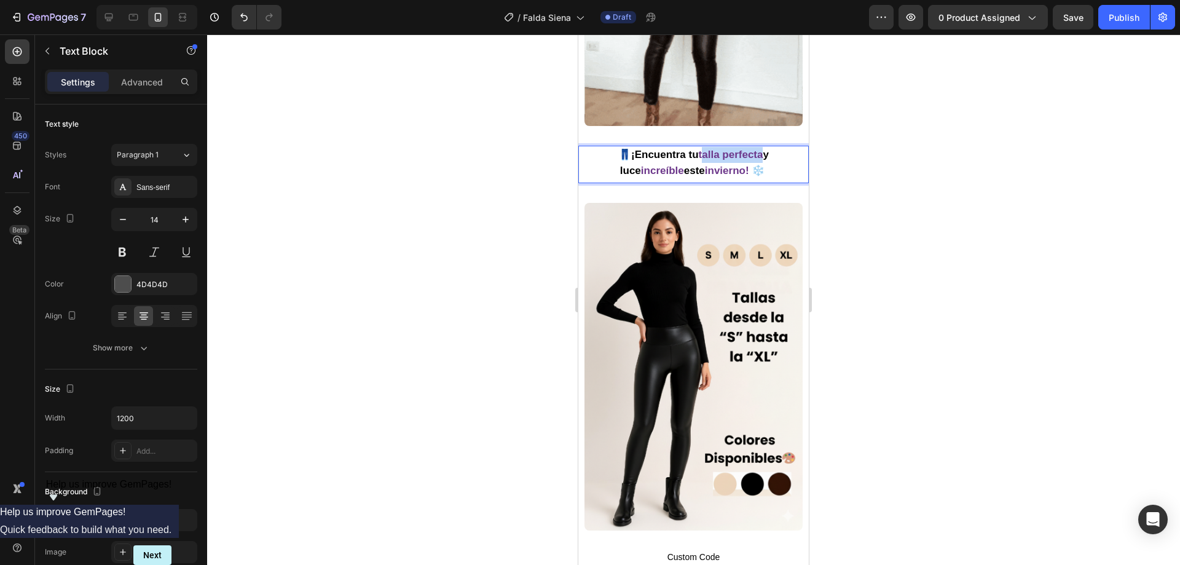
drag, startPoint x: 744, startPoint y: 135, endPoint x: 686, endPoint y: 137, distance: 57.8
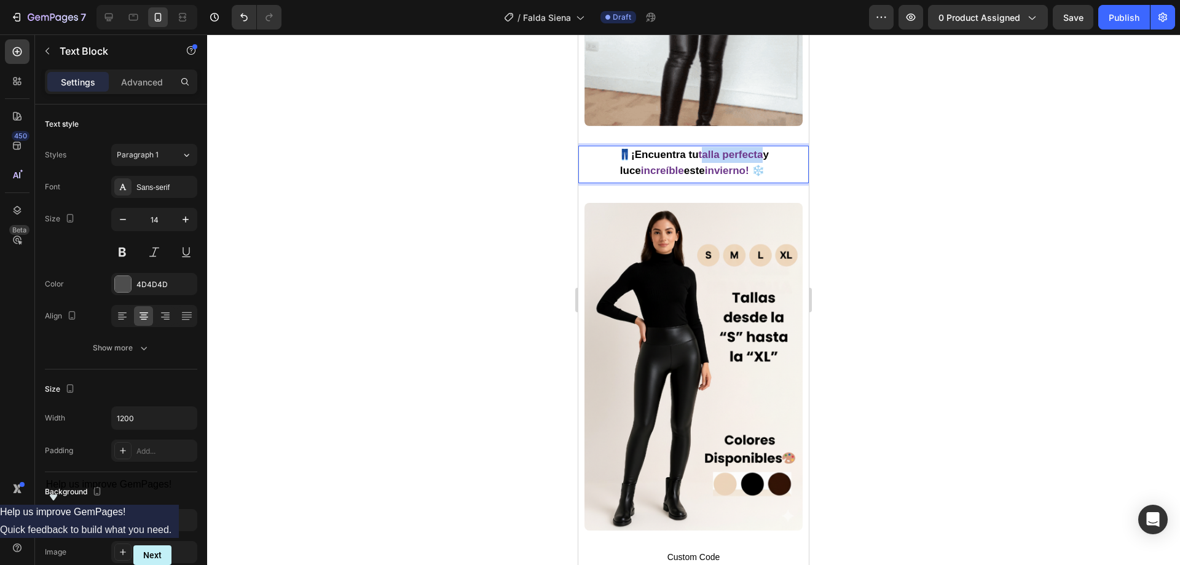
click at [699, 149] on strong "talla perfecta" at bounding box center [731, 155] width 65 height 12
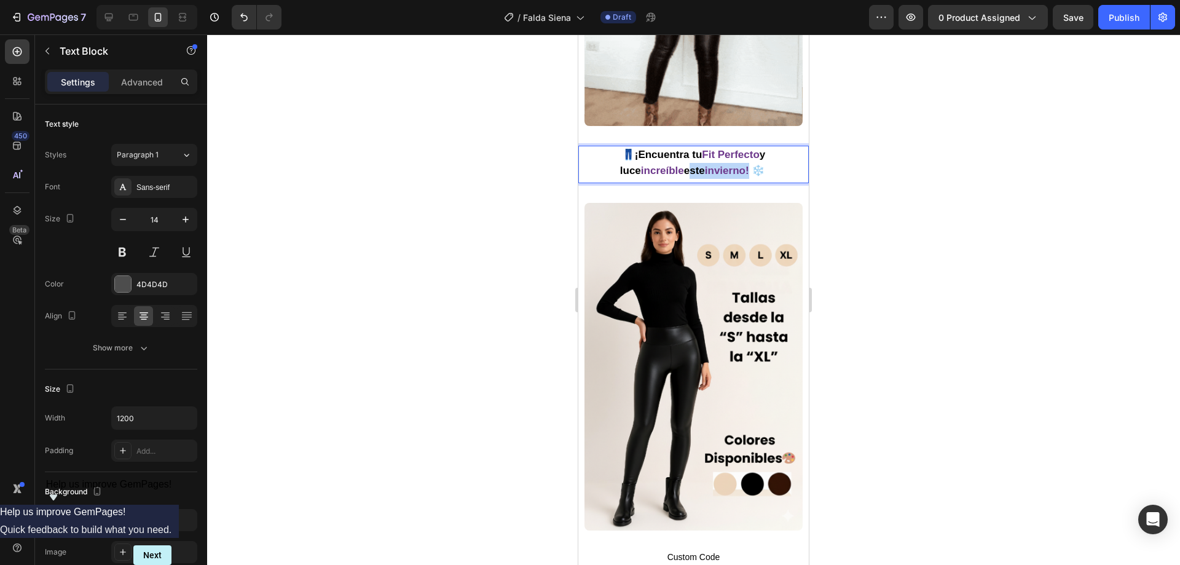
drag, startPoint x: 681, startPoint y: 151, endPoint x: 736, endPoint y: 154, distance: 54.1
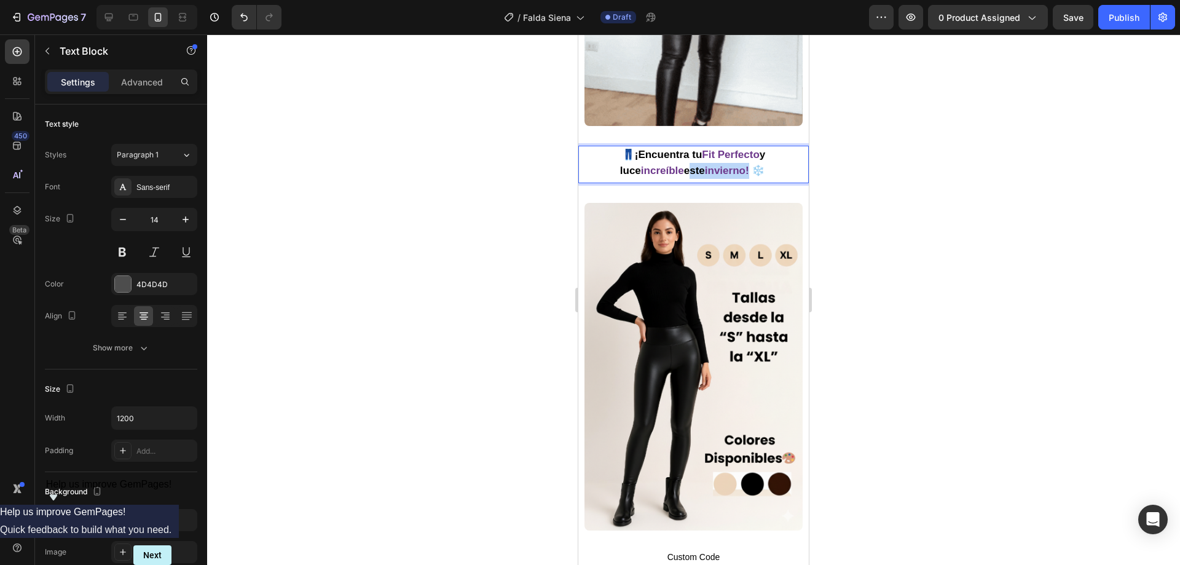
click at [736, 154] on p "👖 ¡Encuentra tu Fit Perfecto y luce increíble este invierno! ❄️" at bounding box center [693, 163] width 203 height 32
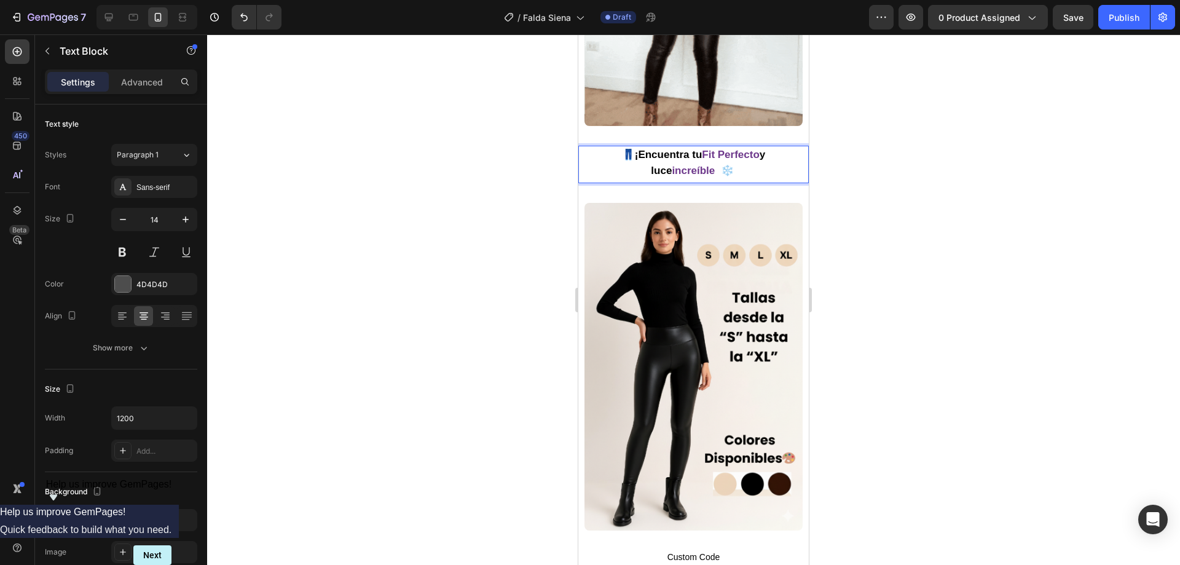
click at [622, 149] on strong "👖" at bounding box center [628, 155] width 13 height 12
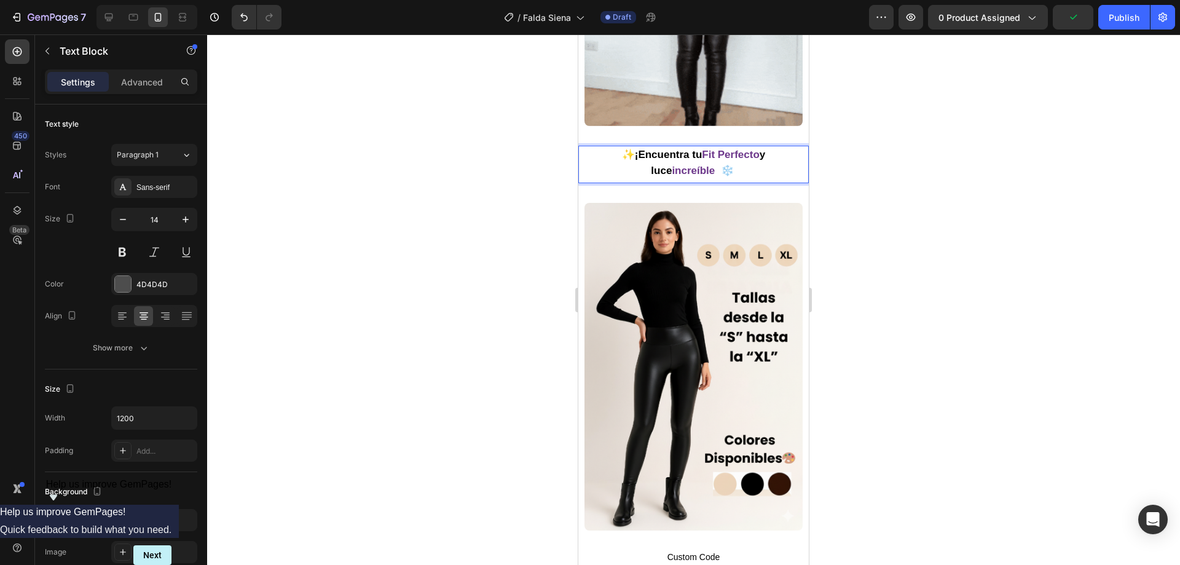
click at [715, 165] on strong "Rich Text Editor. Editing area: main" at bounding box center [718, 171] width 6 height 12
click at [723, 165] on strong "❄️" at bounding box center [729, 171] width 13 height 12
click at [359, 120] on div at bounding box center [693, 299] width 973 height 530
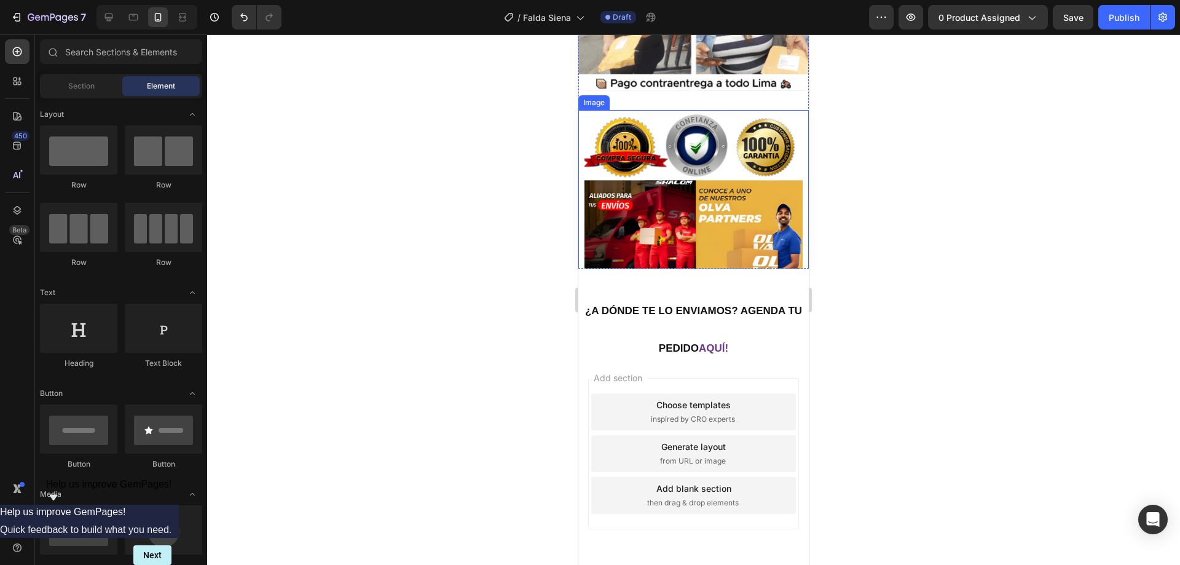
scroll to position [3048, 0]
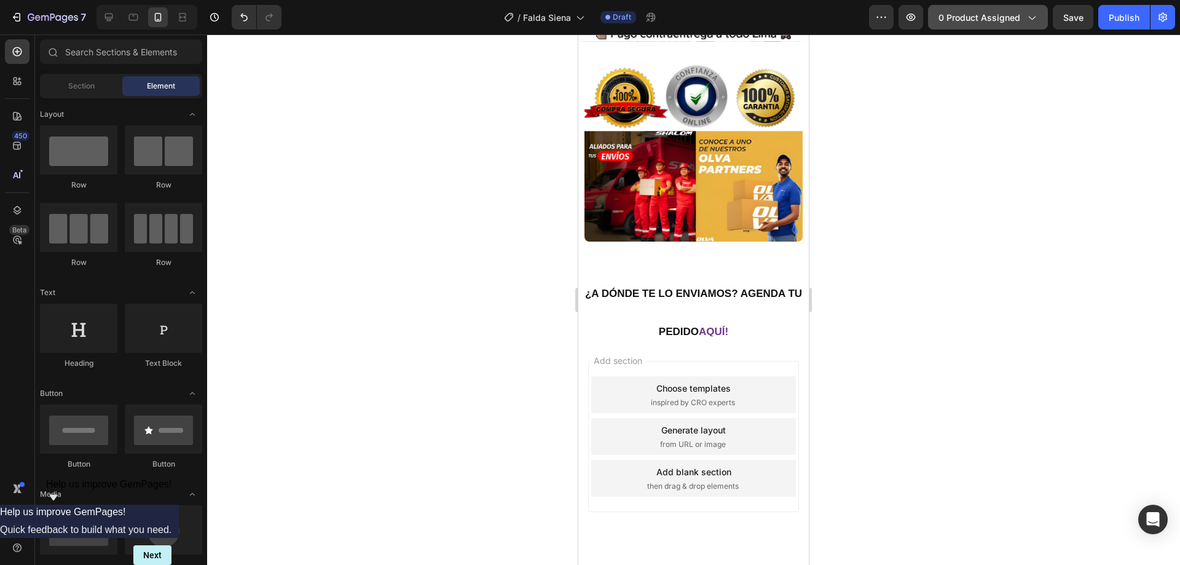
click at [972, 20] on span "0 product assigned" at bounding box center [979, 17] width 82 height 13
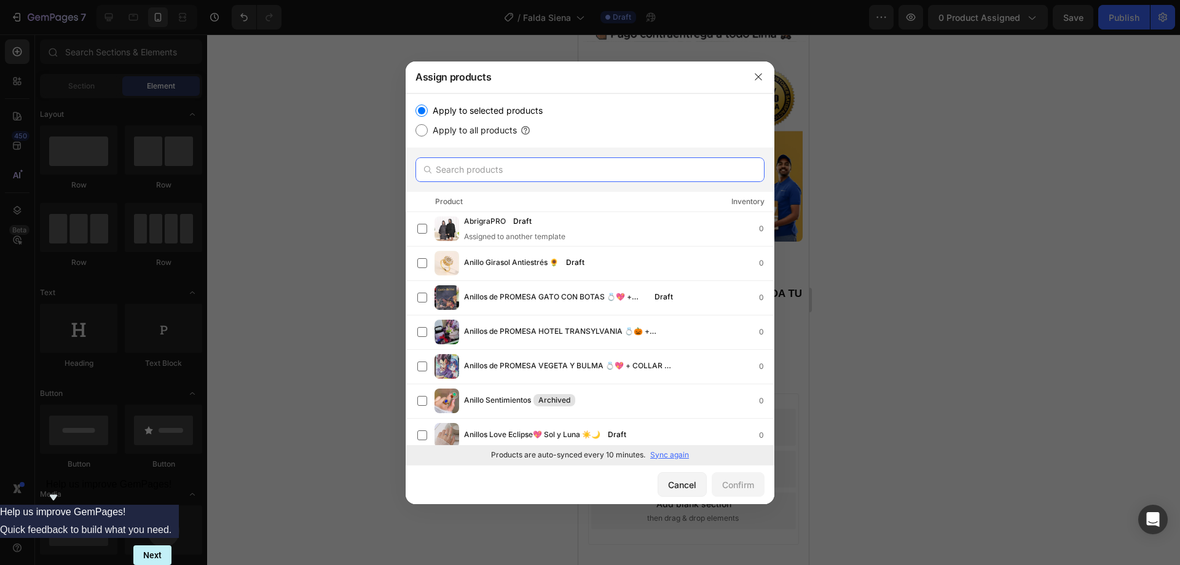
click at [485, 173] on input "text" at bounding box center [589, 169] width 349 height 25
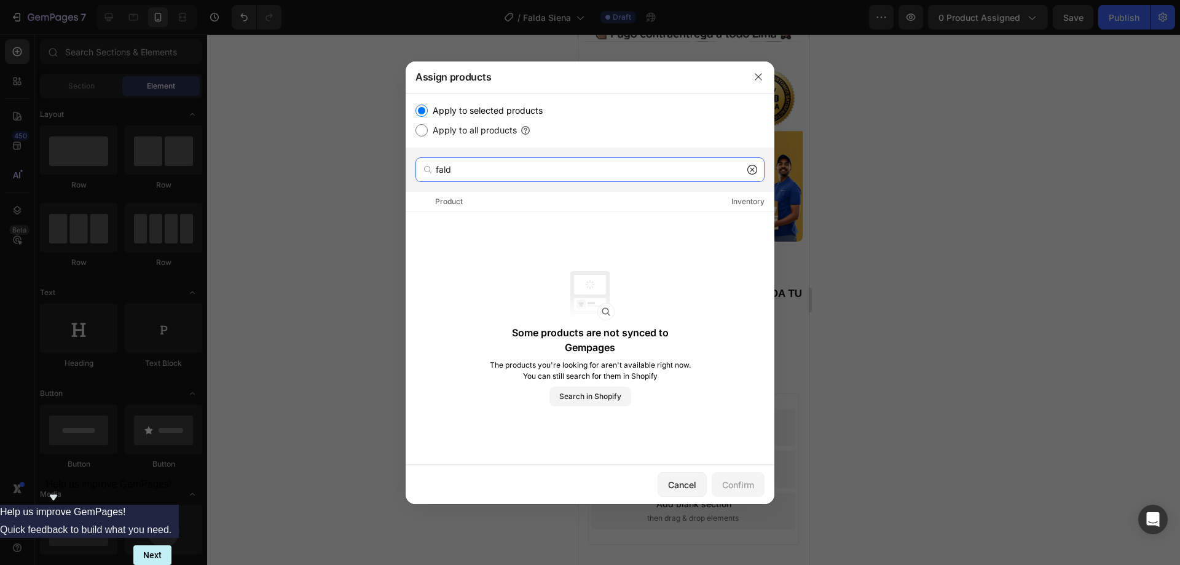
type input "fald"
click at [752, 172] on icon at bounding box center [752, 170] width 10 height 10
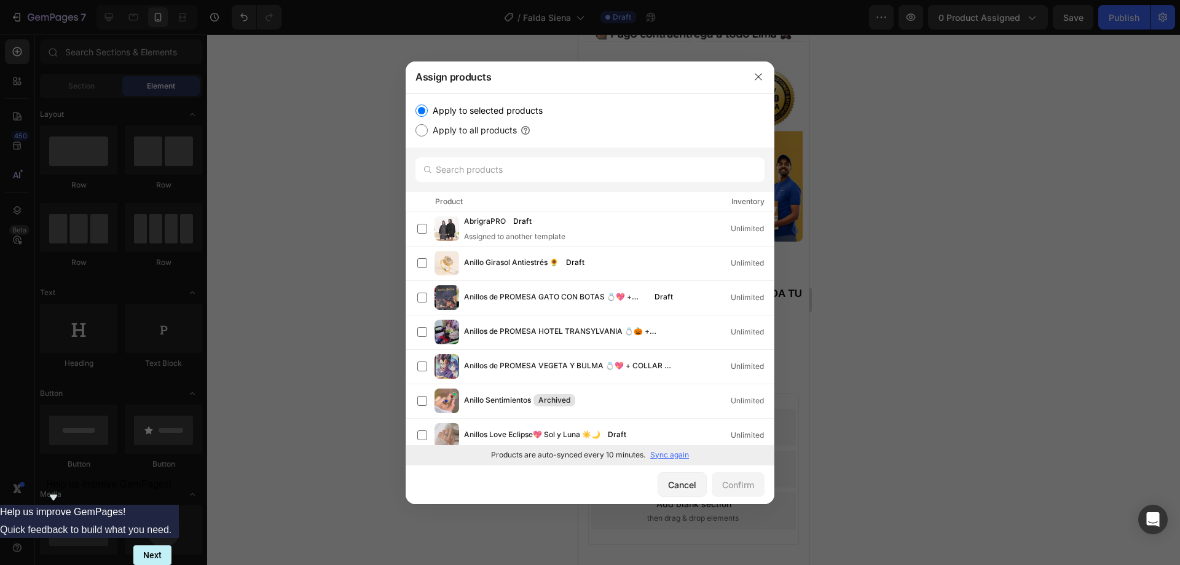
click at [663, 453] on p "Sync again" at bounding box center [669, 454] width 39 height 11
click at [460, 173] on input "text" at bounding box center [589, 169] width 349 height 25
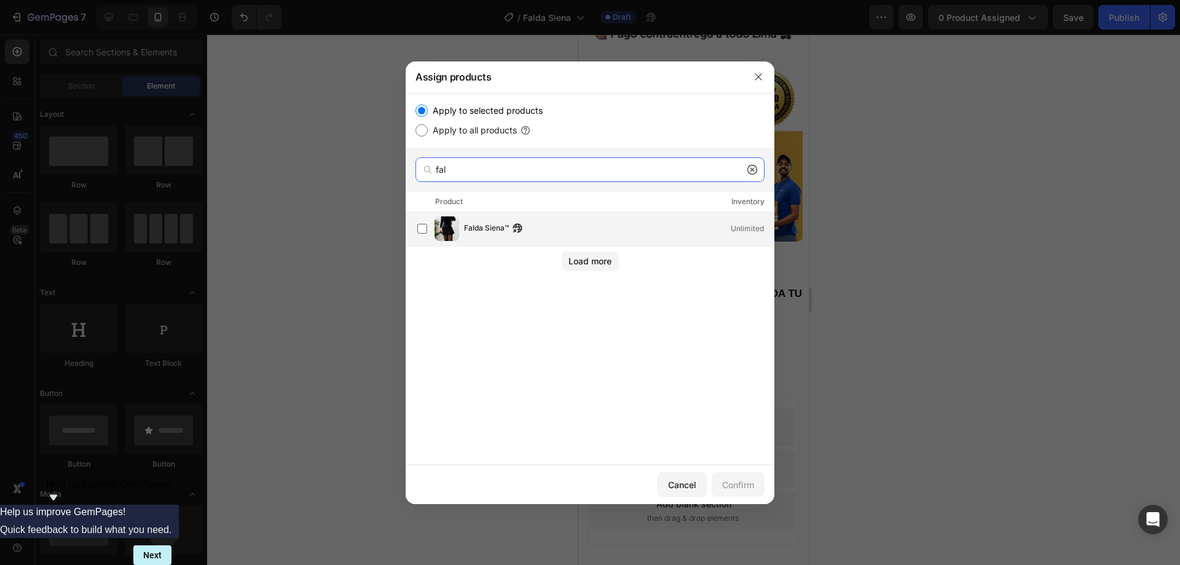
type input "fal"
click at [476, 243] on div "Falda Siena™ Unlimited" at bounding box center [590, 229] width 369 height 34
click at [732, 484] on div "Confirm" at bounding box center [738, 484] width 32 height 13
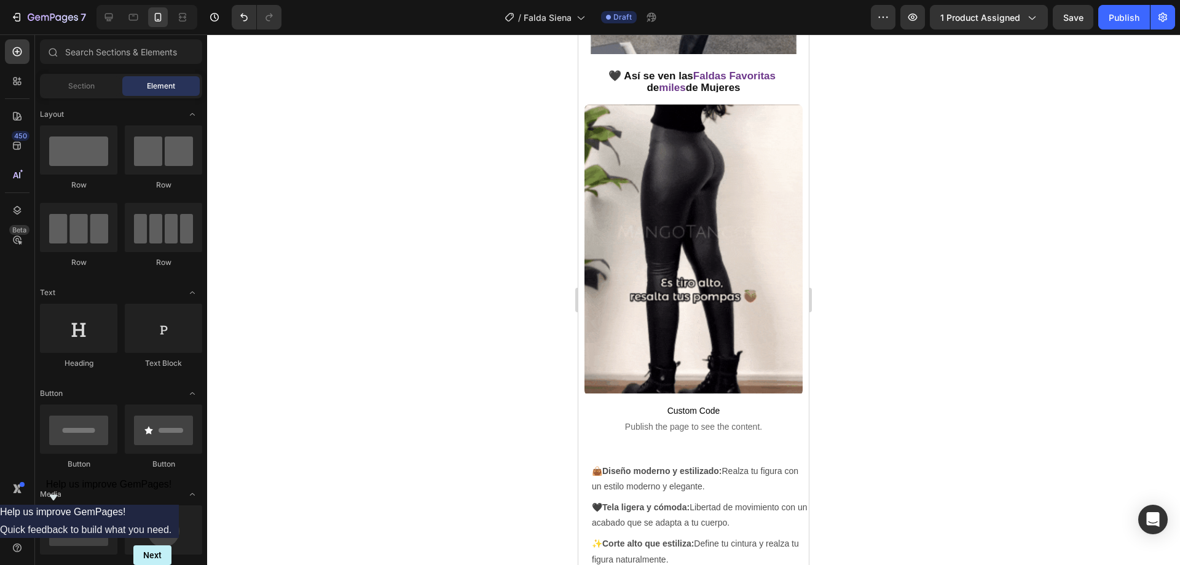
scroll to position [922, 0]
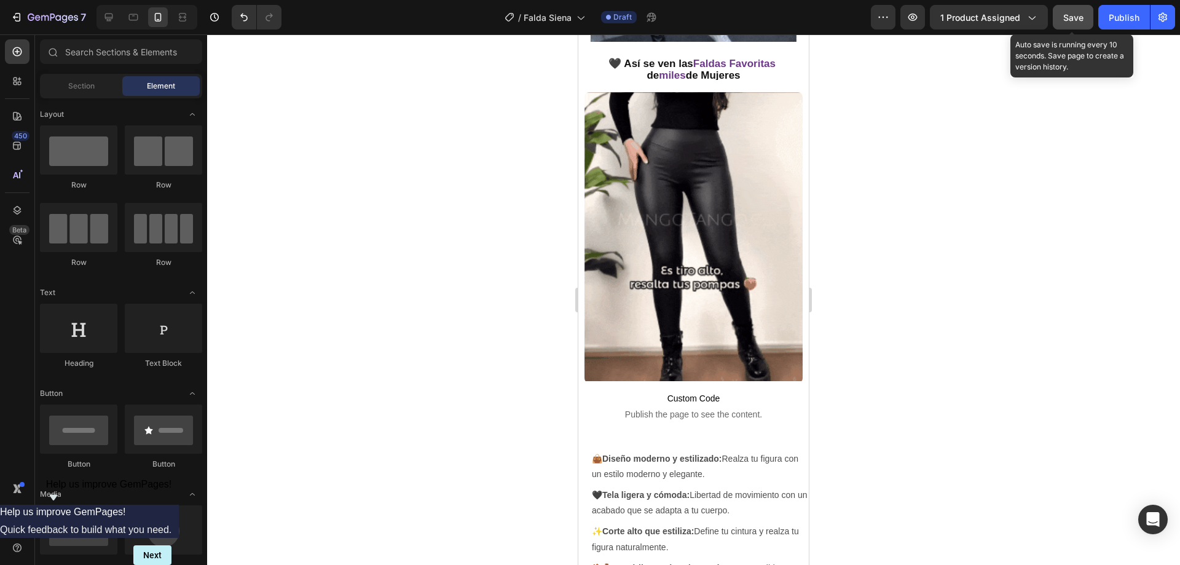
click at [1074, 19] on span "Save" at bounding box center [1073, 17] width 20 height 10
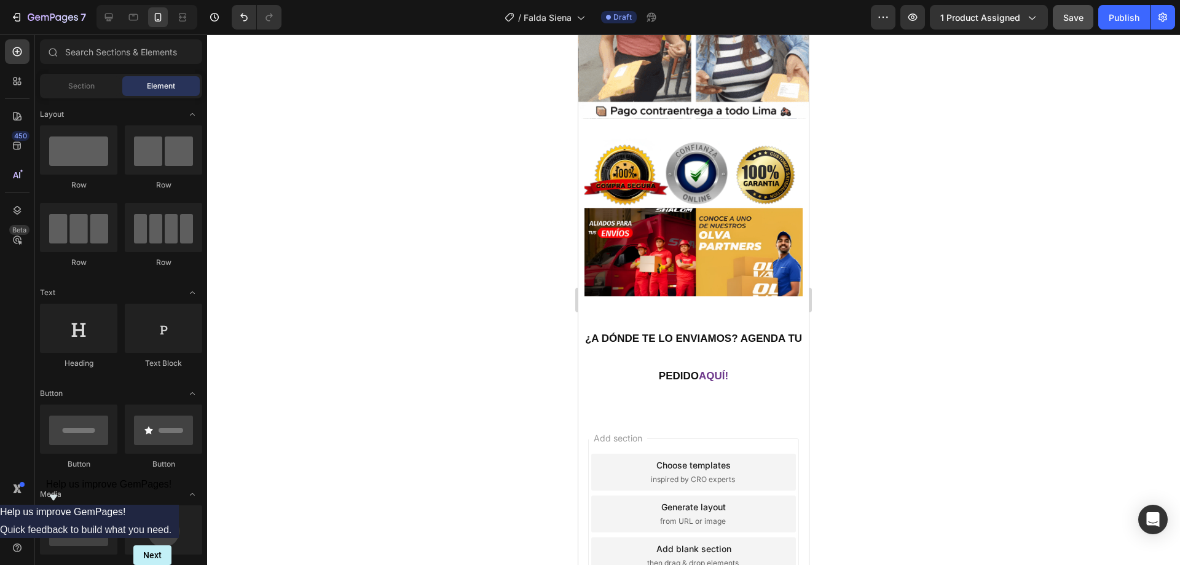
scroll to position [3080, 0]
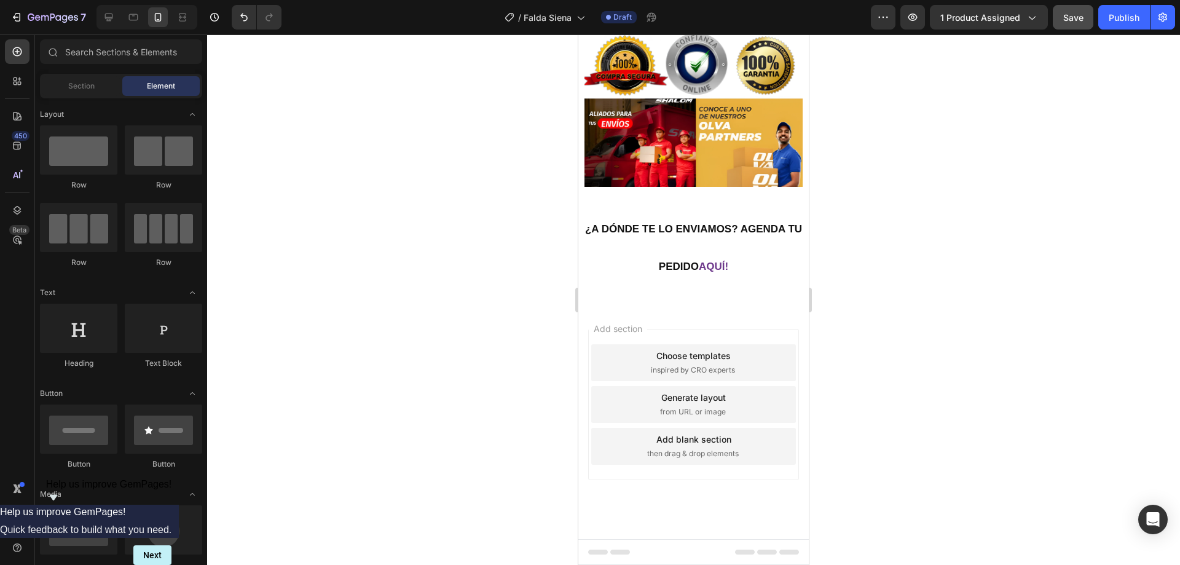
drag, startPoint x: 805, startPoint y: 249, endPoint x: 1397, endPoint y: 516, distance: 649.8
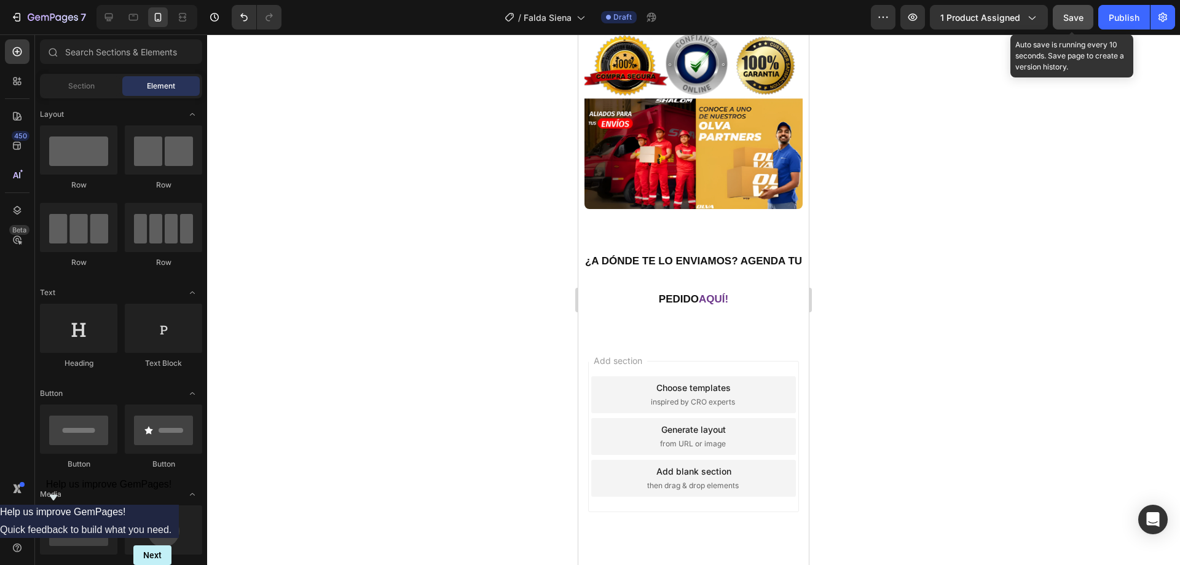
click at [1070, 16] on span "Save" at bounding box center [1073, 17] width 20 height 10
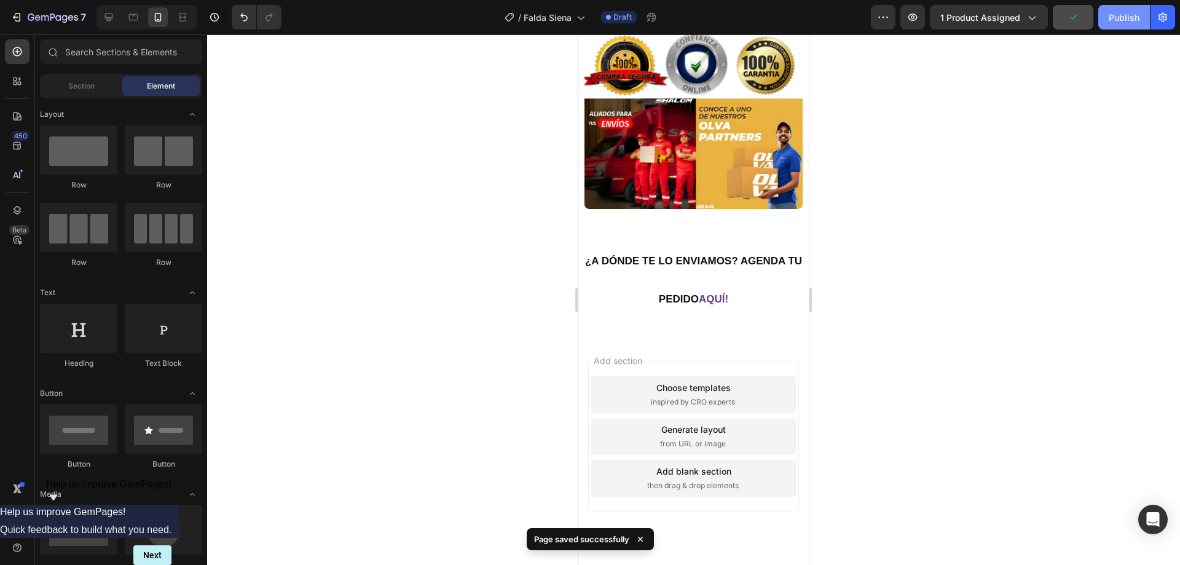
click at [1102, 15] on button "Publish" at bounding box center [1124, 17] width 52 height 25
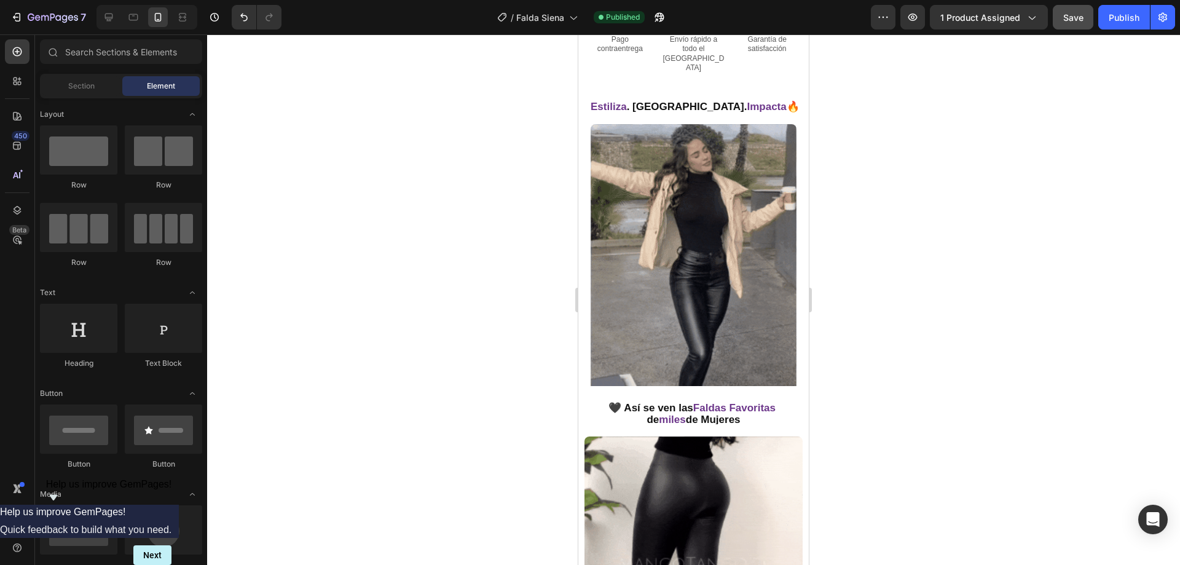
scroll to position [614, 0]
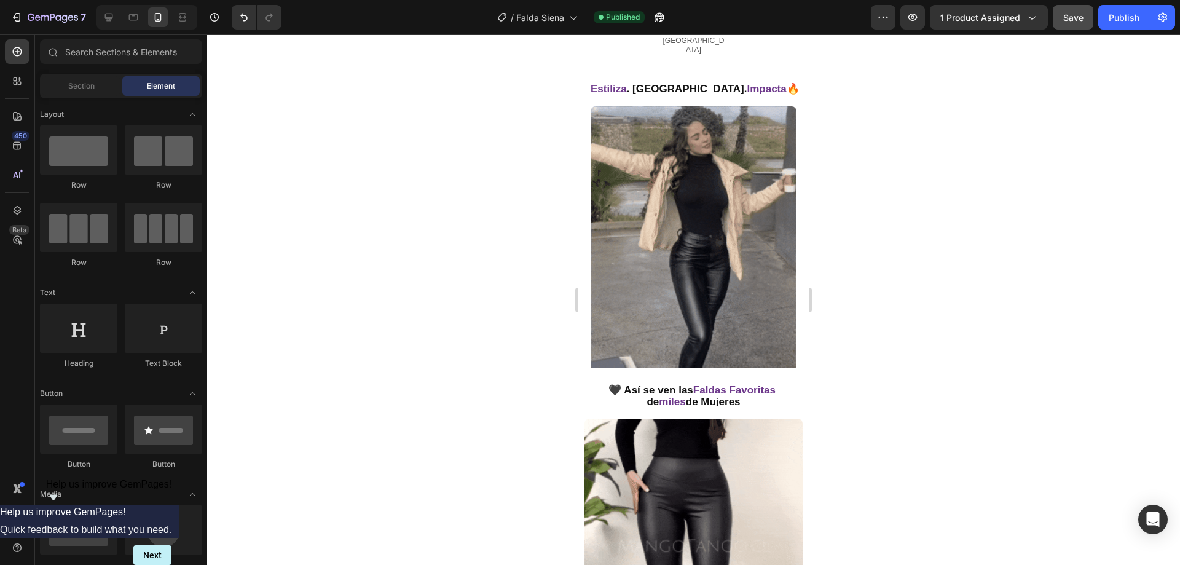
click at [693, 239] on img at bounding box center [693, 243] width 206 height 274
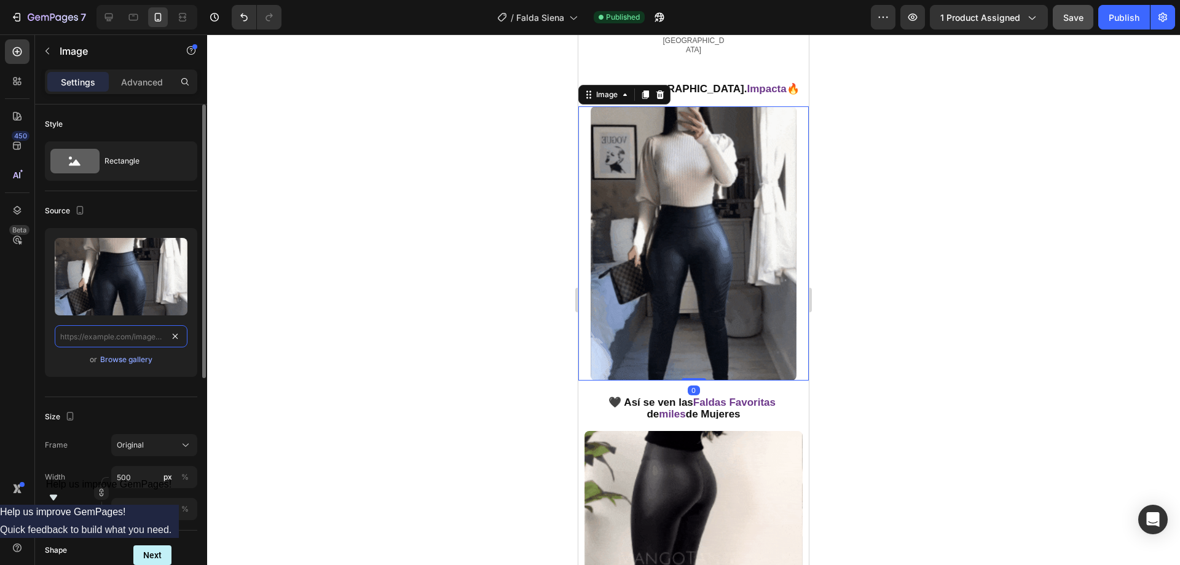
scroll to position [0, 0]
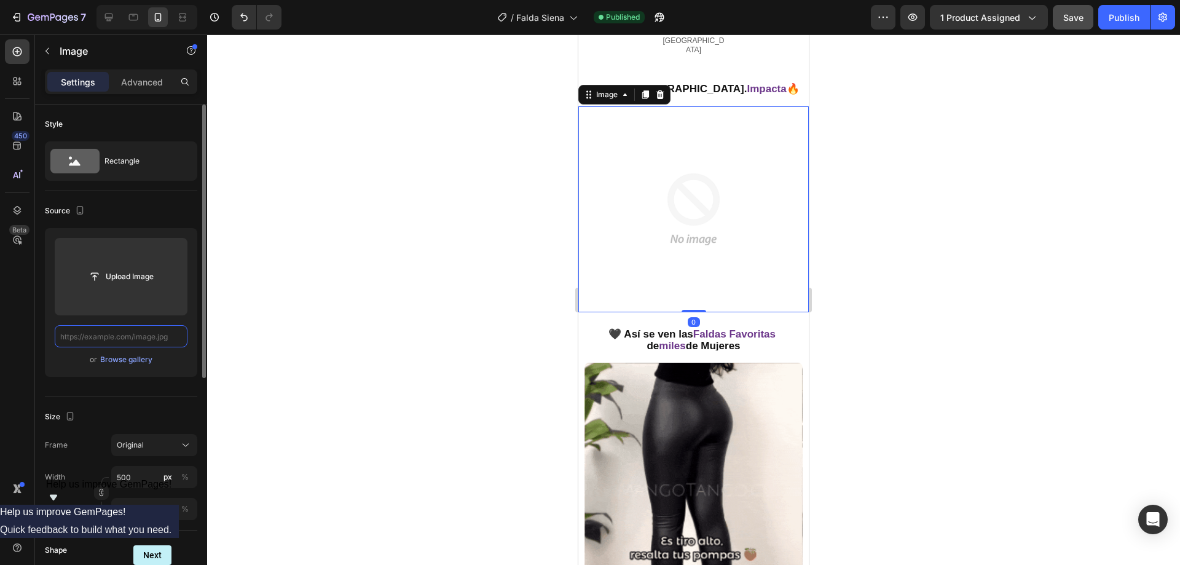
paste input "[URL][DOMAIN_NAME]"
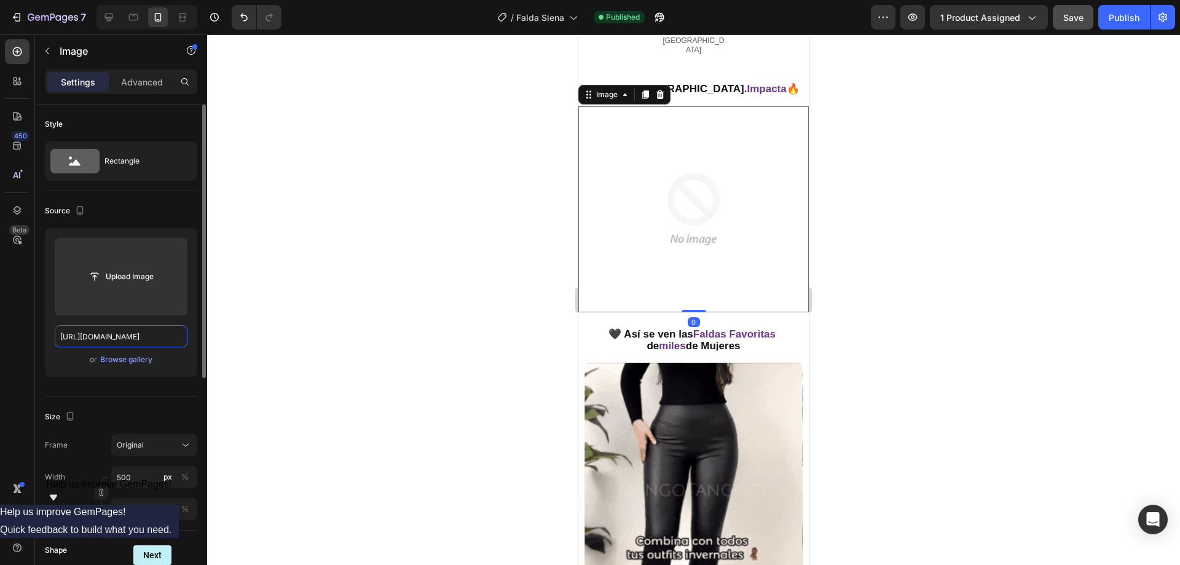
scroll to position [0, 635]
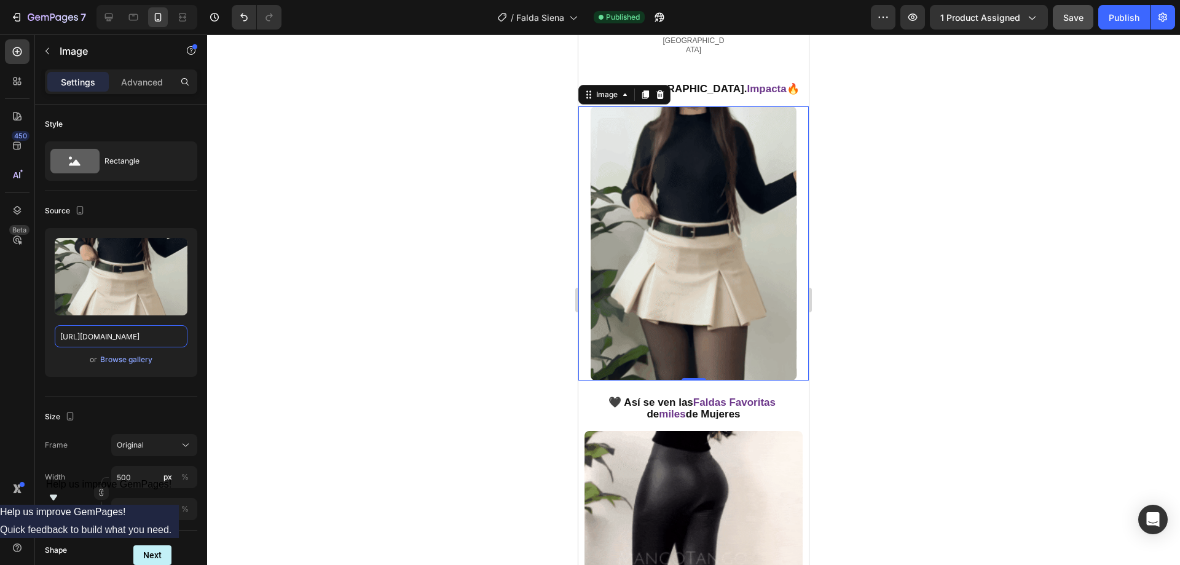
type input "[URL][DOMAIN_NAME]"
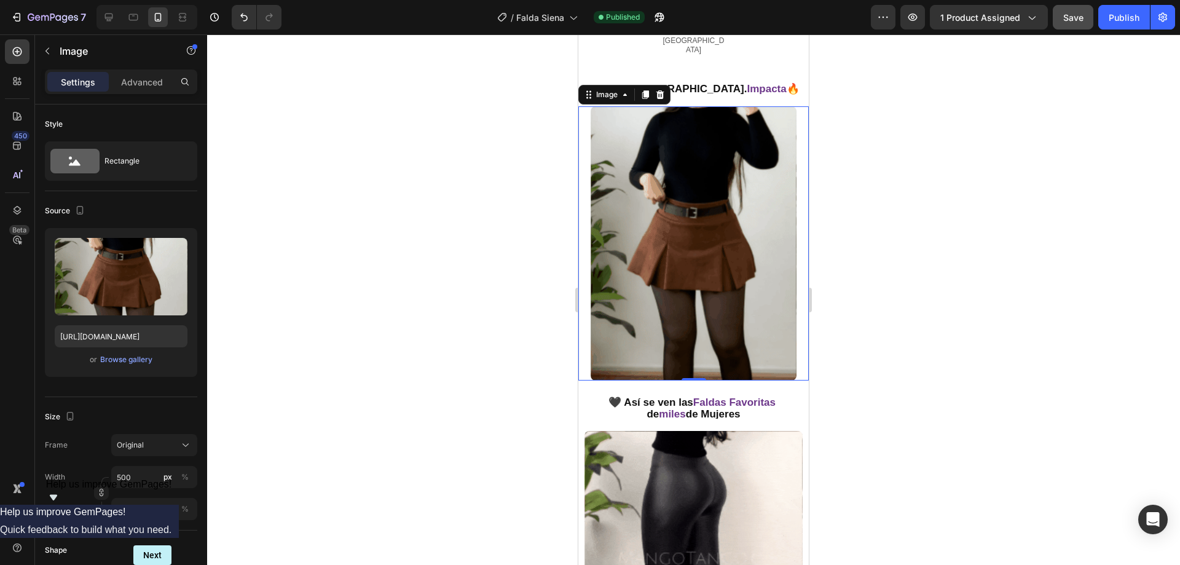
scroll to position [0, 0]
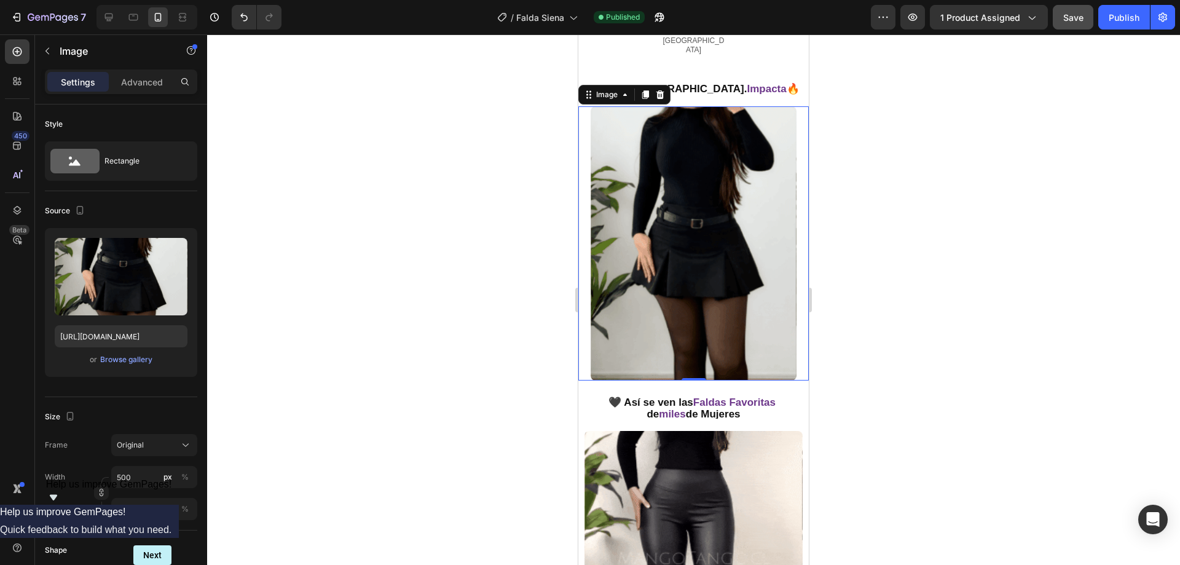
click at [372, 235] on div at bounding box center [693, 299] width 973 height 530
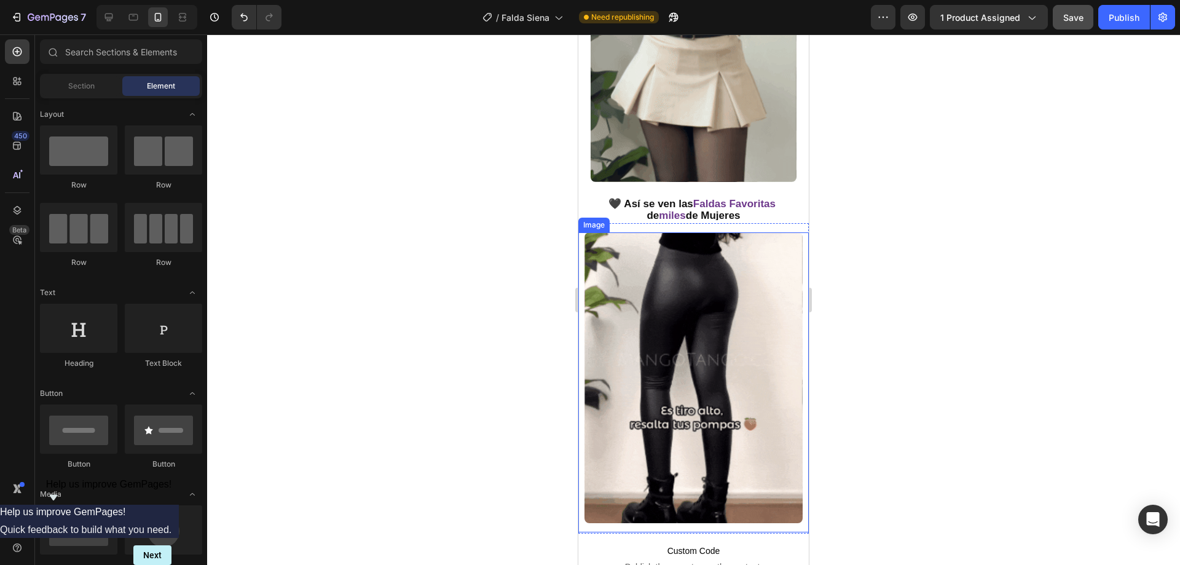
scroll to position [799, 0]
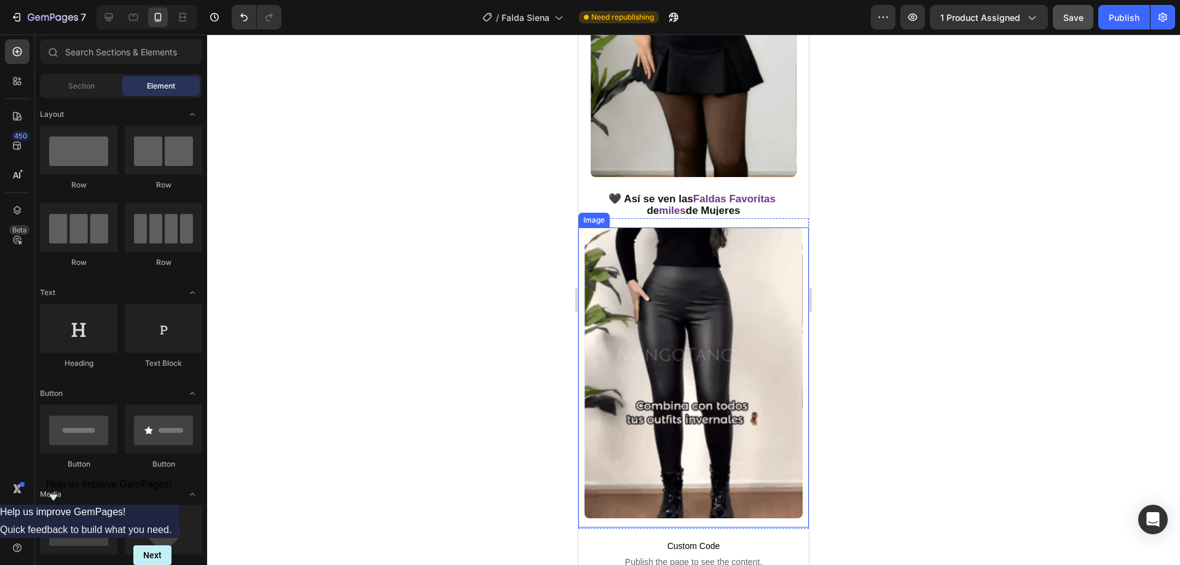
click at [688, 306] on img at bounding box center [693, 372] width 218 height 291
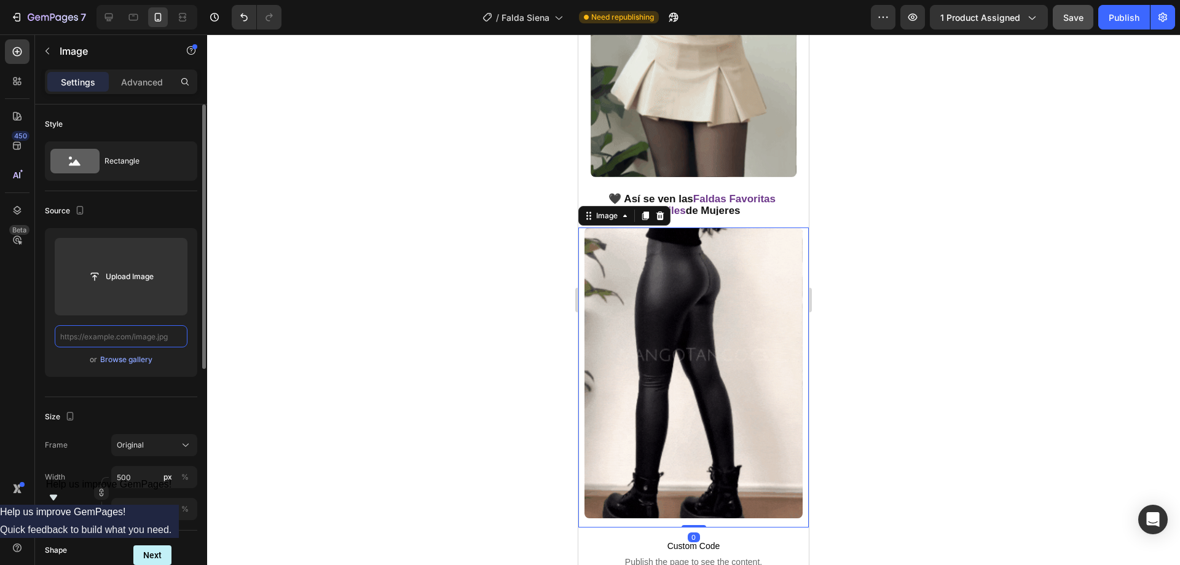
scroll to position [0, 0]
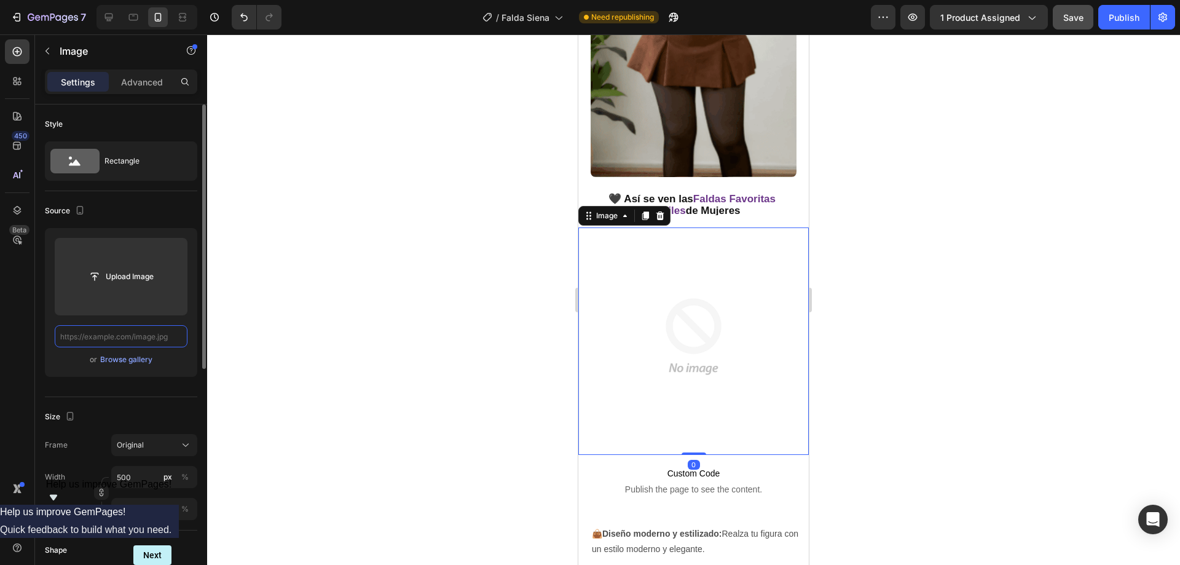
paste input "[URL][DOMAIN_NAME]"
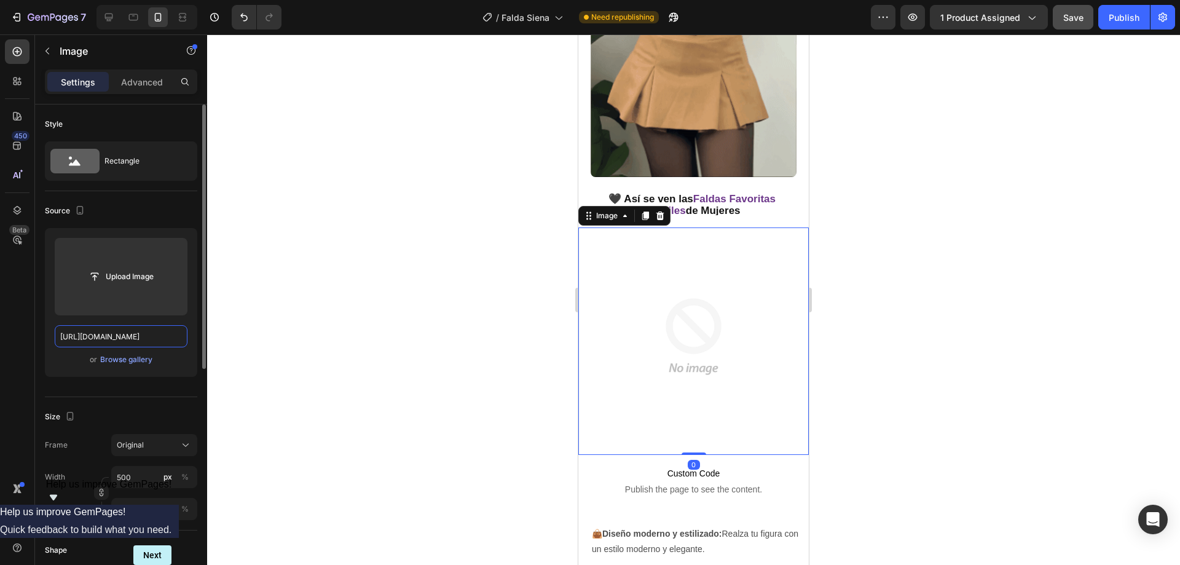
scroll to position [0, 614]
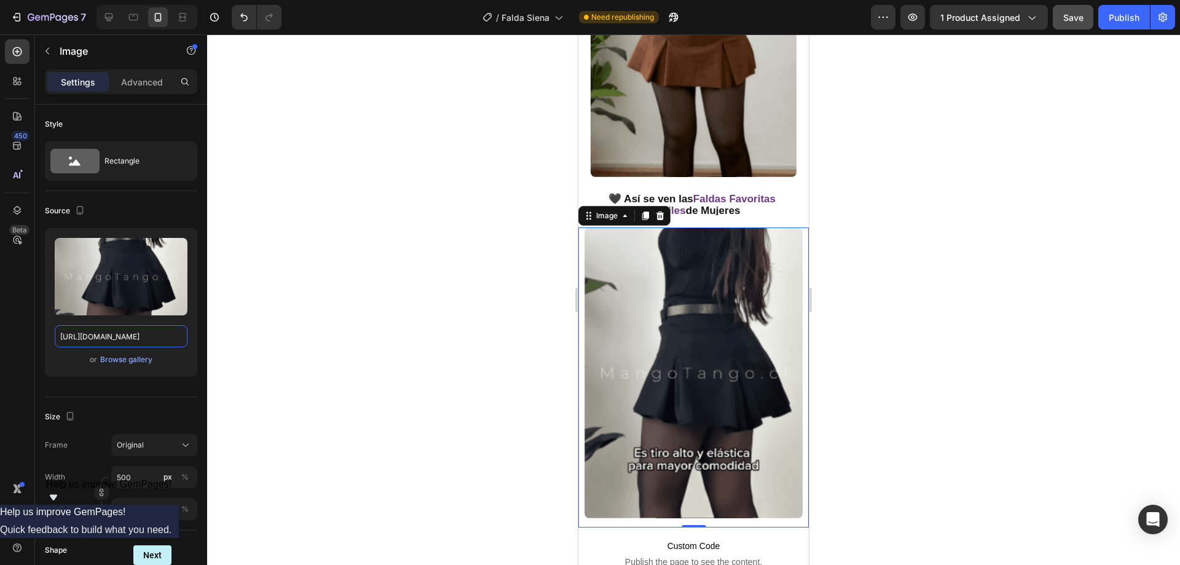
type input "[URL][DOMAIN_NAME]"
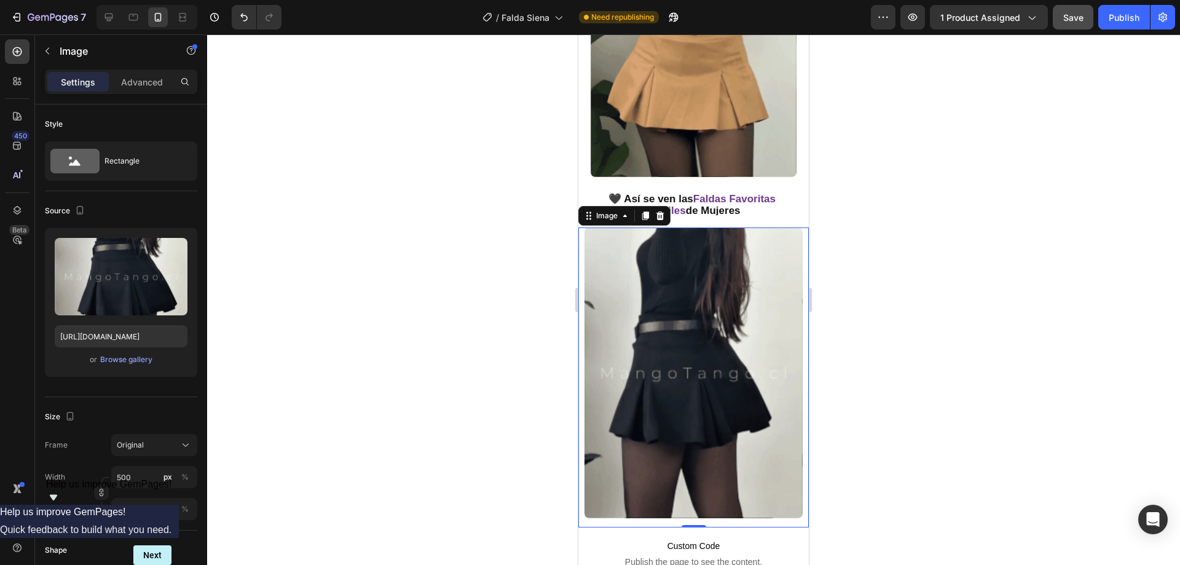
scroll to position [0, 0]
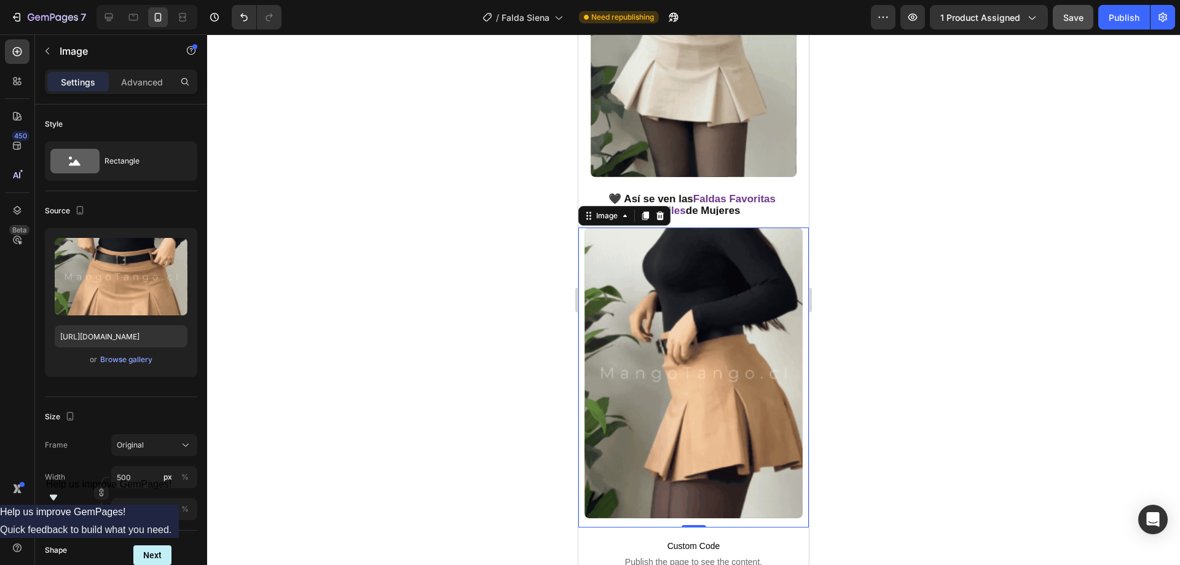
click at [293, 273] on div at bounding box center [693, 299] width 973 height 530
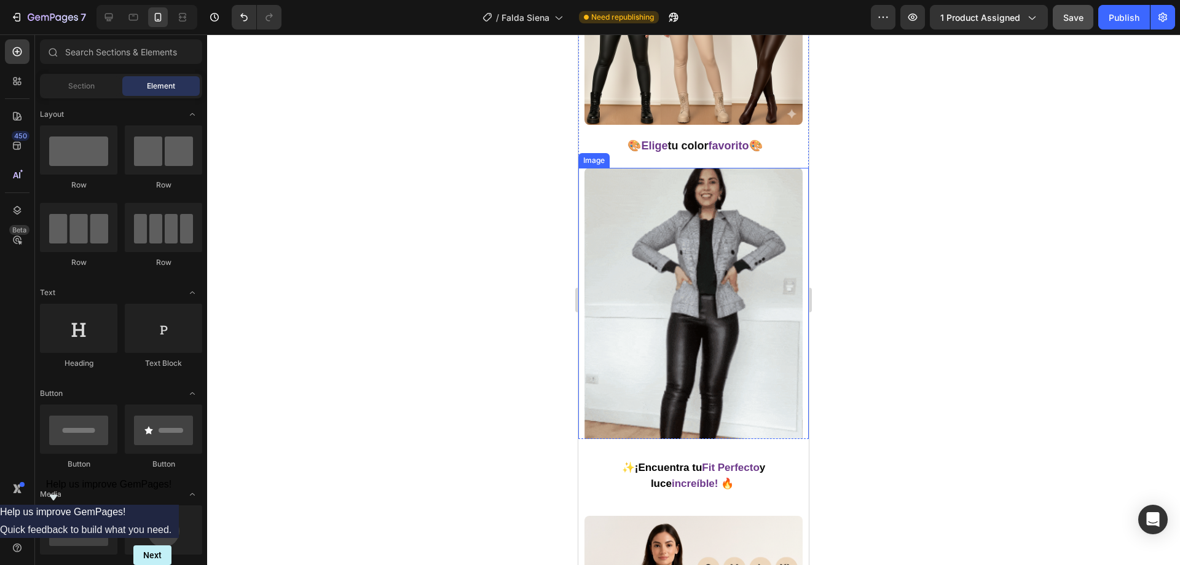
scroll to position [1598, 0]
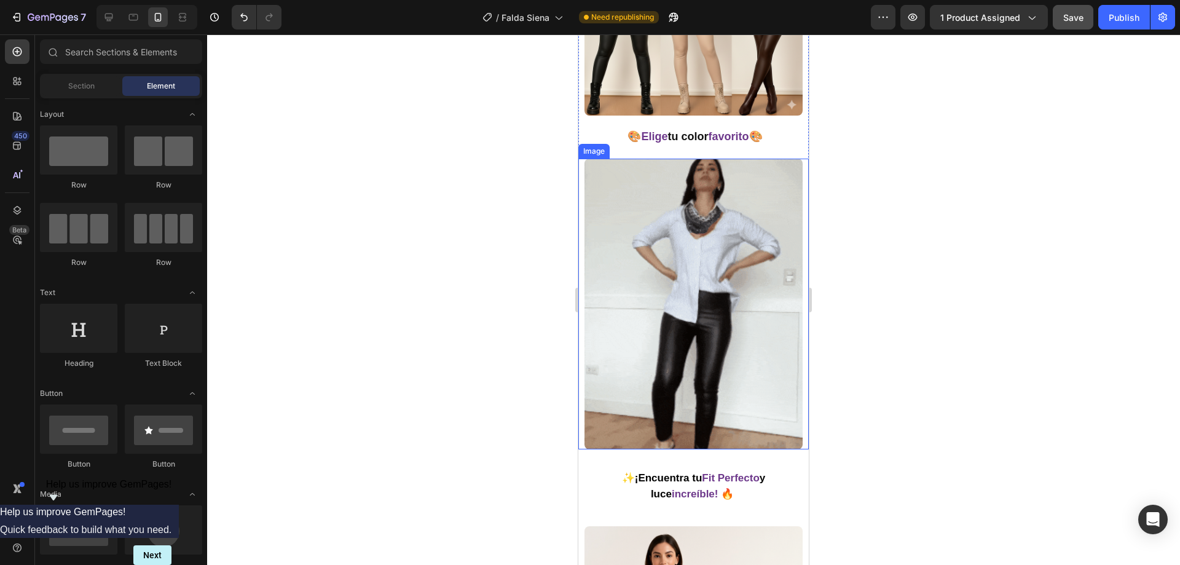
click at [635, 226] on img at bounding box center [693, 304] width 218 height 291
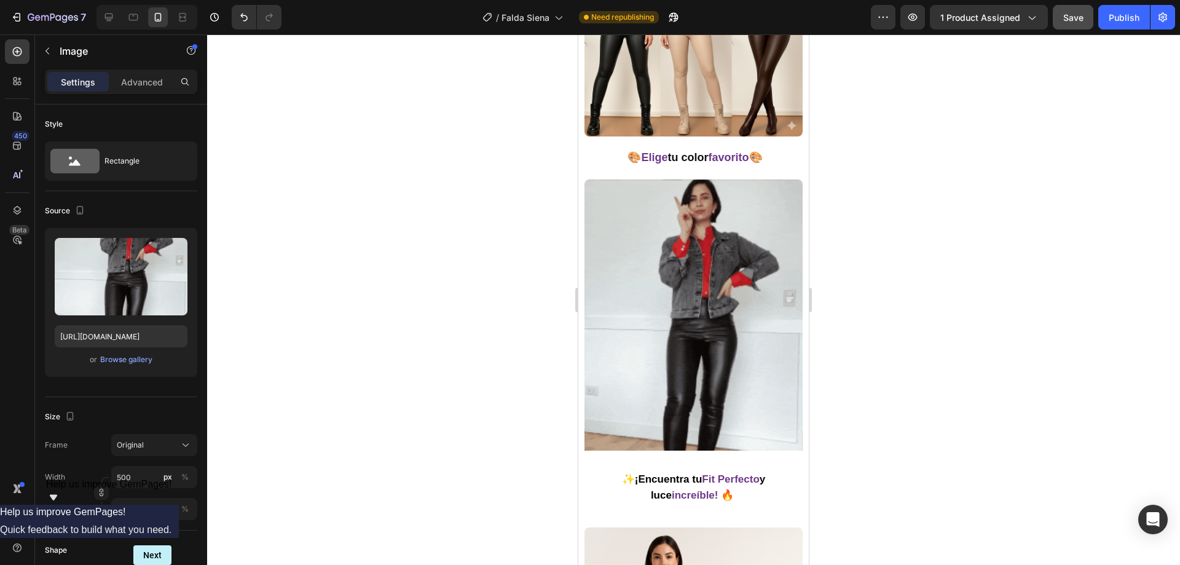
scroll to position [1659, 0]
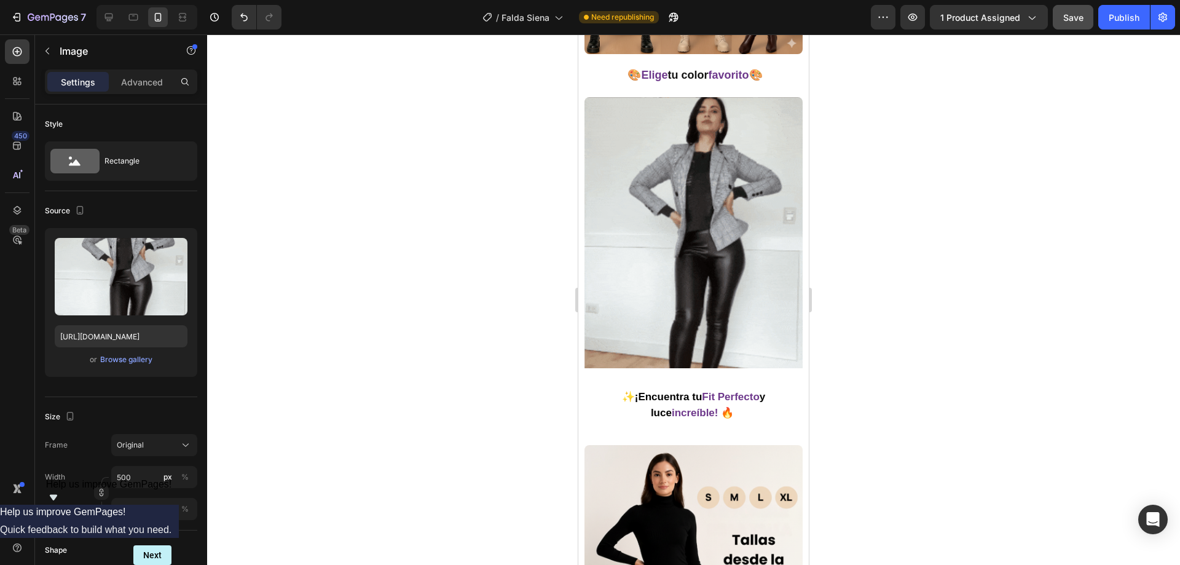
click at [648, 173] on img at bounding box center [693, 242] width 218 height 291
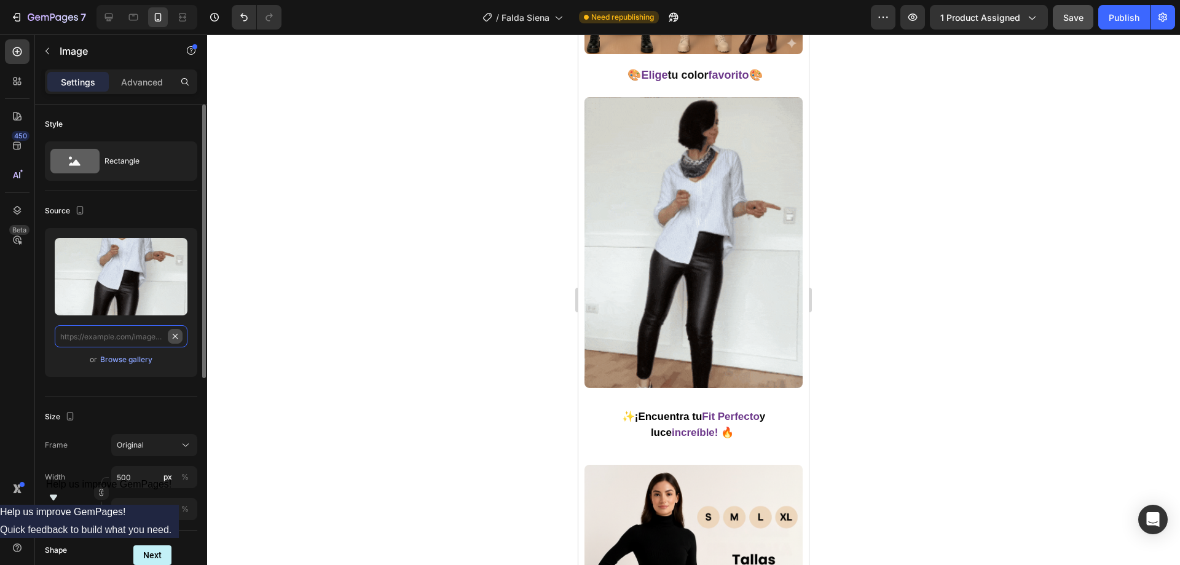
scroll to position [0, 0]
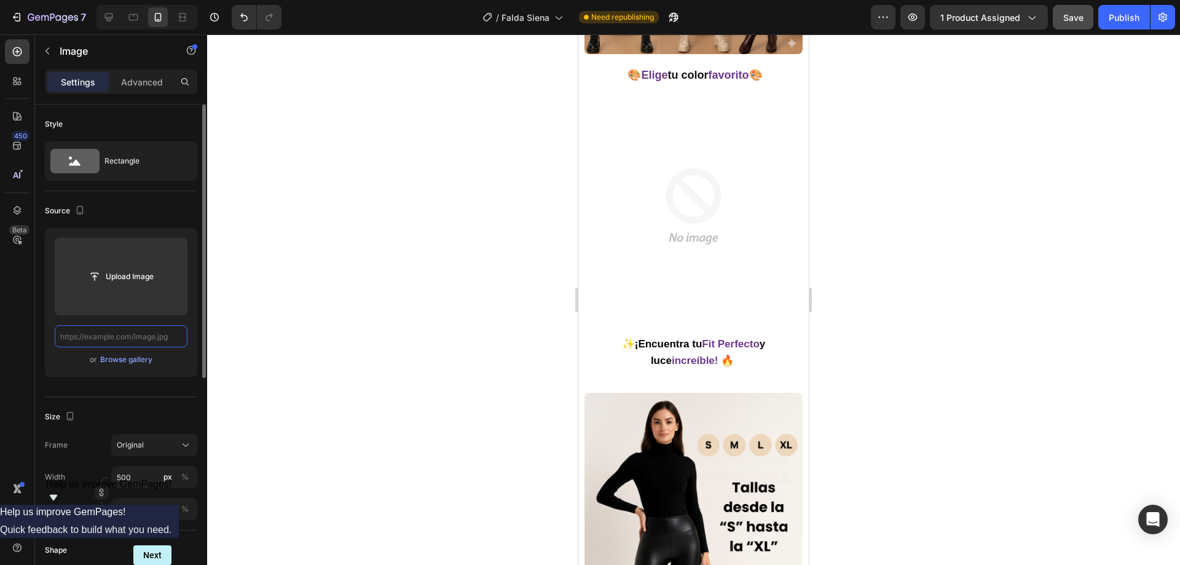
paste input "[URL][DOMAIN_NAME]"
type input "[URL][DOMAIN_NAME]"
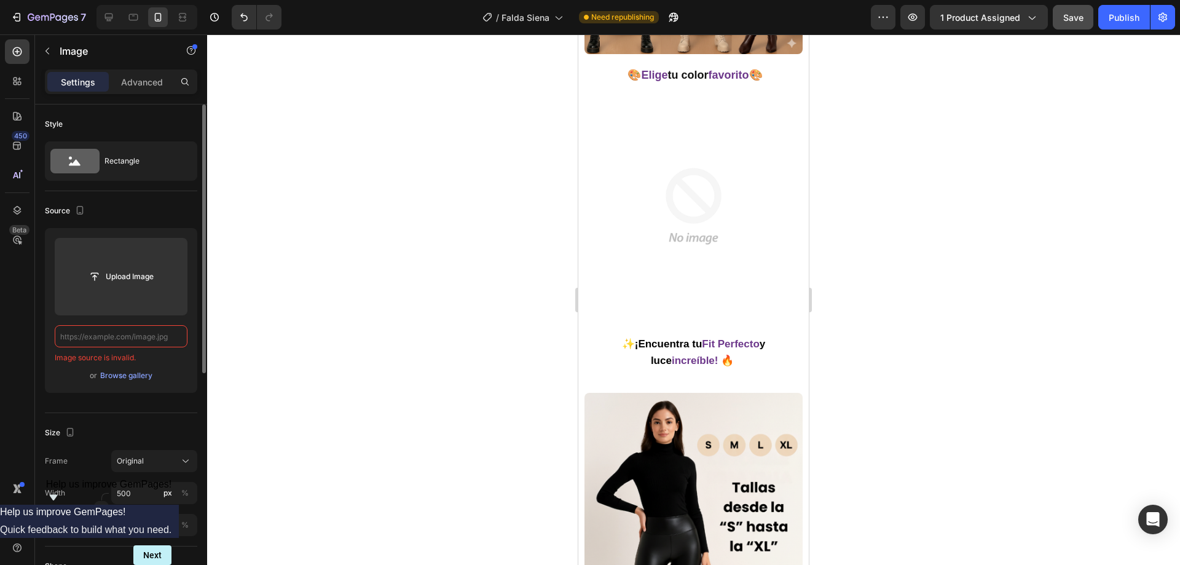
click at [121, 336] on input "text" at bounding box center [121, 336] width 133 height 22
paste input "[URL][DOMAIN_NAME]"
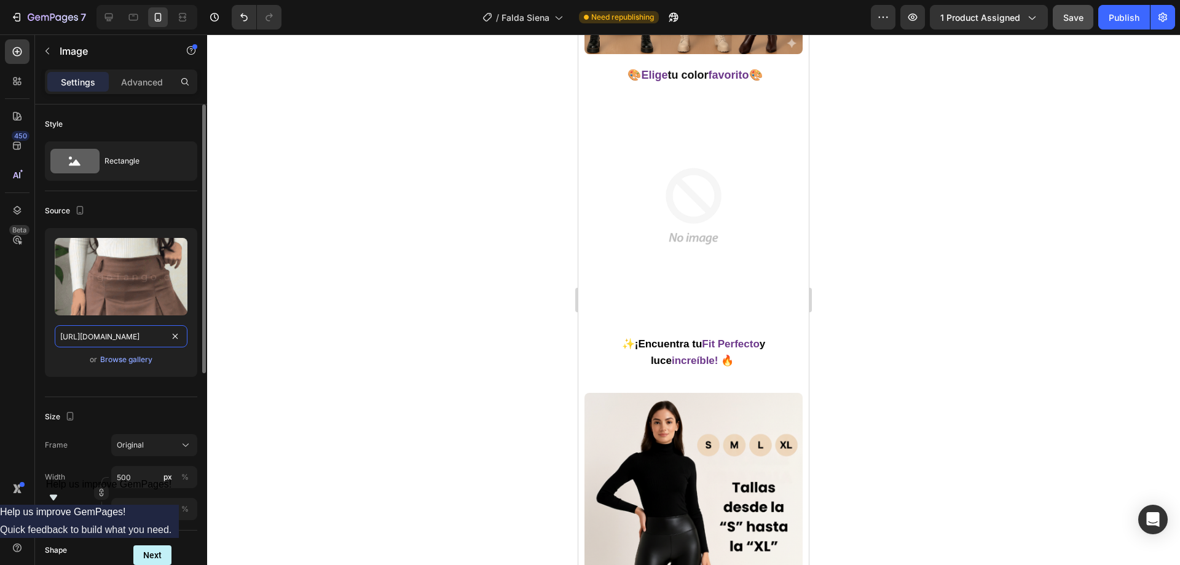
scroll to position [0, 625]
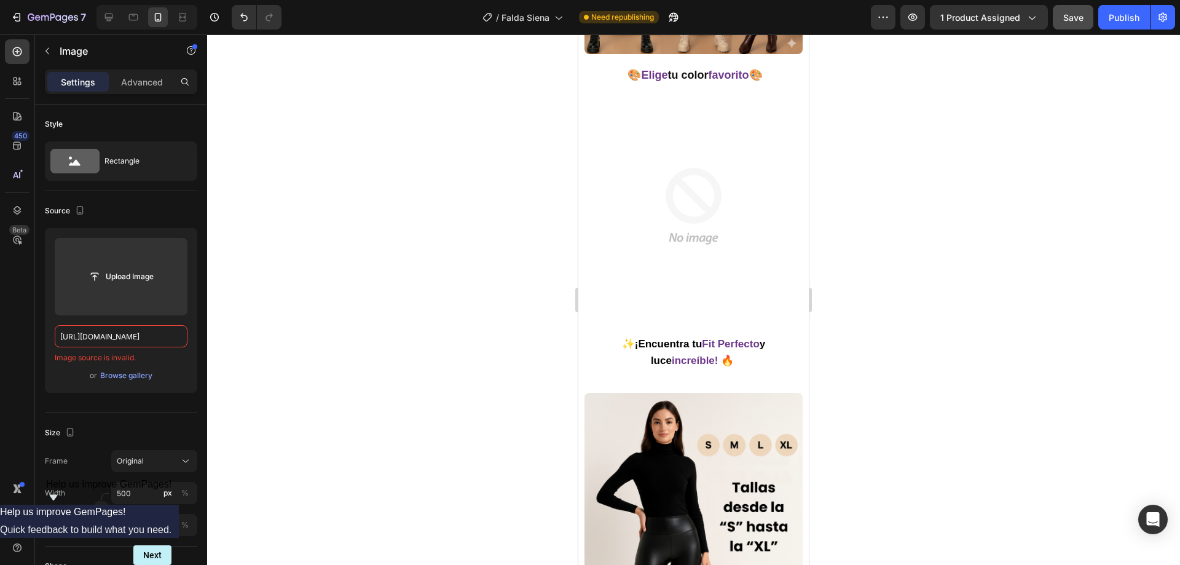
type input "[URL][DOMAIN_NAME]"
click at [641, 166] on img at bounding box center [693, 206] width 218 height 218
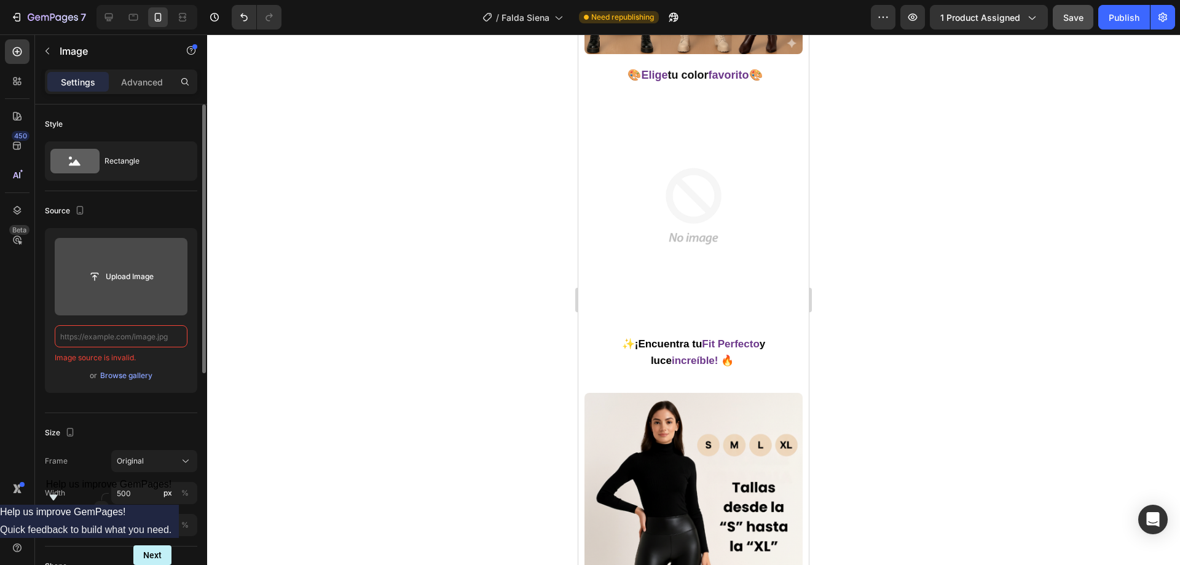
click at [101, 263] on input "file" at bounding box center [121, 276] width 133 height 77
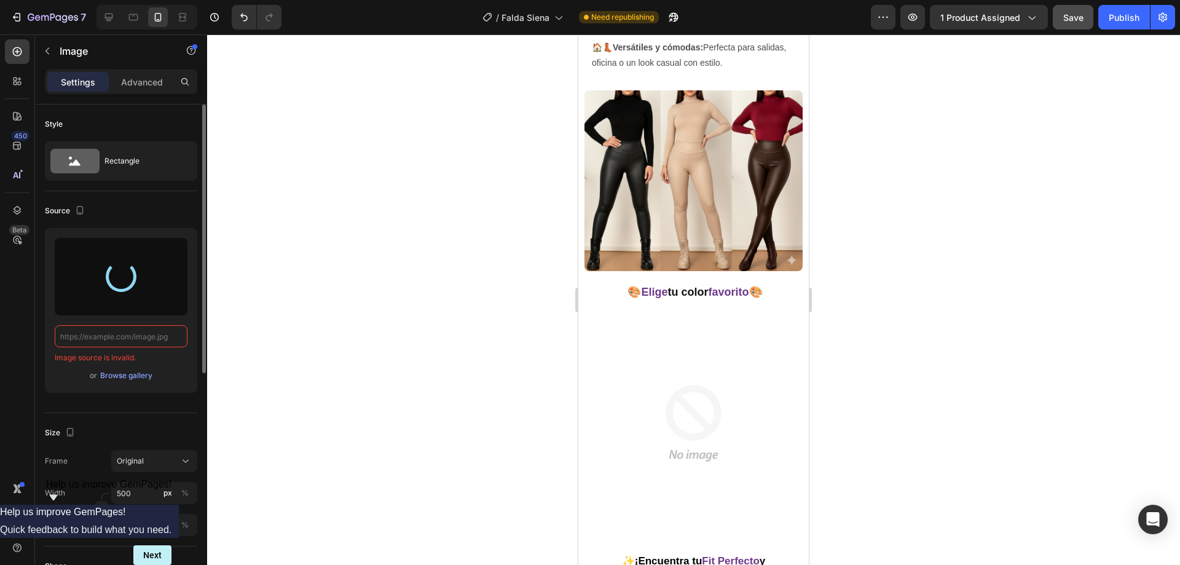
type input "[URL][DOMAIN_NAME]"
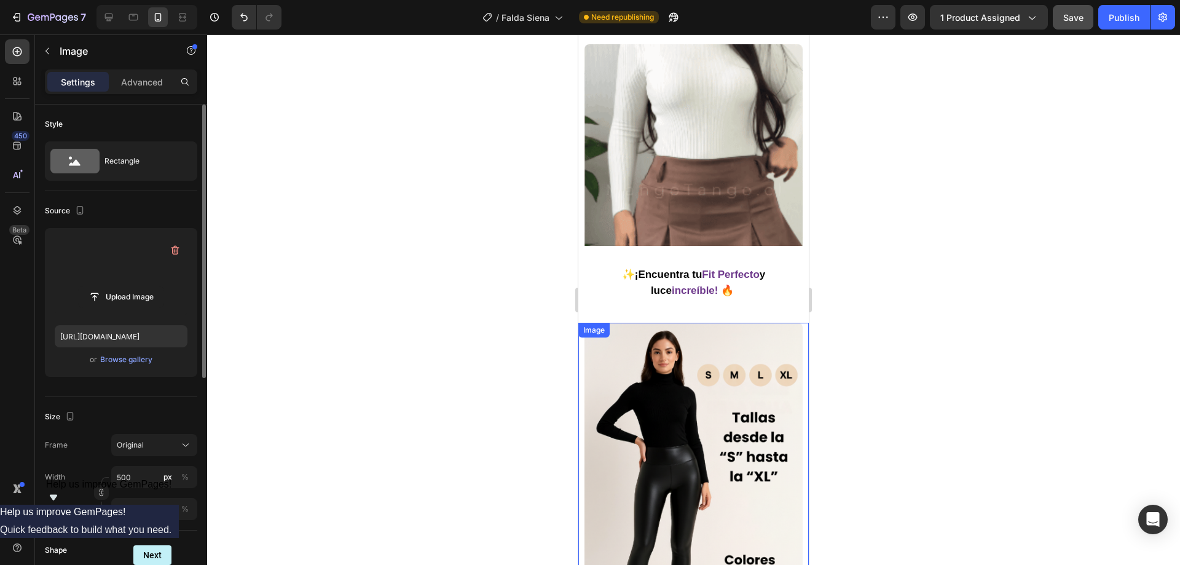
scroll to position [1659, 0]
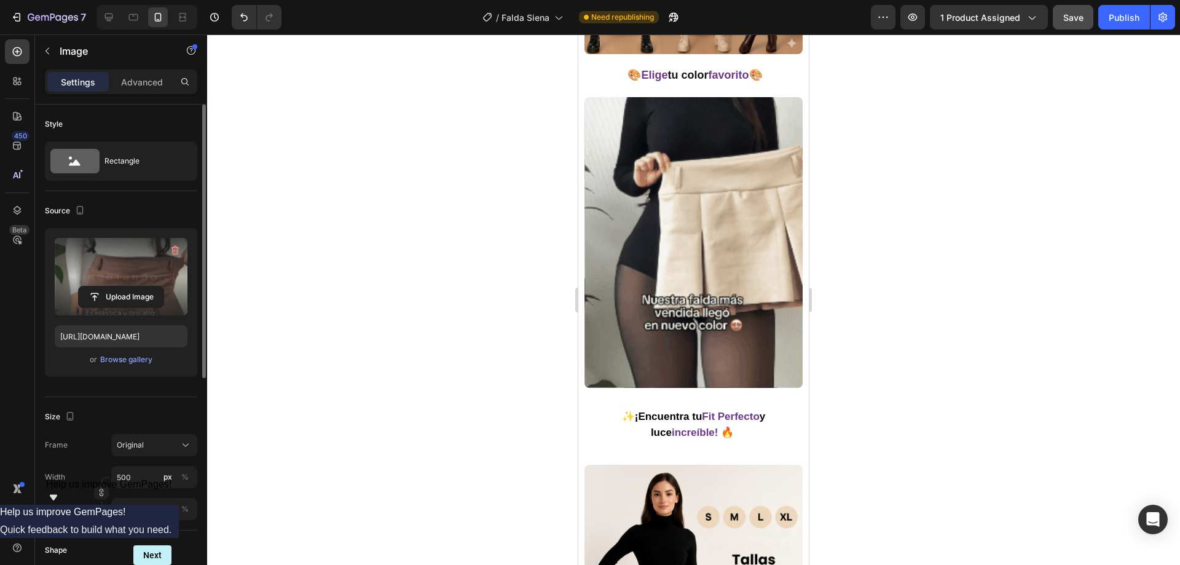
click at [476, 219] on div at bounding box center [693, 299] width 973 height 530
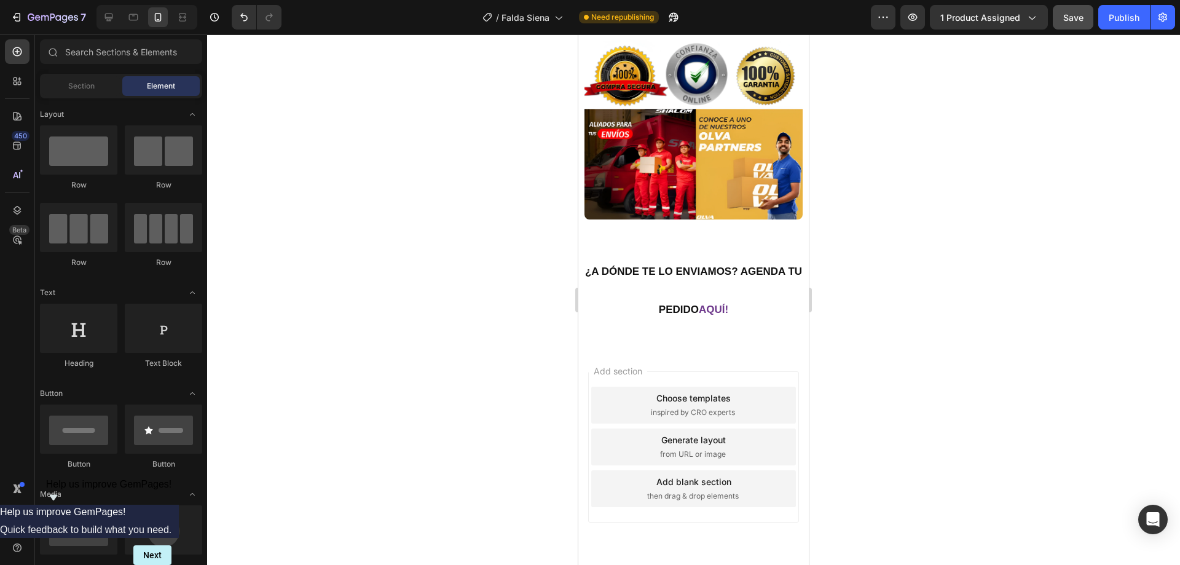
scroll to position [3080, 0]
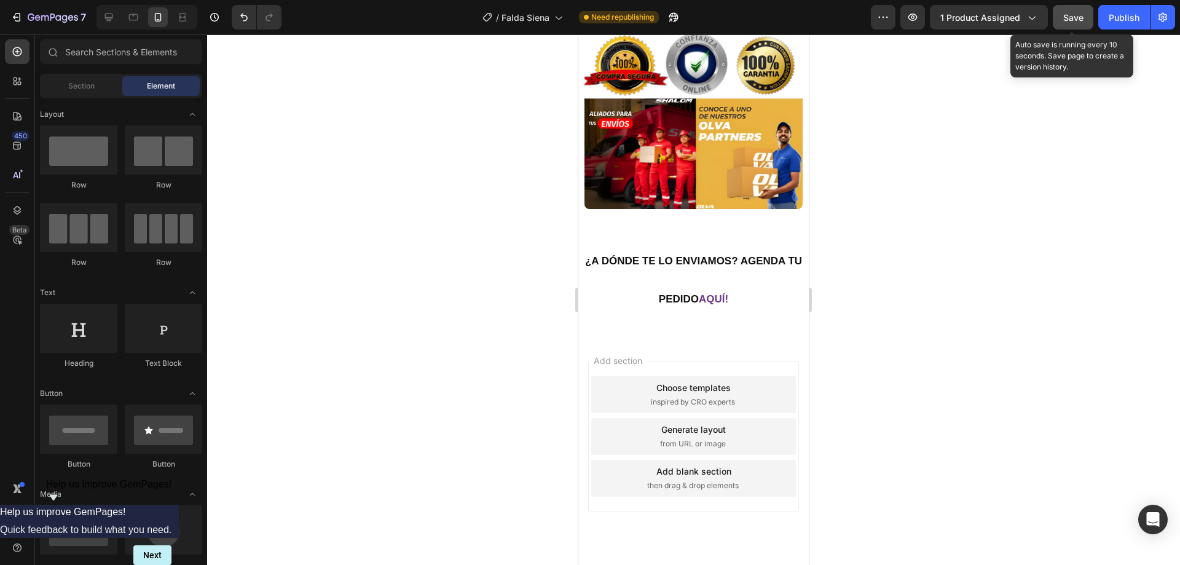
click at [1080, 18] on span "Save" at bounding box center [1073, 17] width 20 height 10
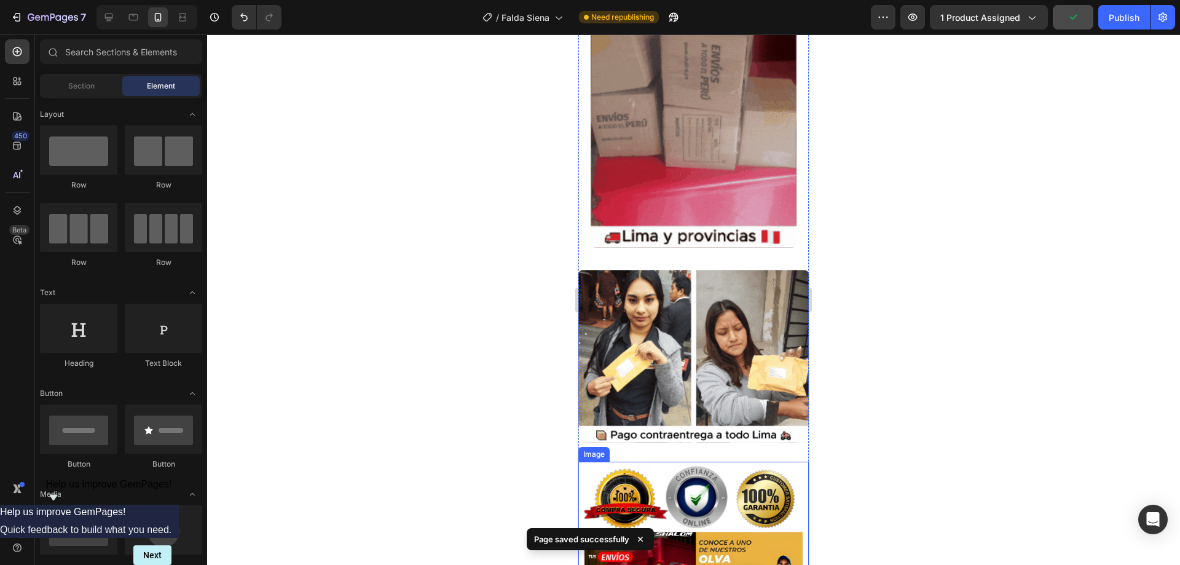
scroll to position [2589, 0]
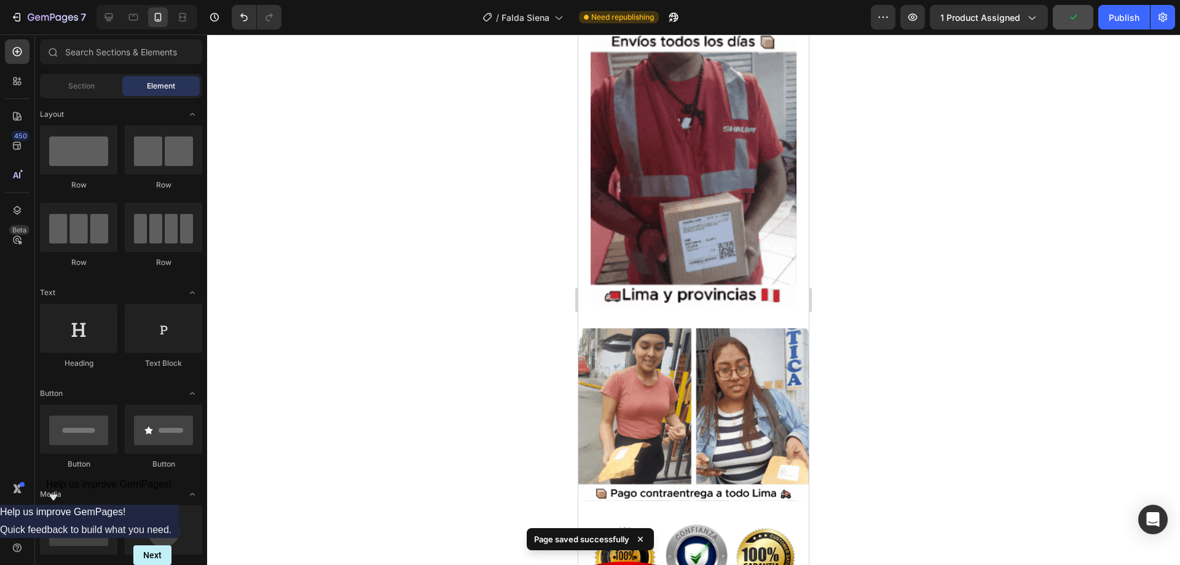
click at [1113, 35] on div at bounding box center [693, 299] width 973 height 530
click at [1113, 29] on div "7 Version history / Falda Siena Need republishing Preview 1 product assigned Sa…" at bounding box center [590, 17] width 1180 height 35
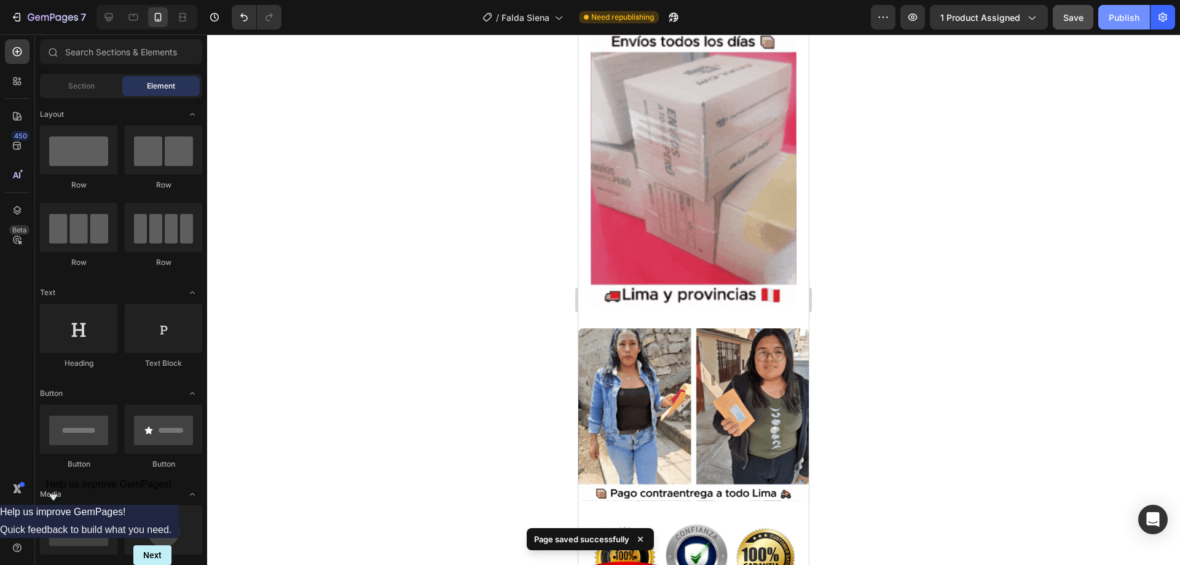
click at [1113, 18] on div "Publish" at bounding box center [1123, 17] width 31 height 13
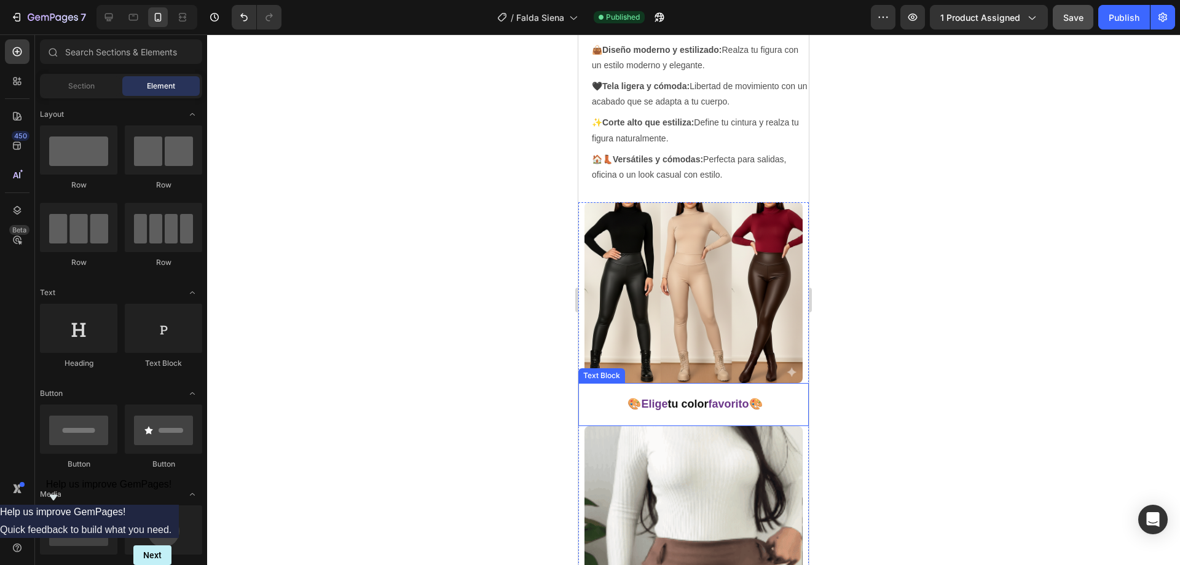
scroll to position [1360, 0]
